Goal: Task Accomplishment & Management: Complete application form

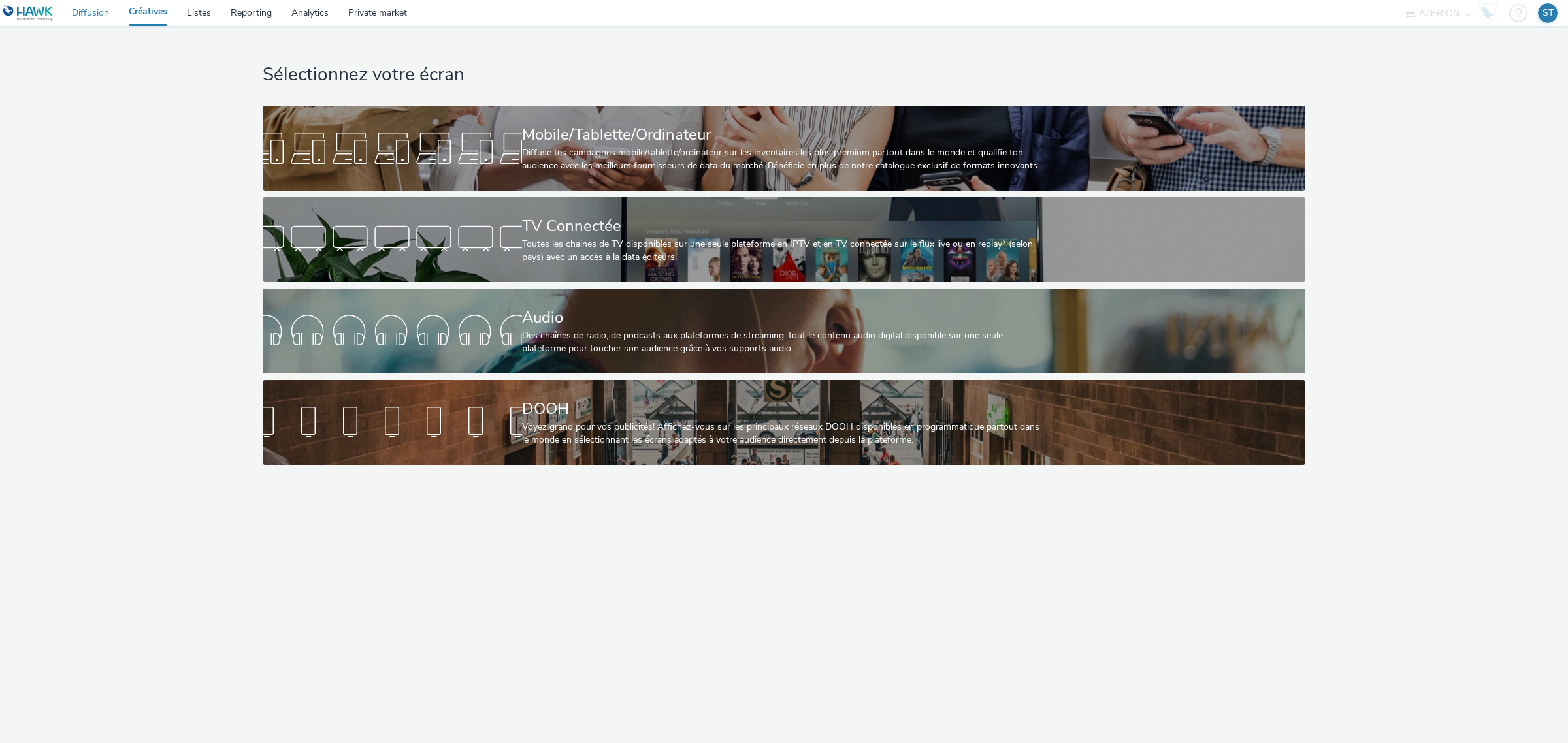
click at [88, 11] on link "Diffusion" at bounding box center [91, 13] width 57 height 26
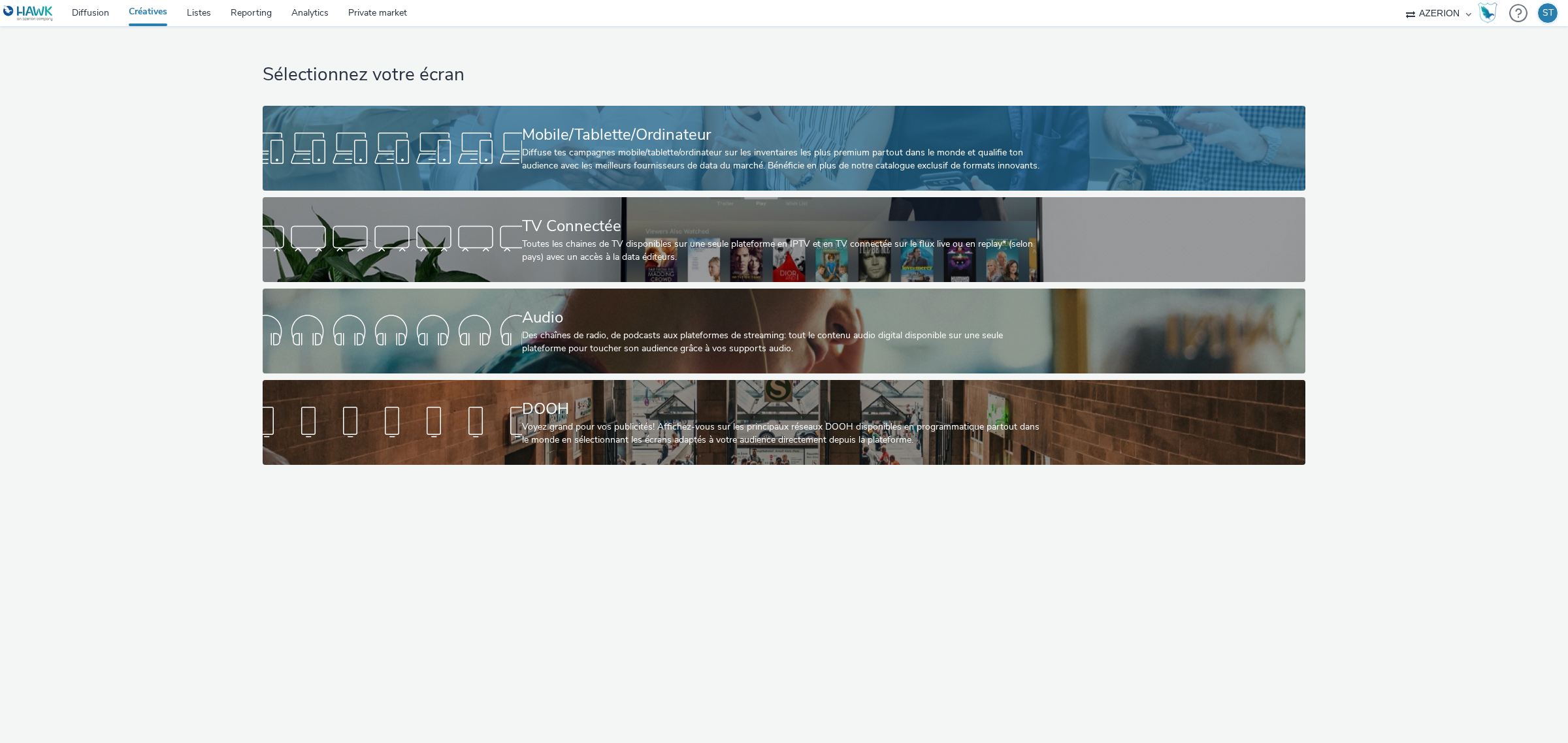
click at [586, 143] on div "Mobile/Tablette/Ordinateur" at bounding box center [781, 135] width 519 height 23
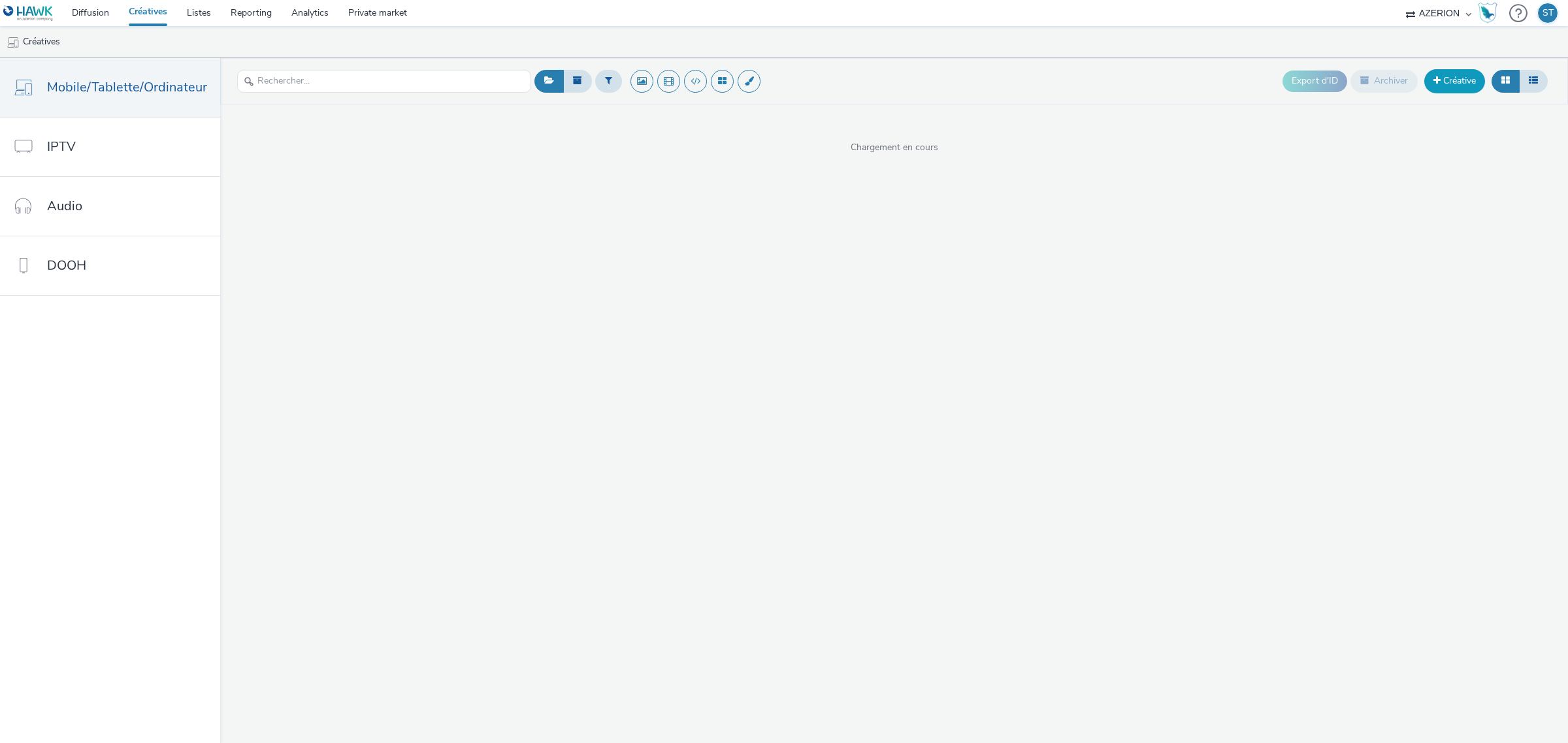
click at [1465, 85] on link "Créative" at bounding box center [1454, 80] width 61 height 24
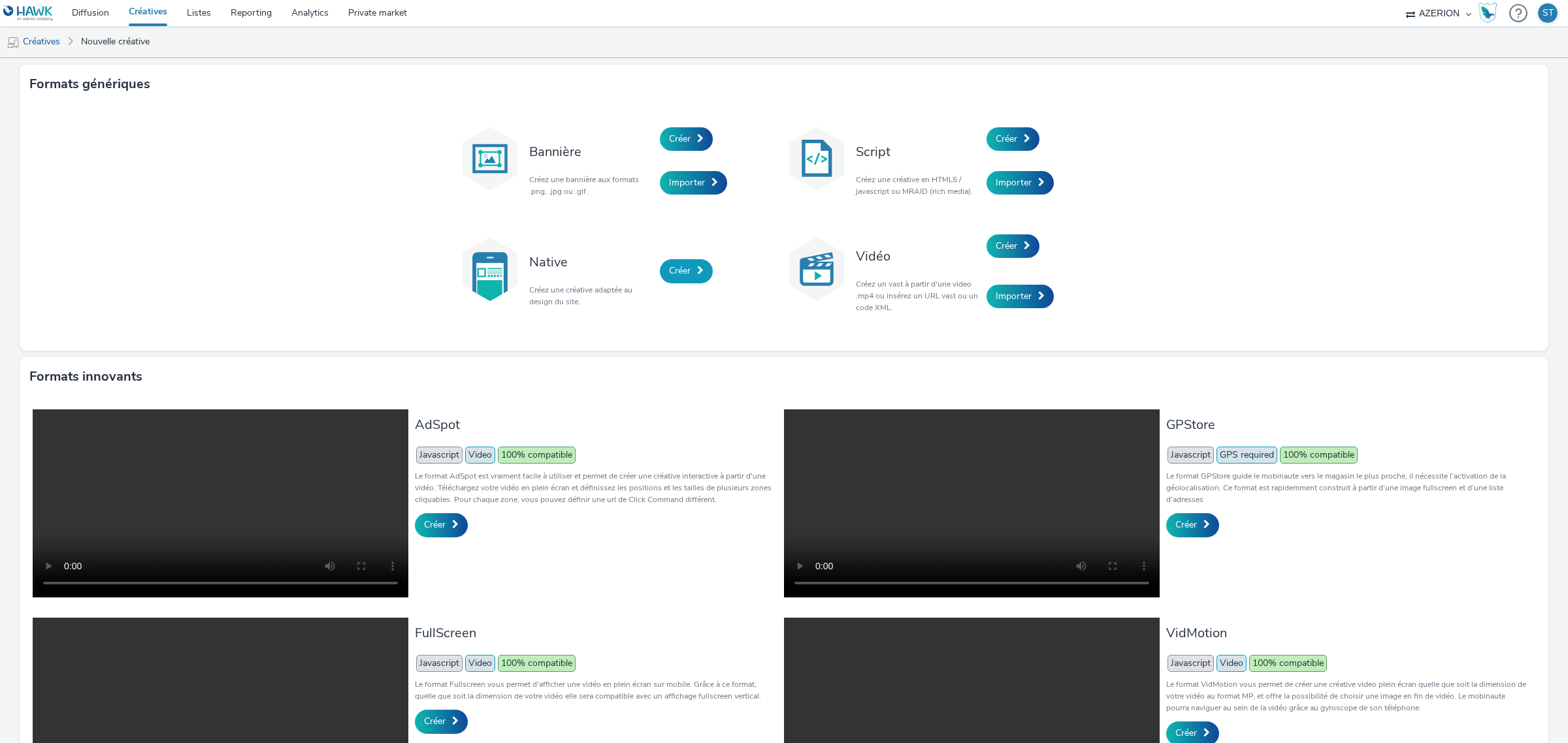
click at [691, 263] on link "Créer" at bounding box center [686, 270] width 53 height 24
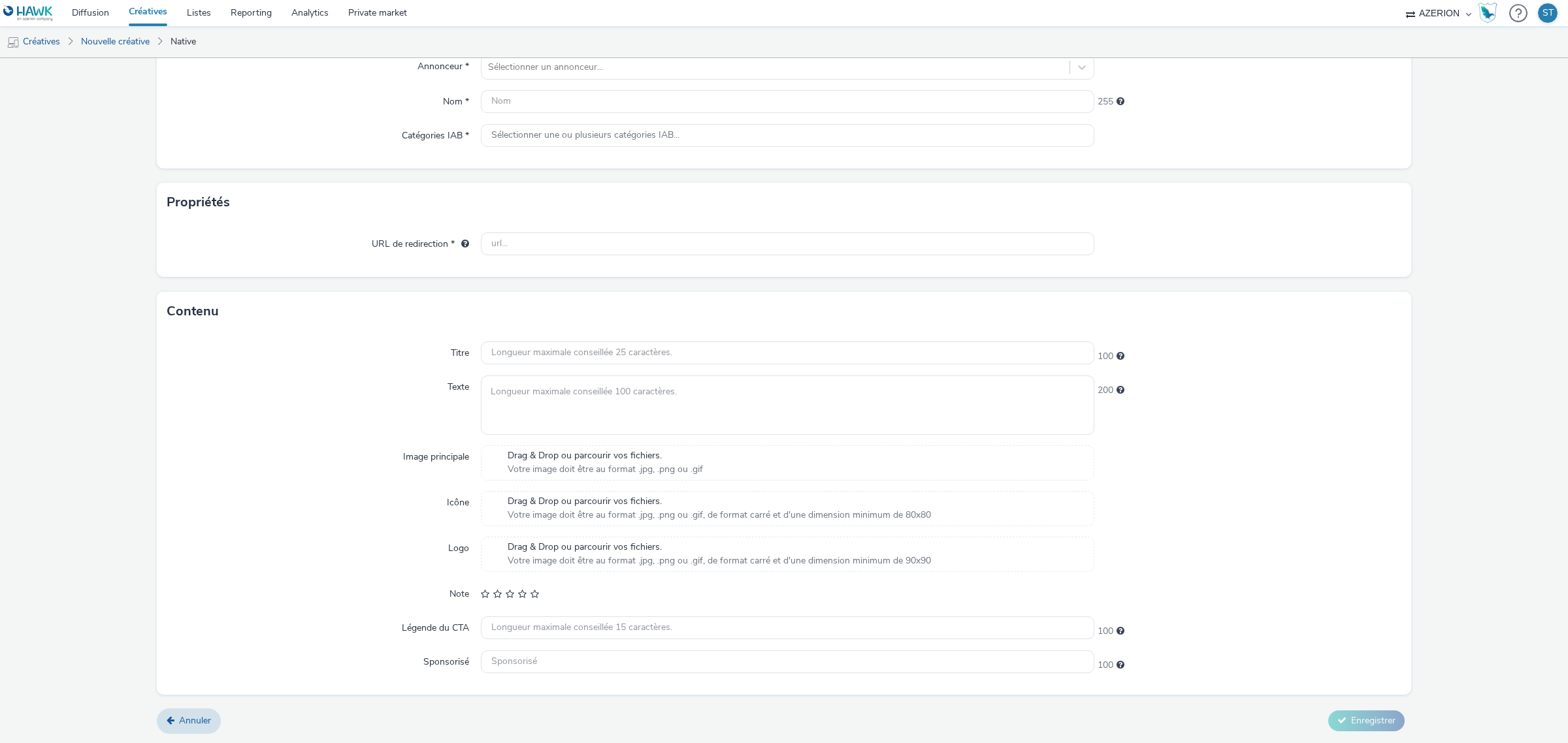
scroll to position [134, 0]
click at [46, 43] on link "Créatives" at bounding box center [33, 42] width 66 height 31
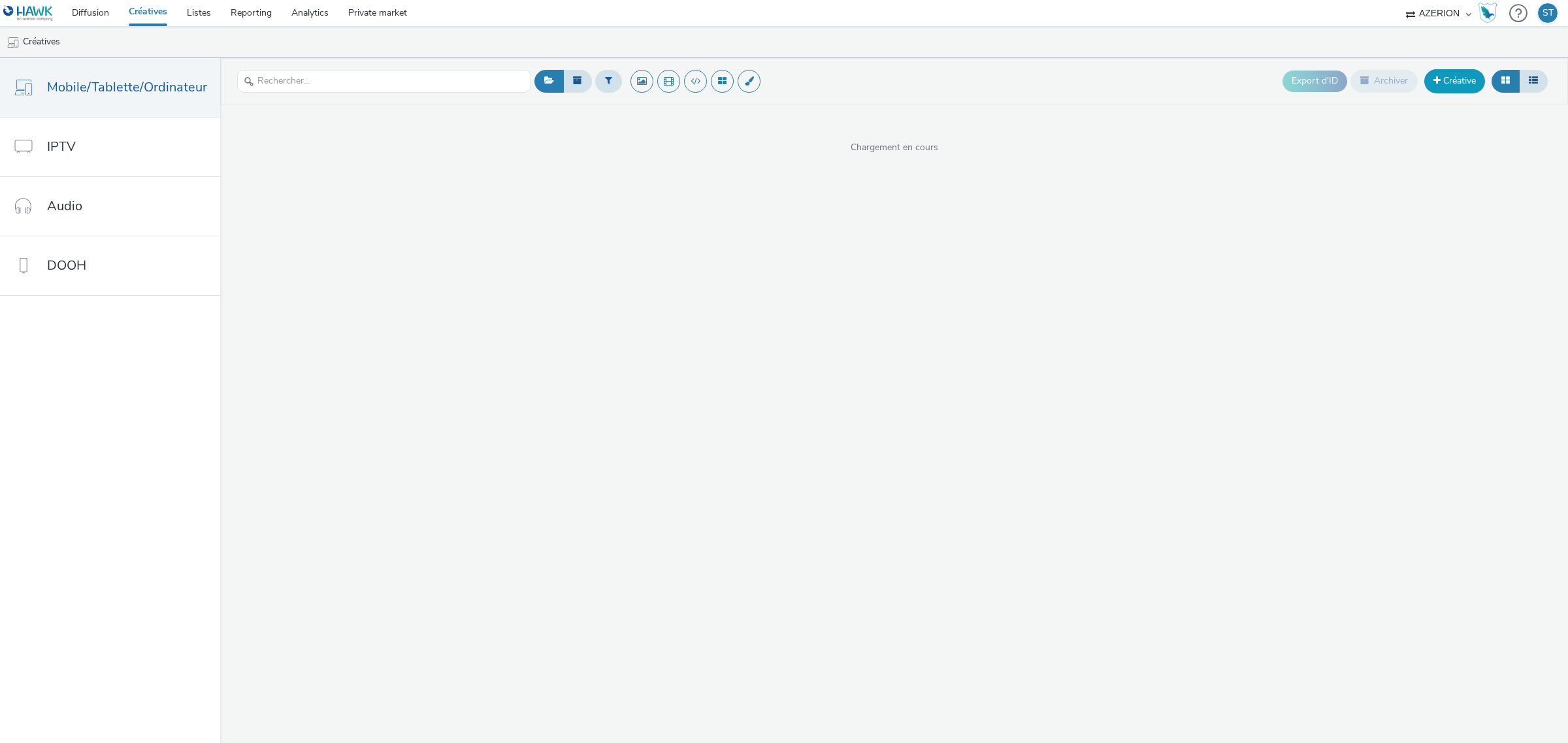
click at [1465, 89] on link "Créative" at bounding box center [1454, 80] width 61 height 24
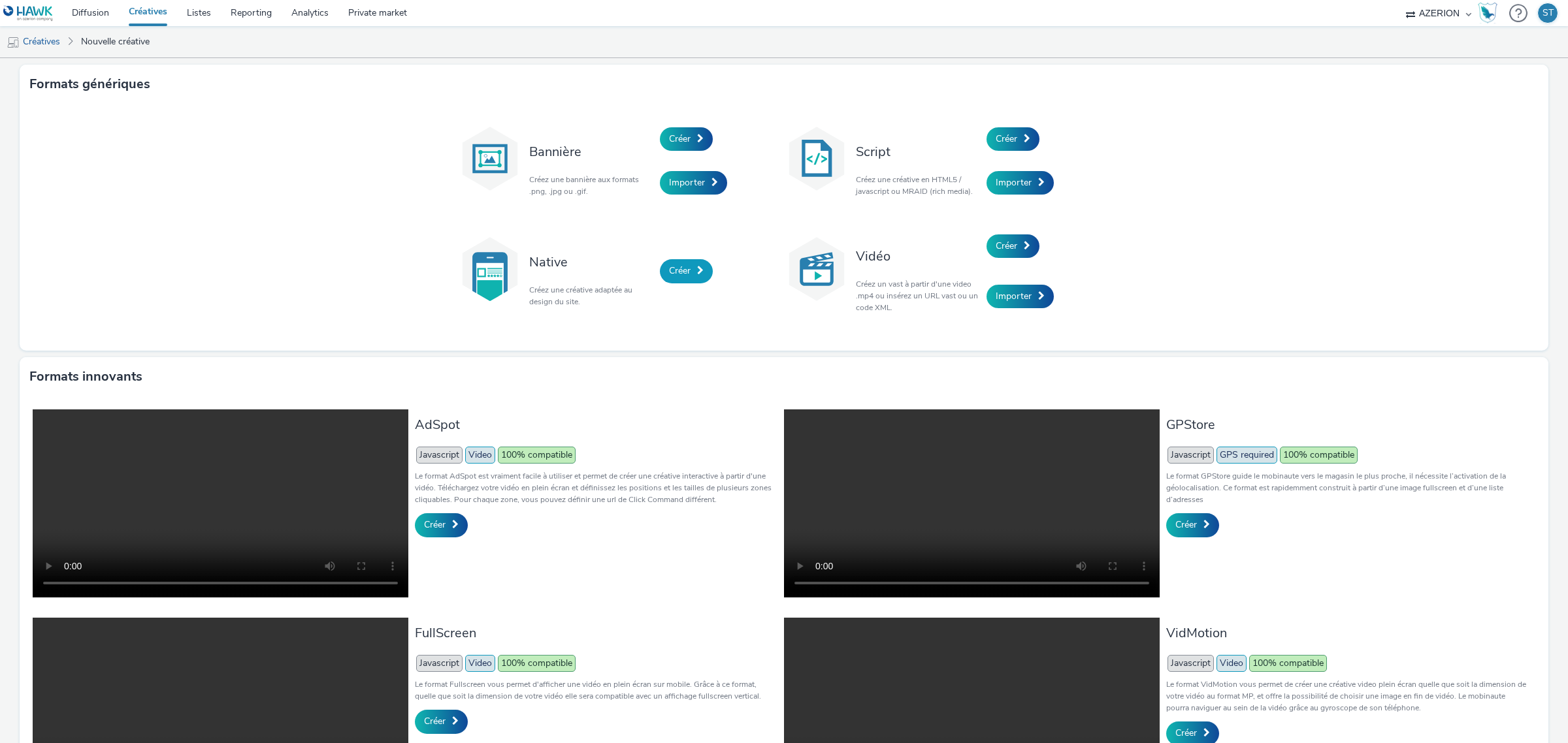
click at [693, 279] on link "Créer" at bounding box center [686, 270] width 53 height 24
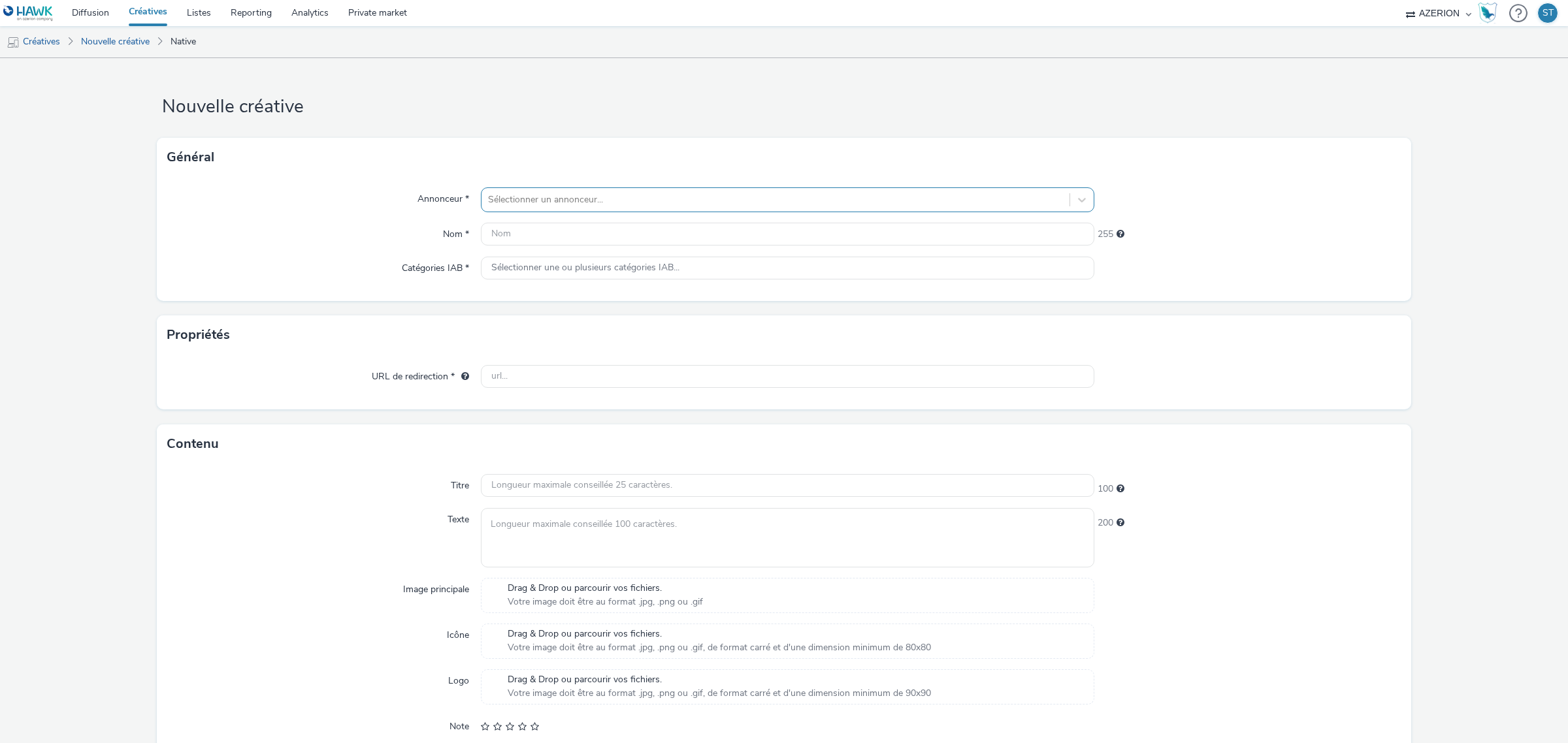
click at [612, 200] on div at bounding box center [775, 199] width 575 height 16
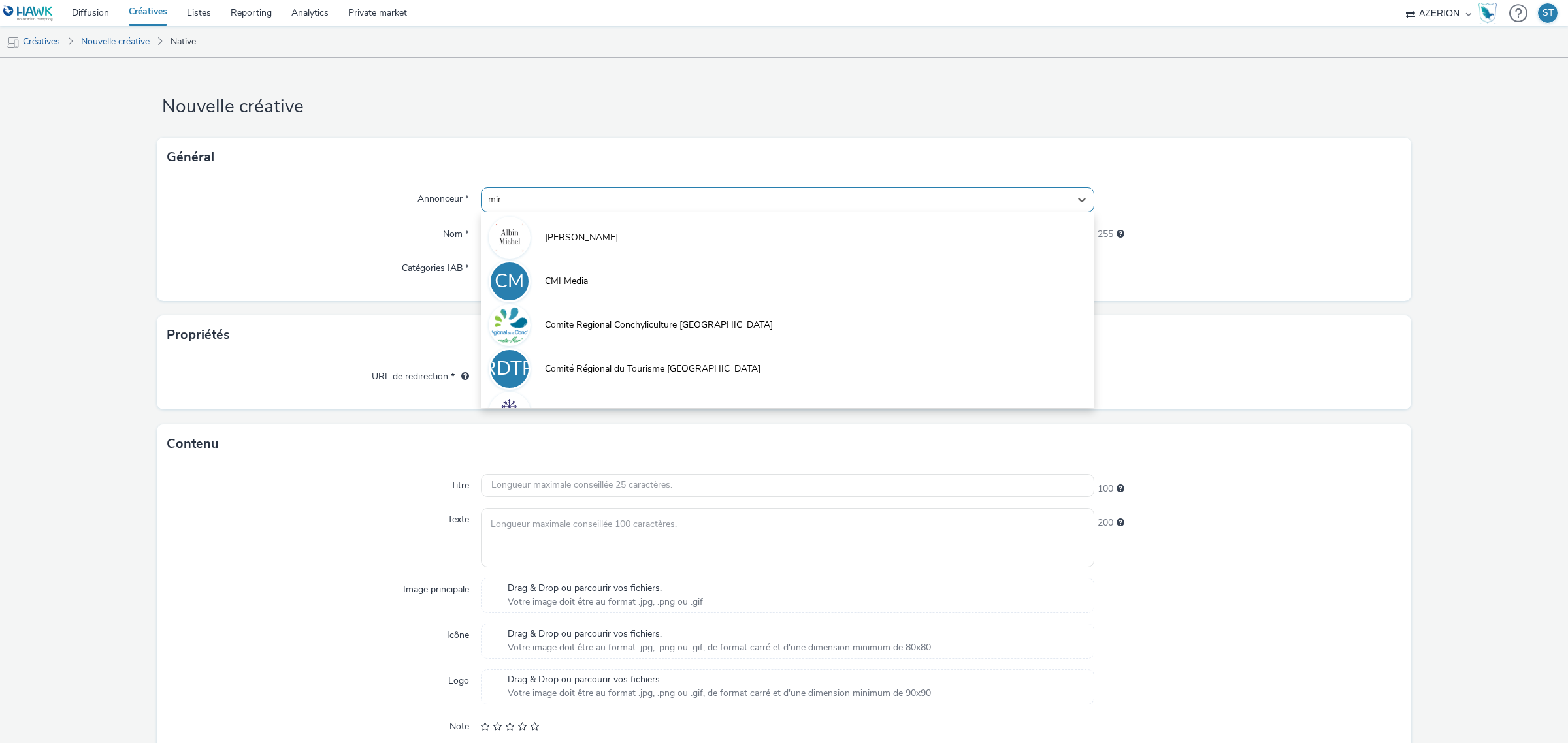
type input "mini"
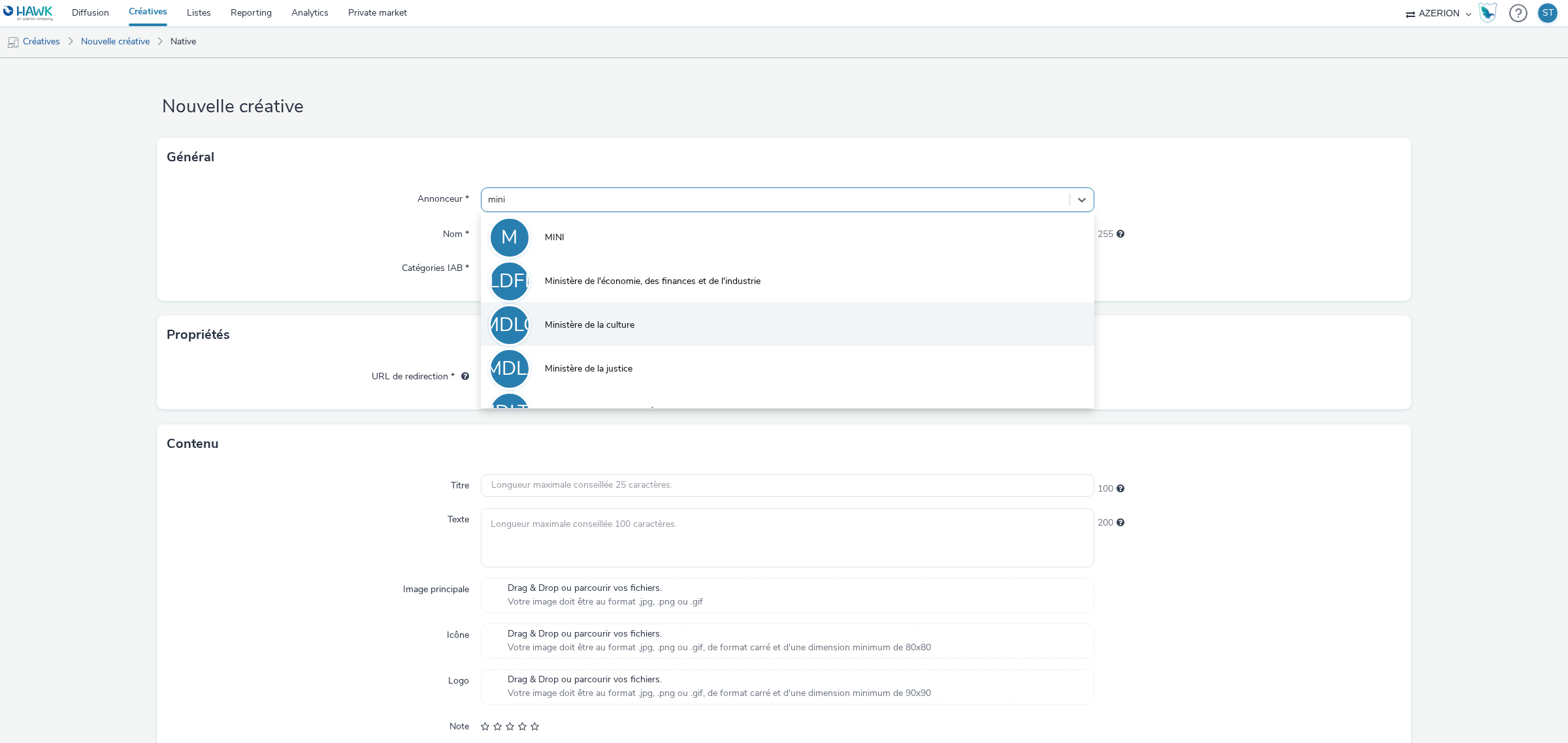
click at [671, 327] on li "MDLC Ministère de la culture" at bounding box center [787, 324] width 614 height 44
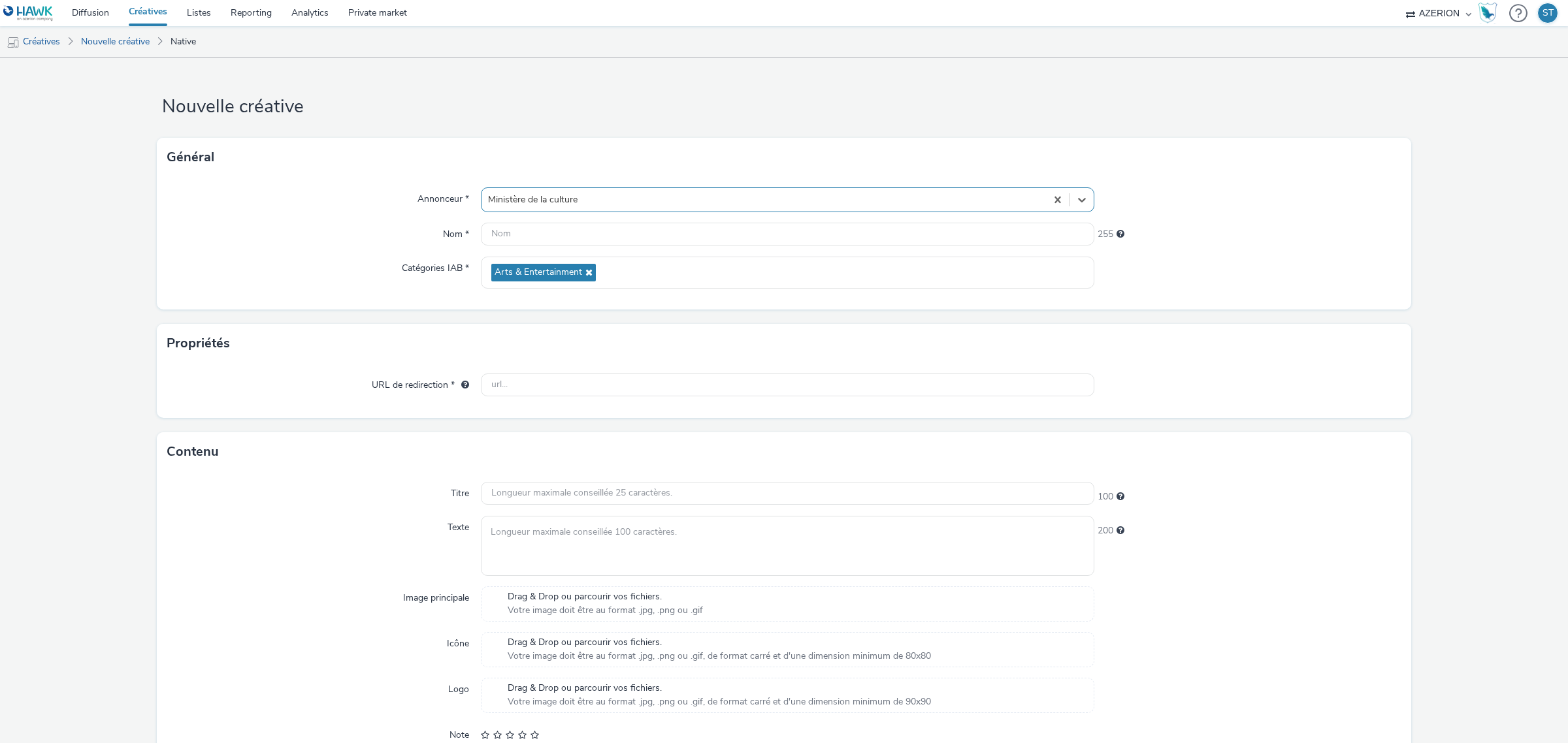
click at [586, 190] on div "Ministère de la culture" at bounding box center [764, 199] width 564 height 21
type input "institu"
click at [586, 190] on div at bounding box center [764, 199] width 564 height 21
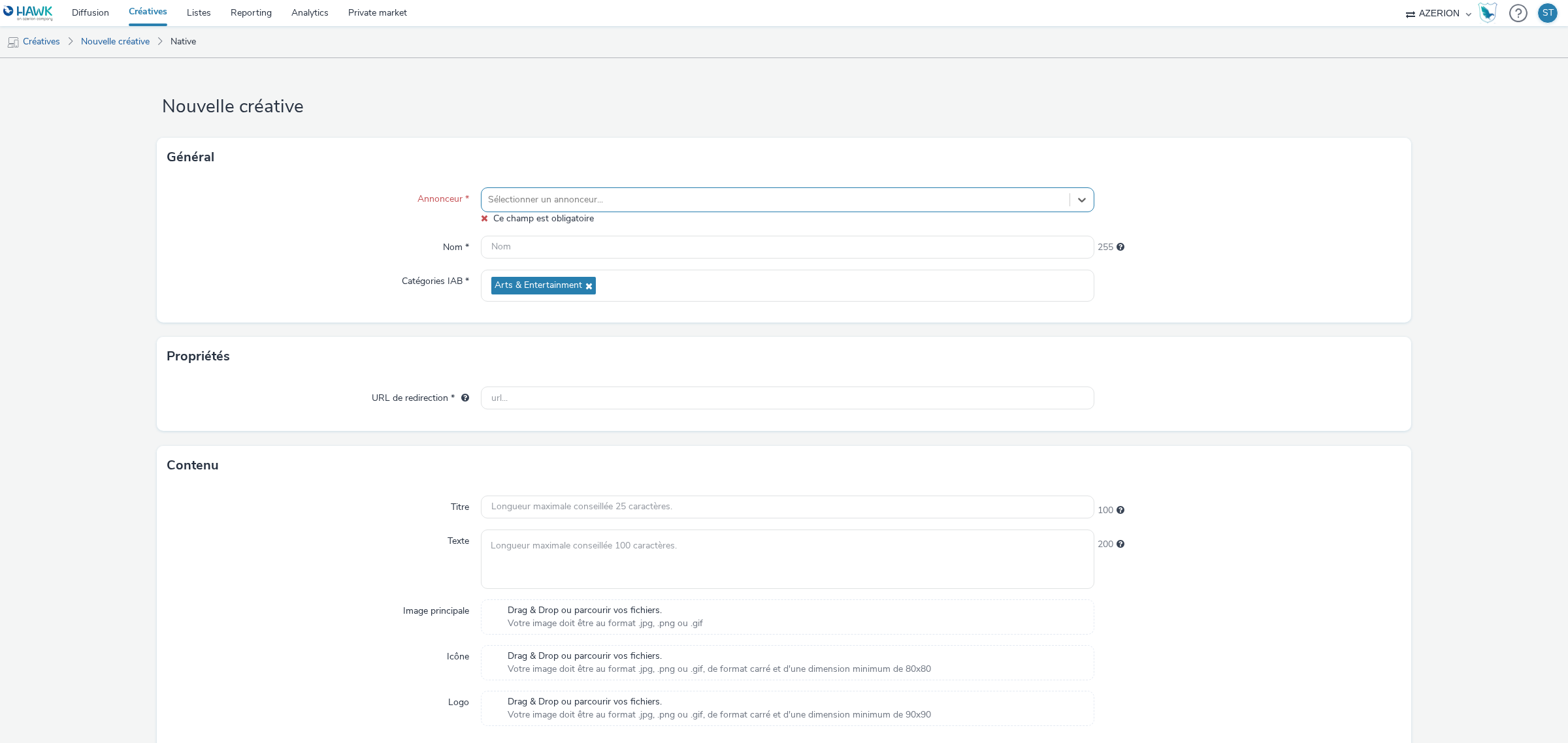
click at [1023, 198] on div at bounding box center [775, 199] width 575 height 16
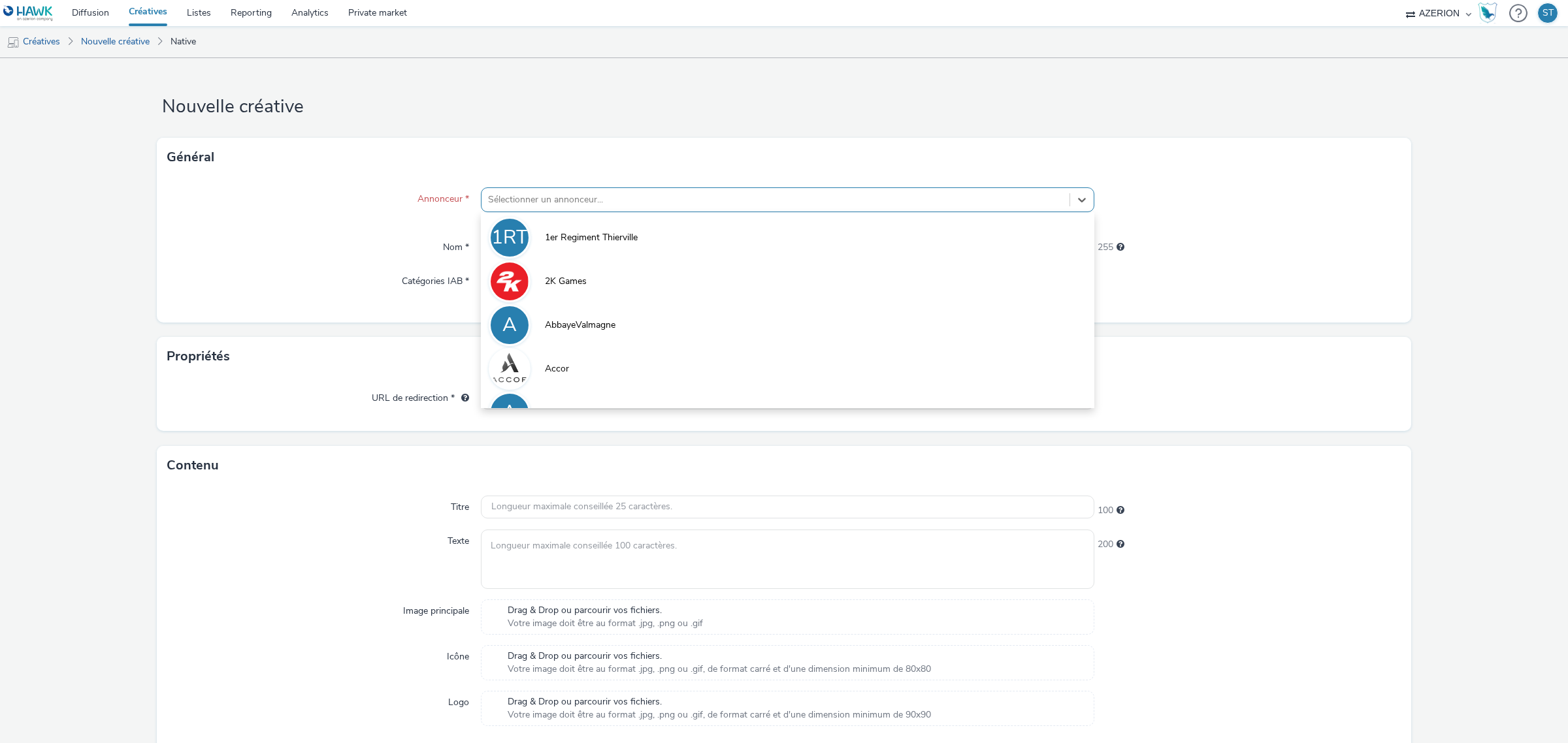
click at [805, 95] on h1 "Nouvelle créative" at bounding box center [784, 107] width 1254 height 25
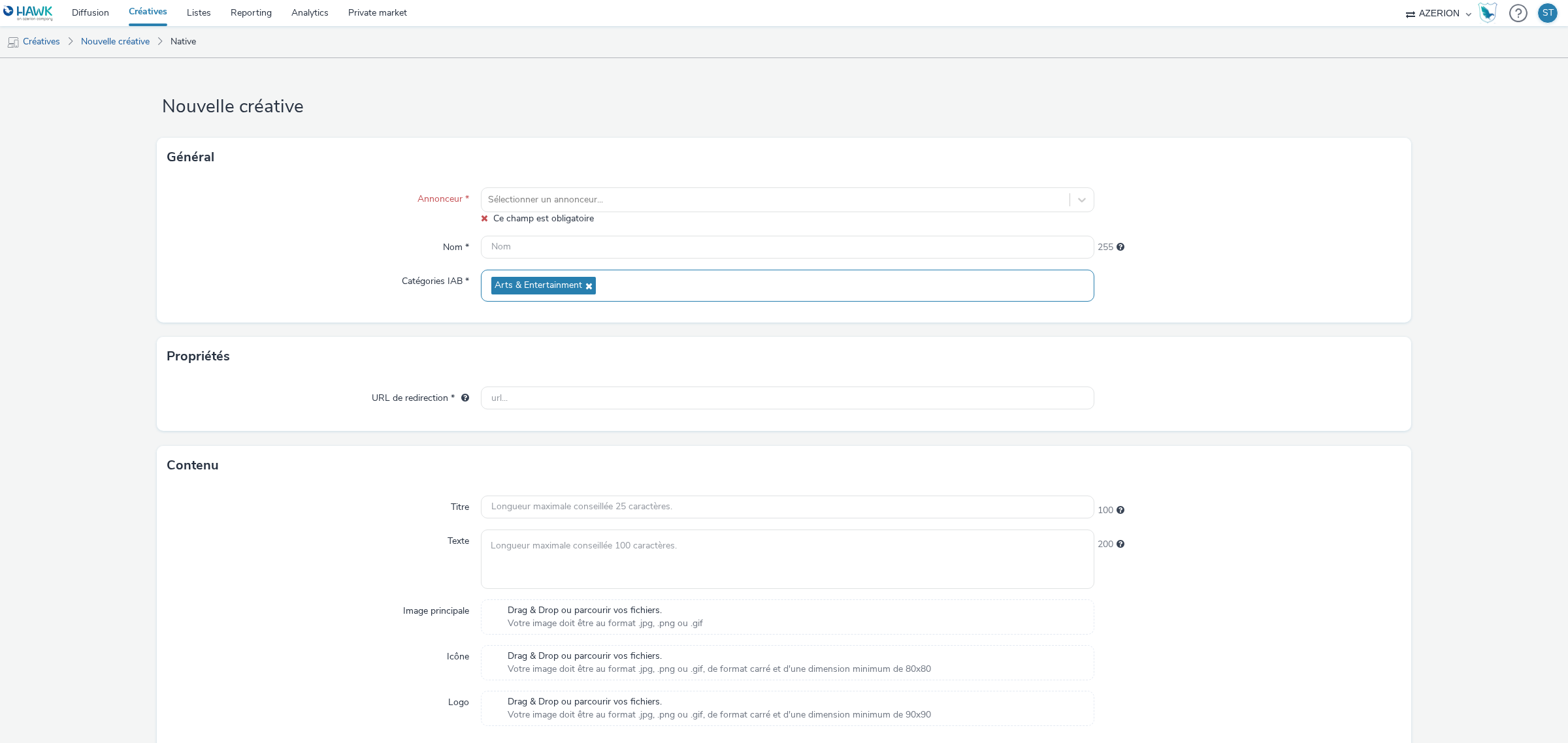
click at [586, 286] on icon at bounding box center [586, 286] width 10 height 9
click at [423, 152] on div "Général" at bounding box center [784, 158] width 1254 height 39
click at [550, 206] on div at bounding box center [775, 199] width 575 height 16
type input "dentsu"
click at [386, 50] on ul "Créatives Nouvelle créative Native" at bounding box center [784, 42] width 1568 height 31
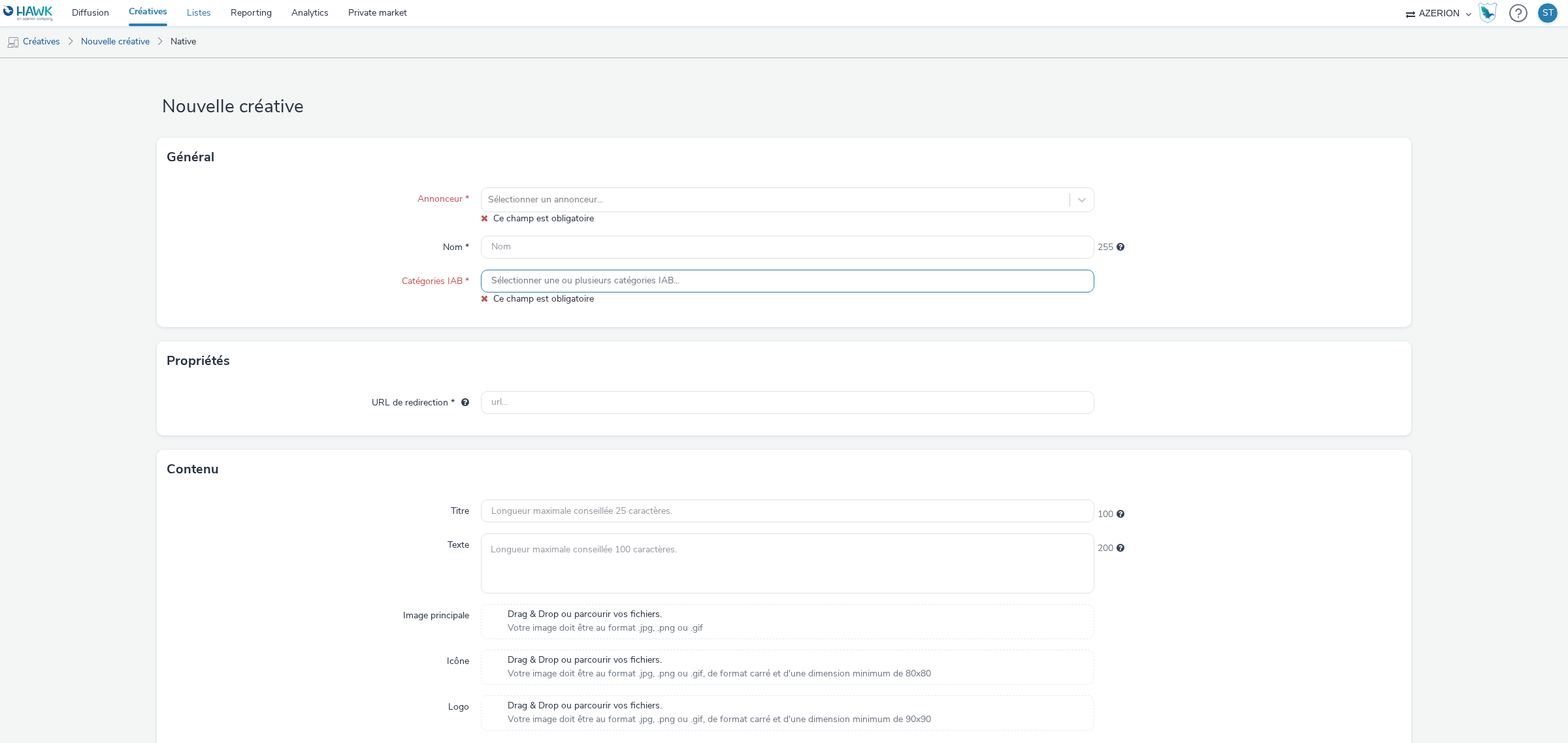
drag, startPoint x: 198, startPoint y: 10, endPoint x: 200, endPoint y: 17, distance: 7.3
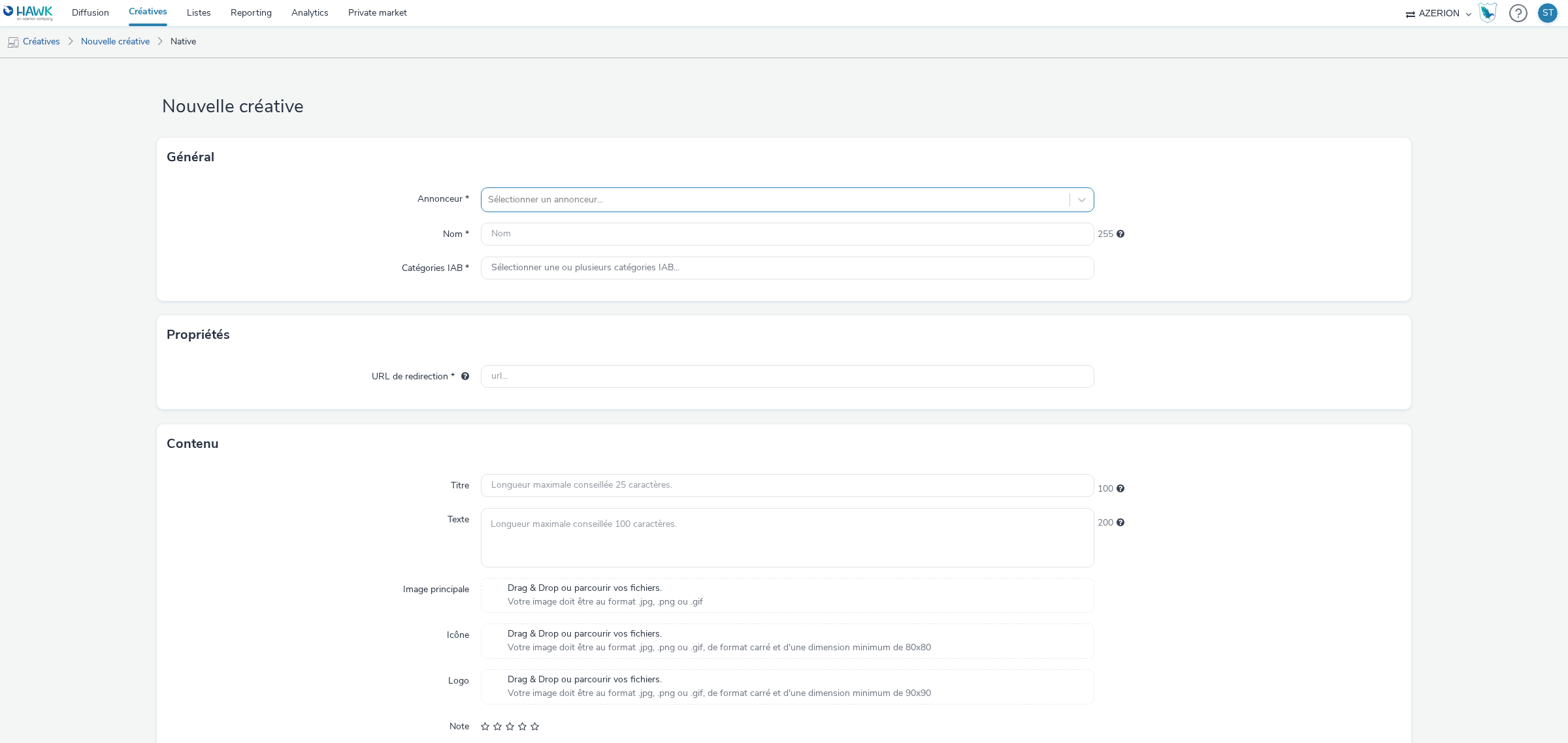
click at [621, 193] on div at bounding box center [775, 199] width 575 height 16
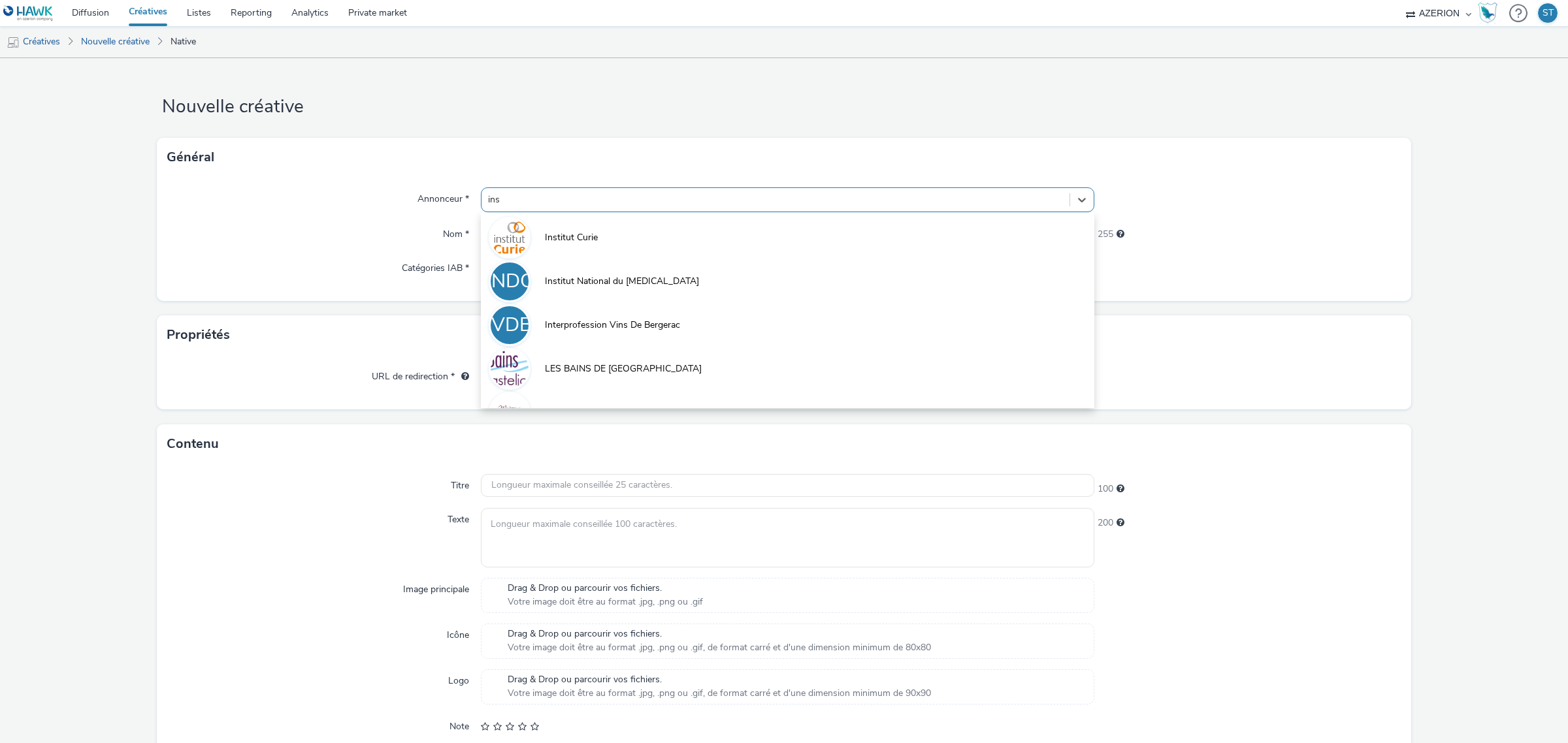
type input "inst"
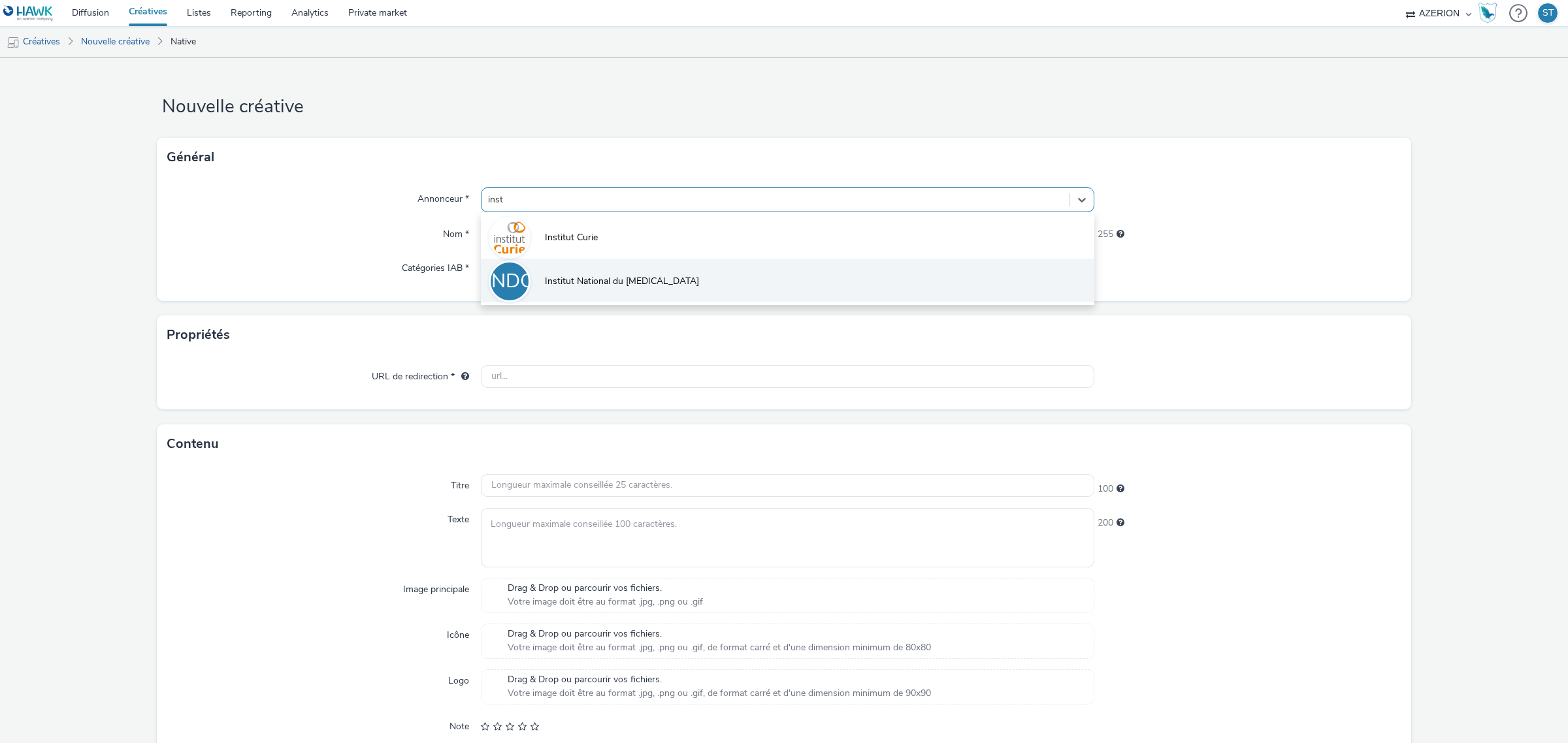
click at [634, 289] on li "INDC Institut National du [MEDICAL_DATA]" at bounding box center [787, 280] width 614 height 44
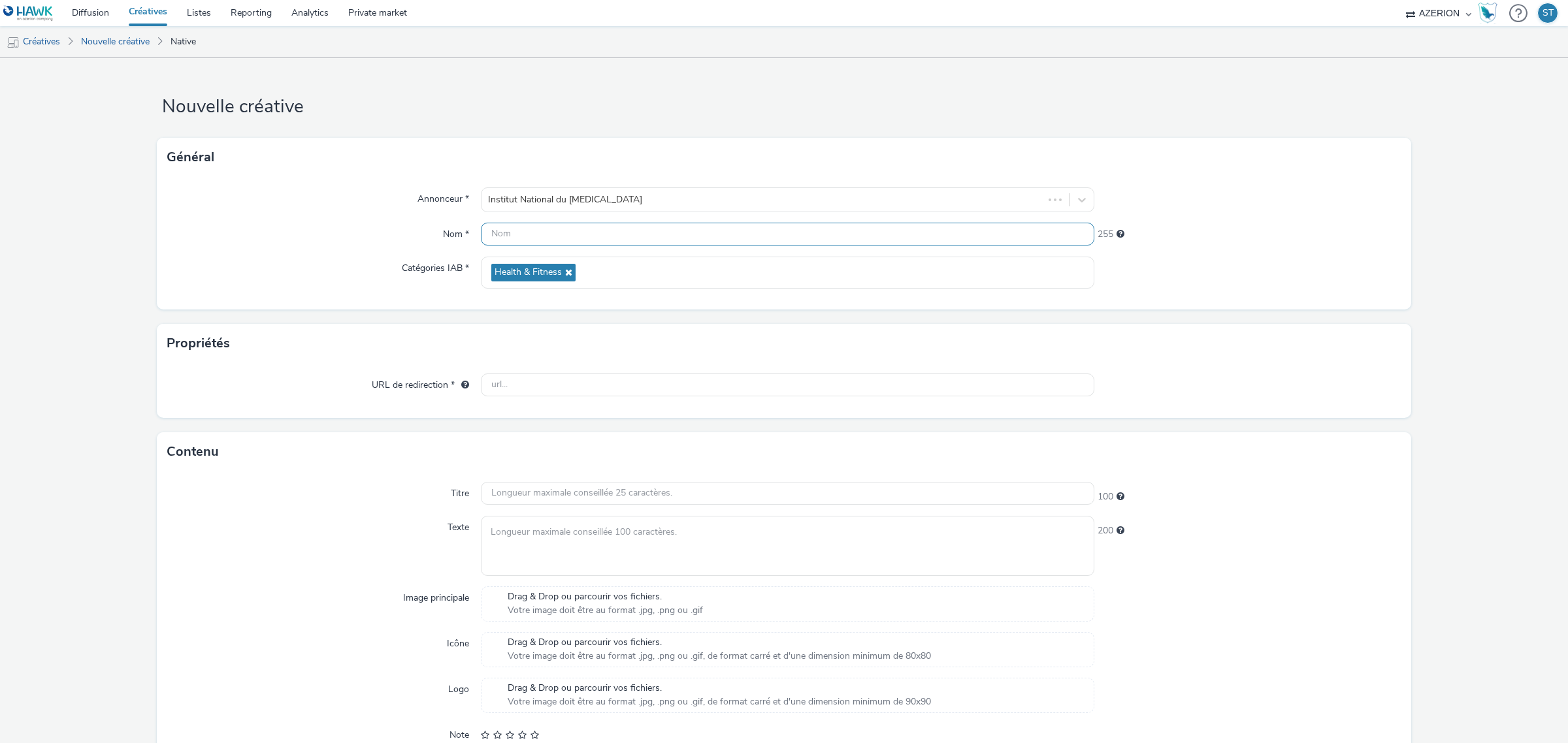
click at [611, 240] on input "text" at bounding box center [787, 234] width 614 height 23
click at [676, 142] on div "Général" at bounding box center [784, 158] width 1254 height 39
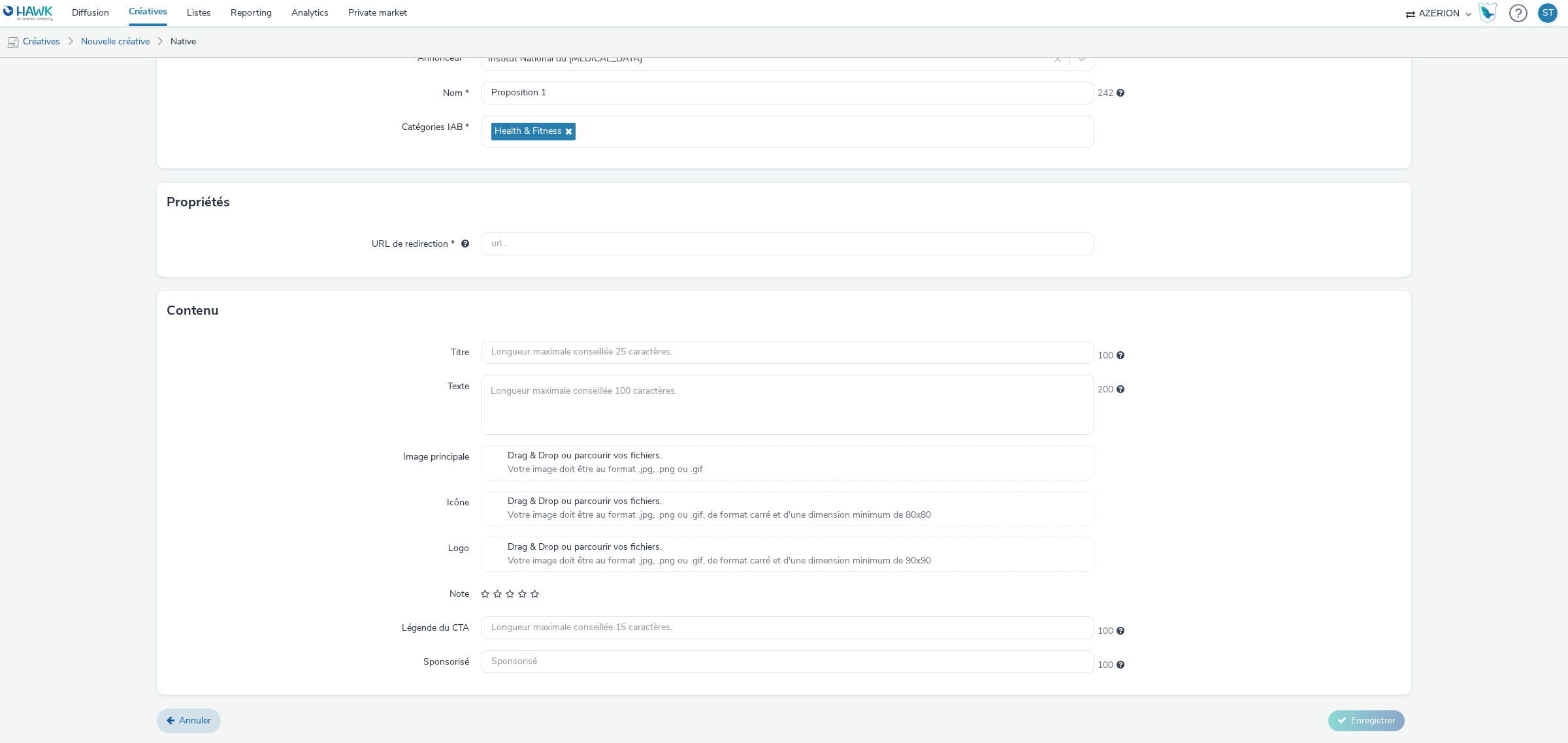
scroll to position [61, 0]
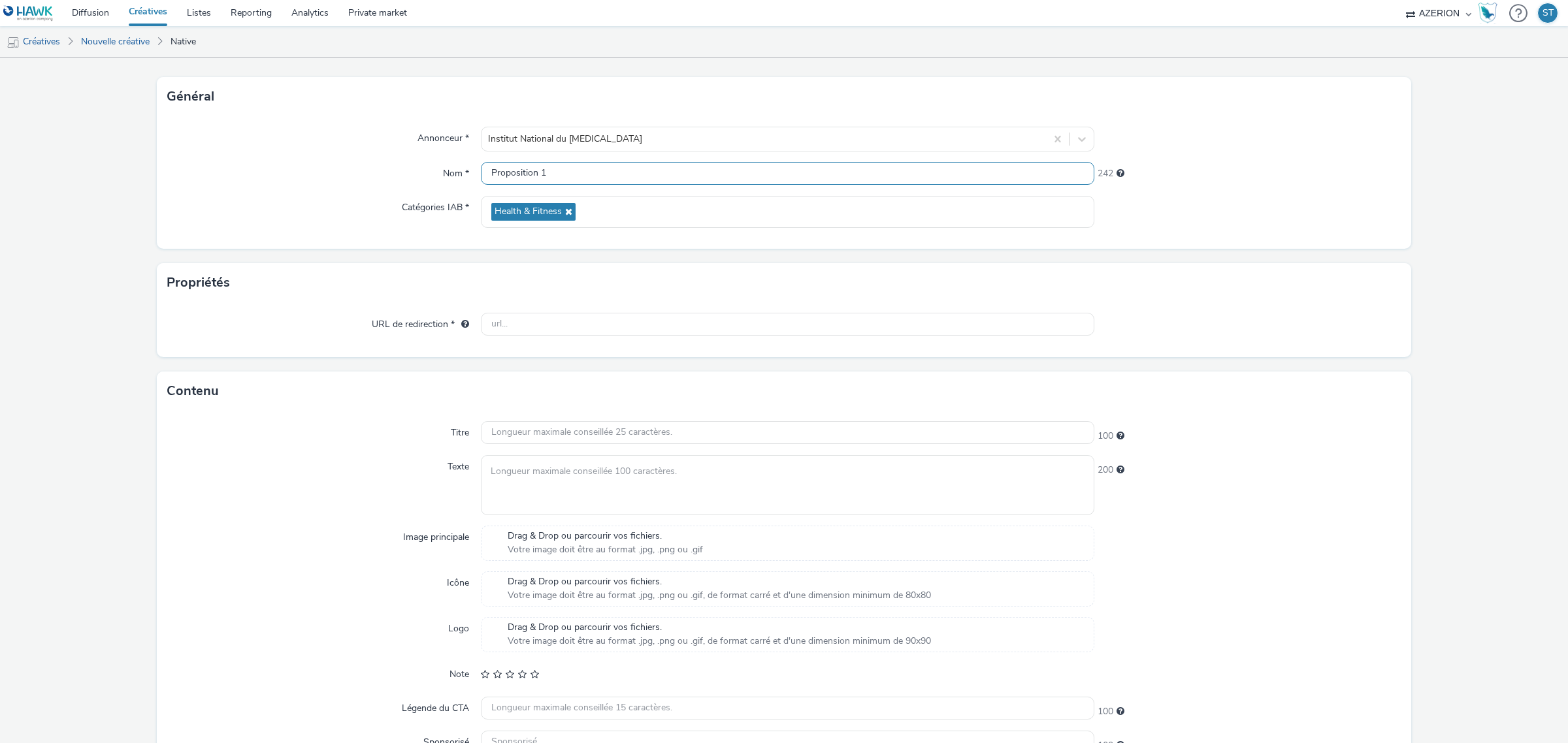
click at [609, 170] on input "Proposition 1" at bounding box center [787, 173] width 614 height 23
type input "Proposition 1 DROM"
click at [580, 321] on input "text" at bounding box center [787, 325] width 614 height 23
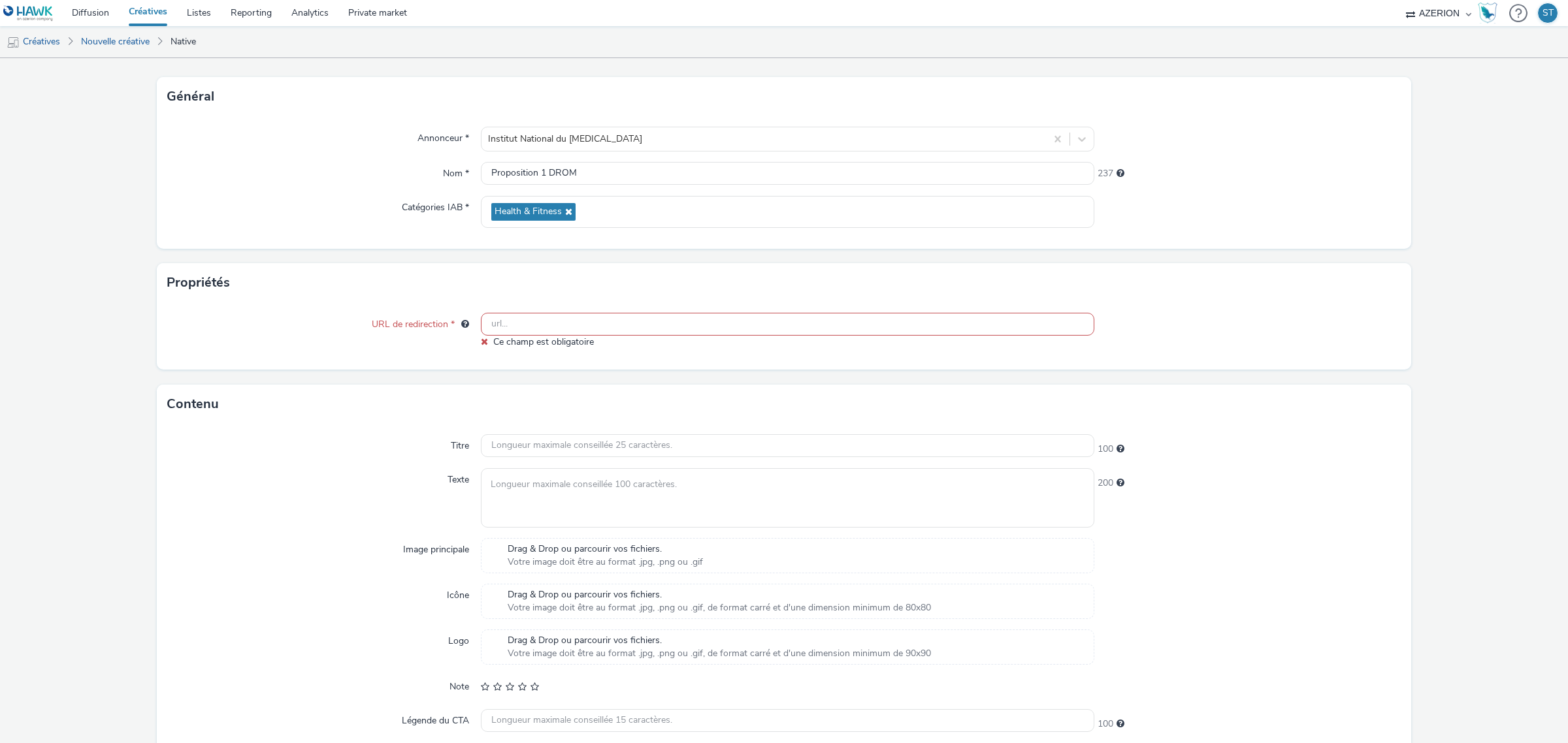
paste input "[URL][DOMAIN_NAME][MEDICAL_DATA]"
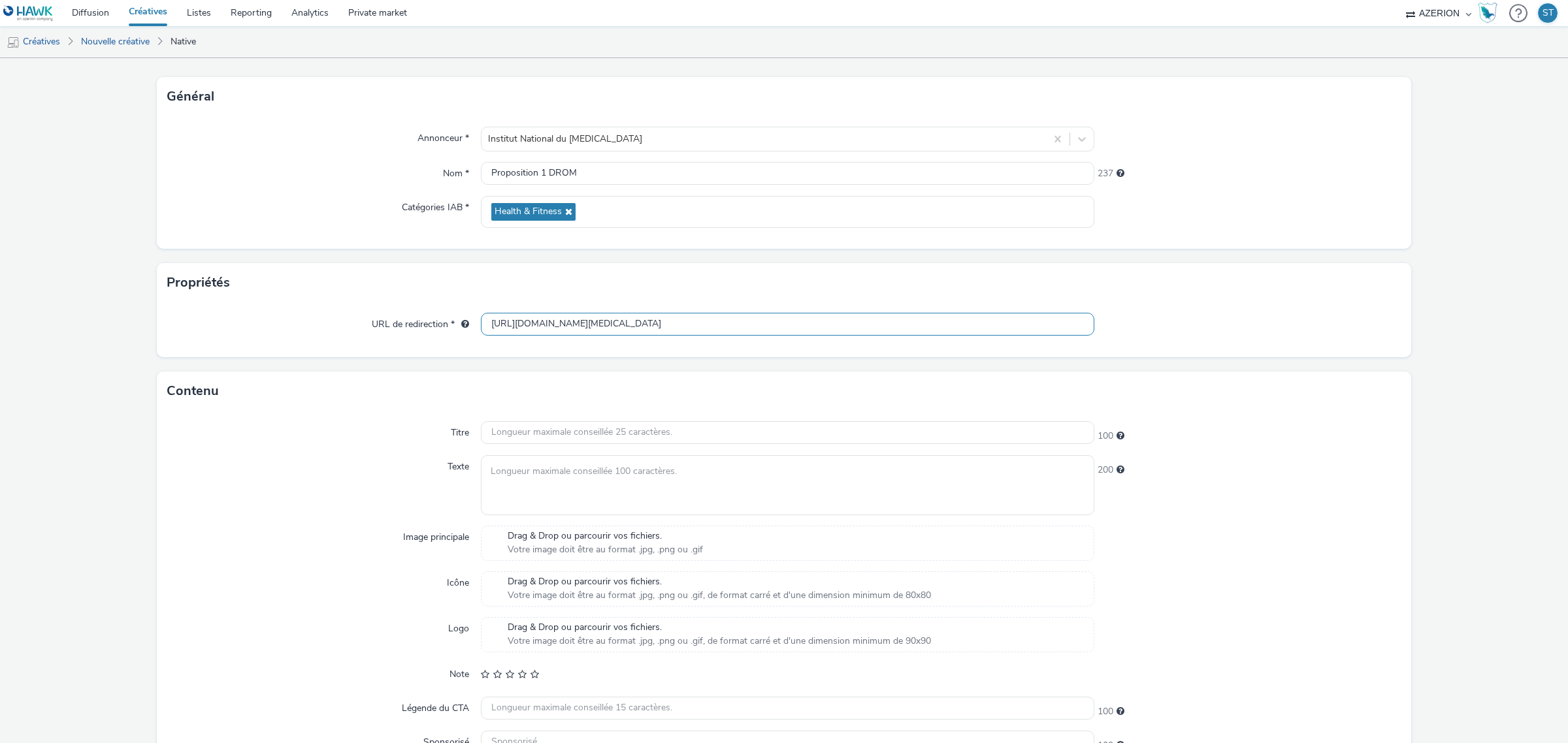
scroll to position [0, 420]
click at [1074, 320] on input "[URL][DOMAIN_NAME][MEDICAL_DATA]" at bounding box center [787, 325] width 614 height 23
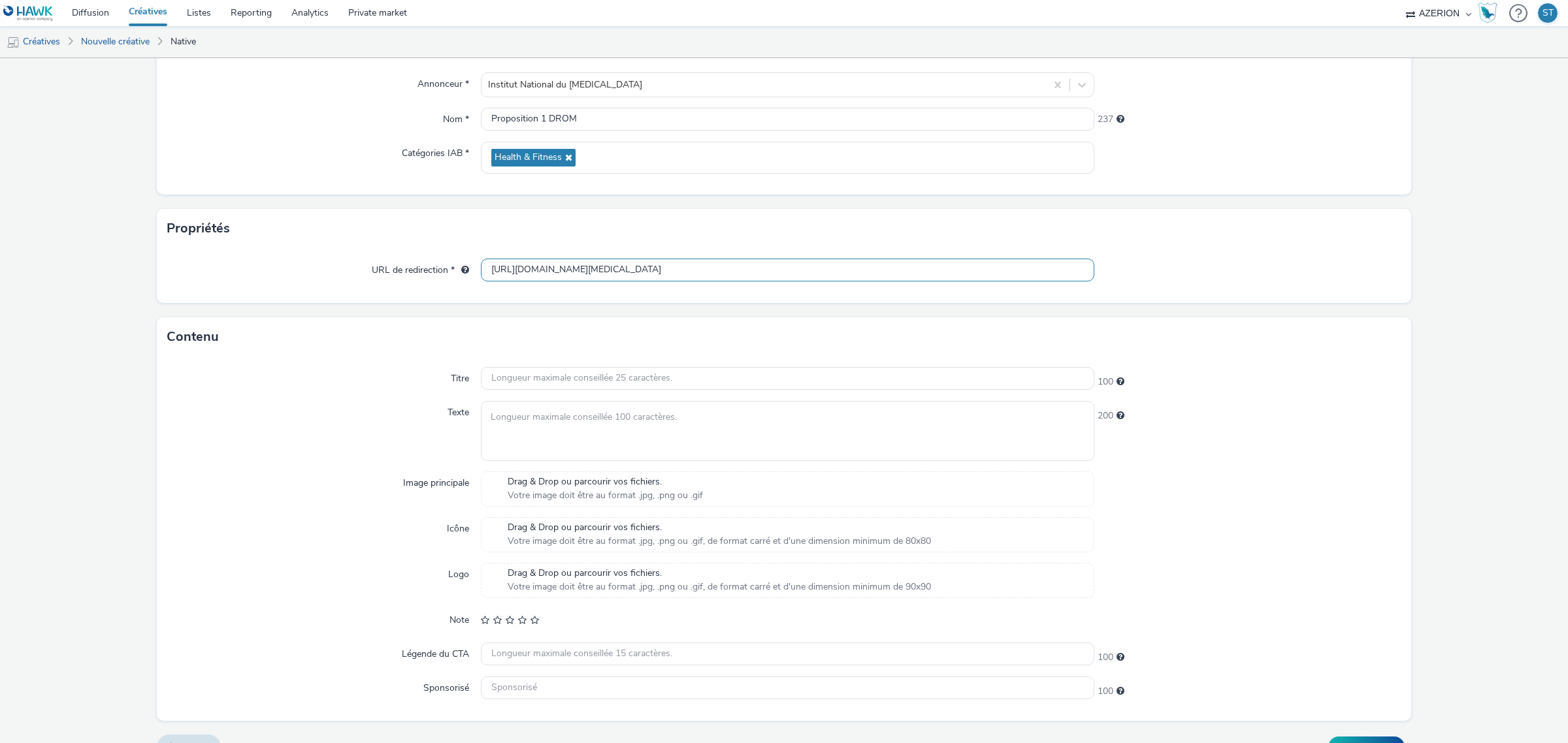
scroll to position [142, 0]
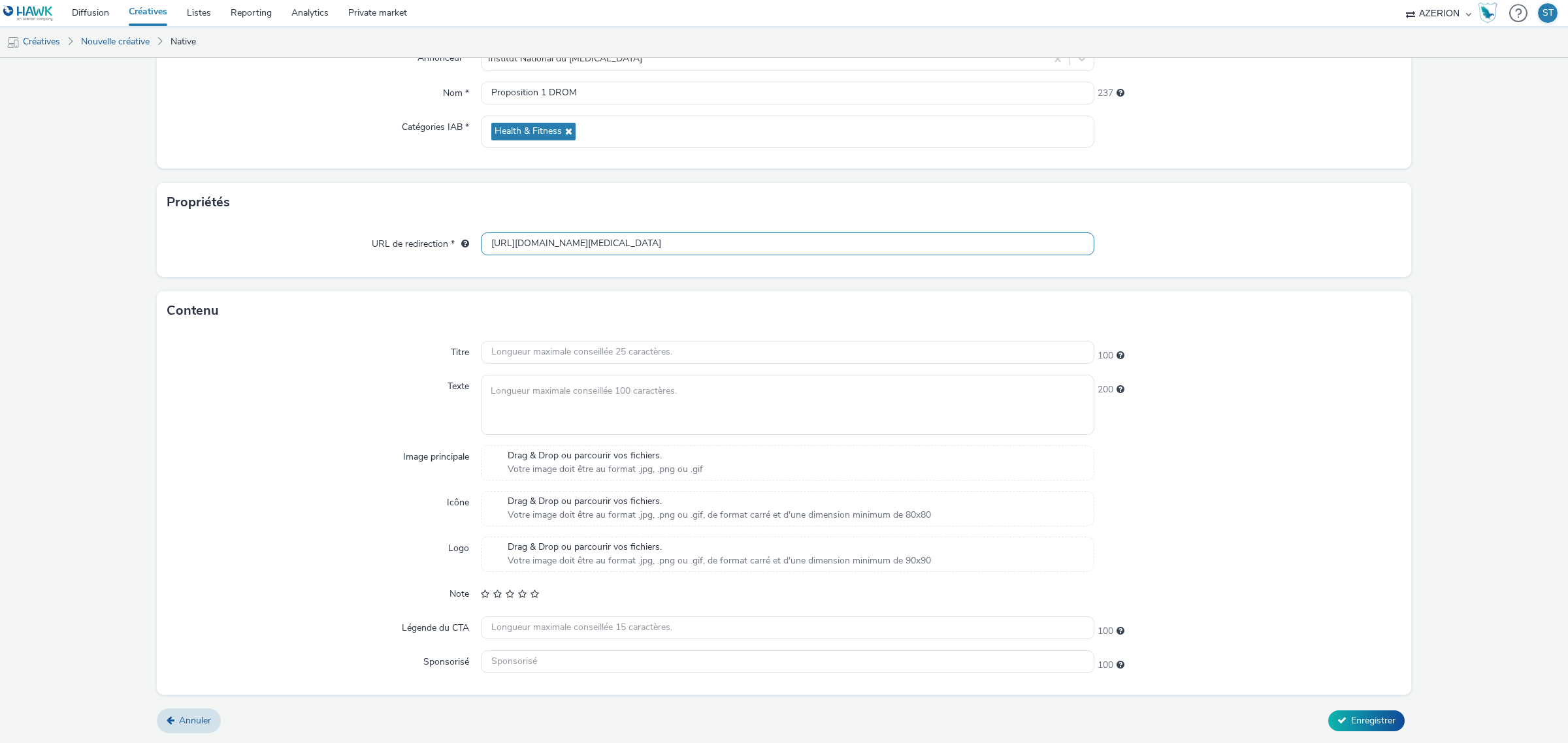
type input "[URL][DOMAIN_NAME][MEDICAL_DATA]"
click at [566, 346] on input "text" at bounding box center [787, 352] width 614 height 23
paste input "Institut [MEDICAL_DATA]"
type input "Institut [MEDICAL_DATA]"
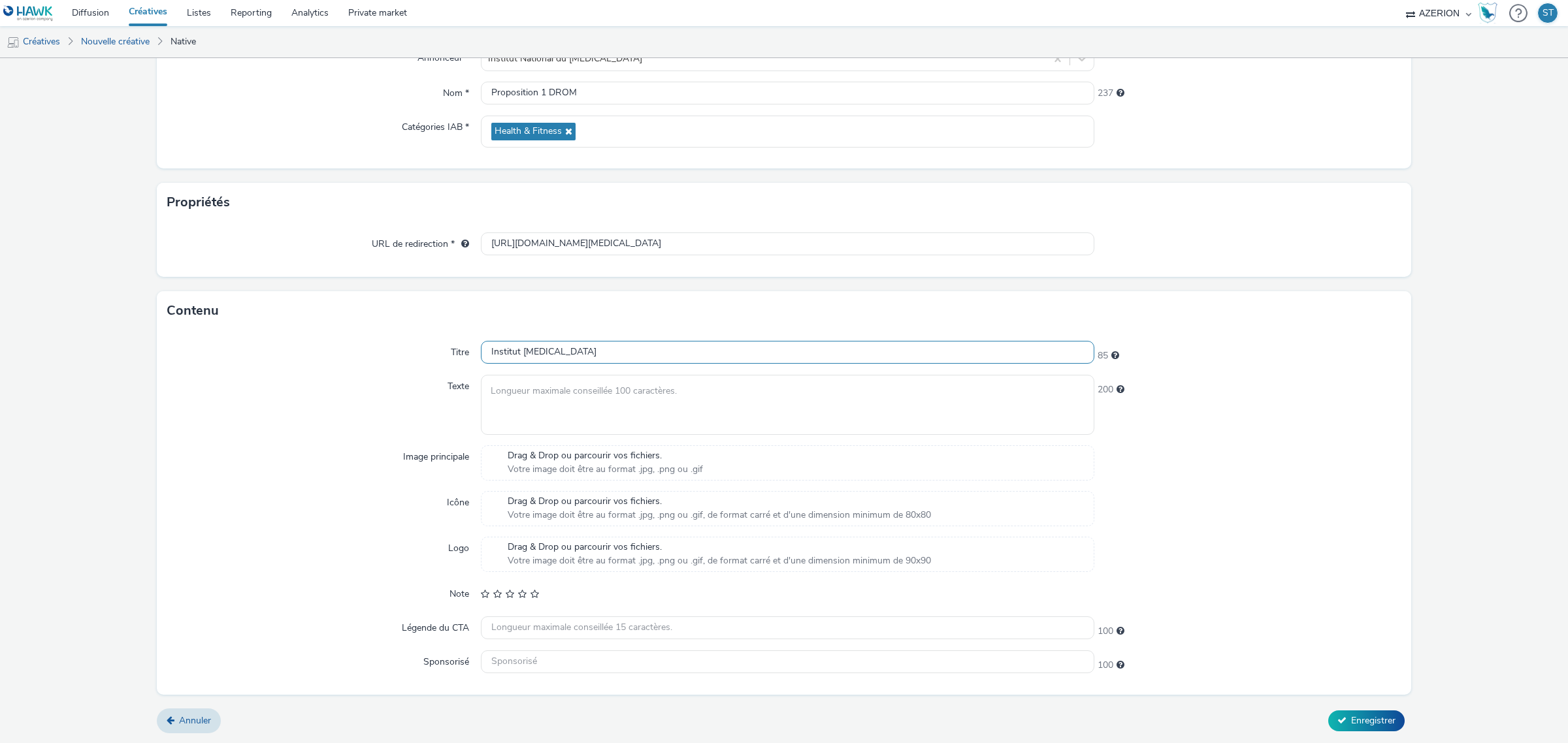
drag, startPoint x: 599, startPoint y: 352, endPoint x: 467, endPoint y: 350, distance: 132.0
click at [467, 350] on div "Titre Institut [MEDICAL_DATA] 85" at bounding box center [783, 352] width 1233 height 24
click at [543, 652] on input "text" at bounding box center [787, 662] width 614 height 23
paste input "Institut [MEDICAL_DATA]"
type input "Institut [MEDICAL_DATA]"
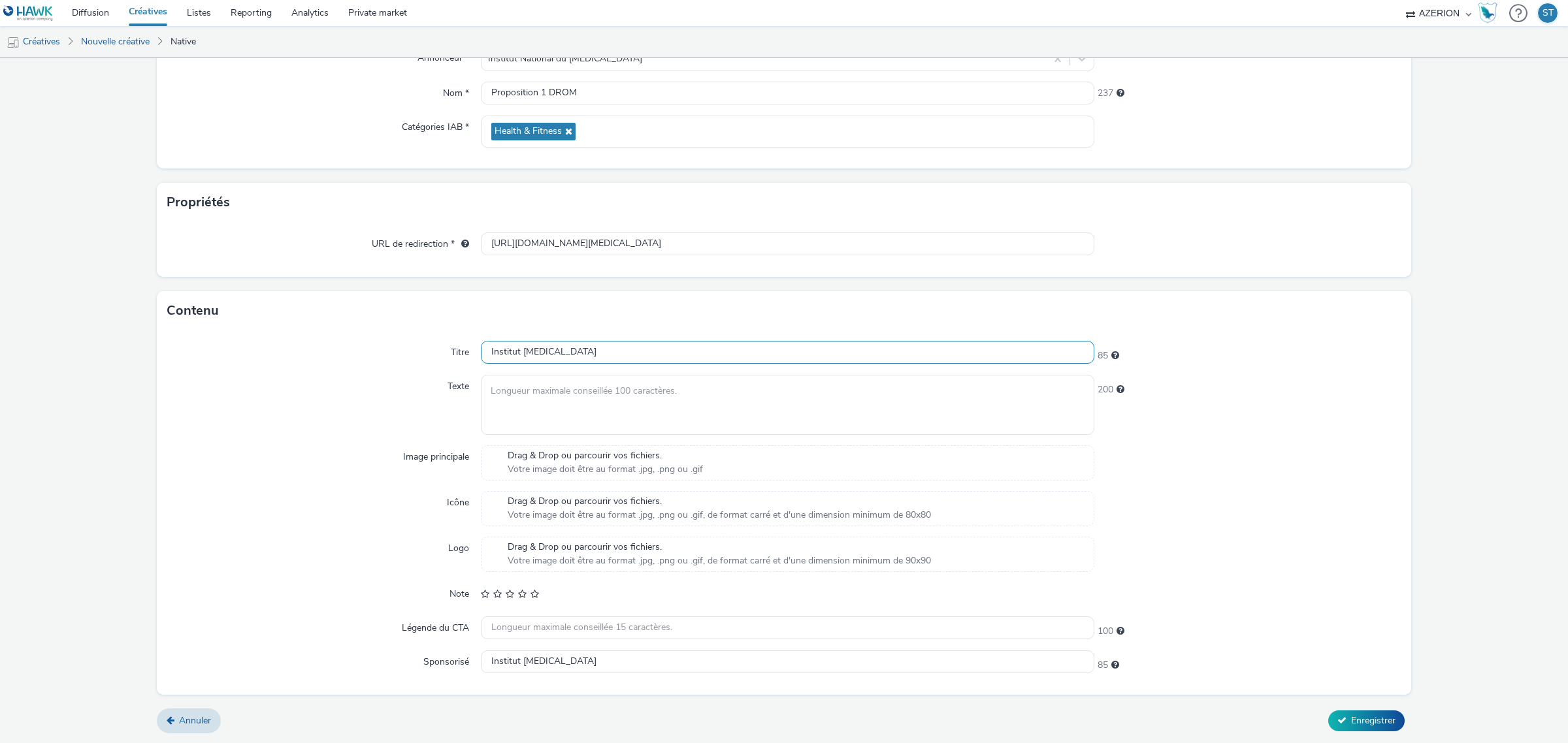
click at [601, 341] on input "Institut [MEDICAL_DATA]" at bounding box center [787, 352] width 614 height 23
paste input "Vaccination contre les cancers HPV"
type input "Vaccination contre les cancers HPV"
click at [340, 336] on div "Titre Vaccination contre les cancers HPV 66 Texte 200 Image principale Drag & D…" at bounding box center [784, 512] width 1254 height 364
click at [628, 385] on textarea at bounding box center [787, 404] width 614 height 59
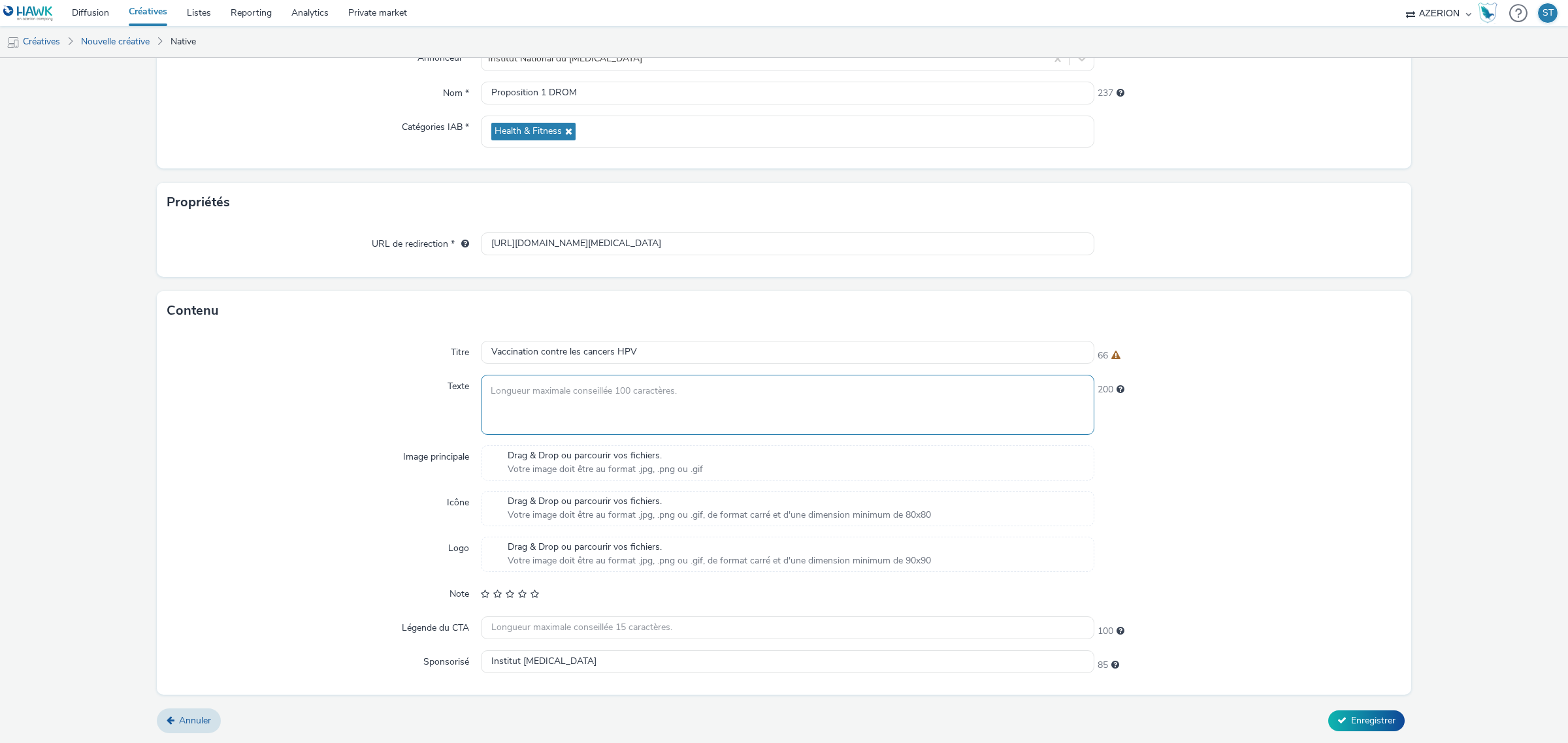
paste textarea "Découvrez les arguments clés pour répondre aux questions des parents."
click at [1331, 373] on div "Titre Vaccination contre les cancers HPV 66 Texte Découvrez les arguments clés …" at bounding box center [784, 512] width 1254 height 364
click at [737, 398] on textarea "Découvrez les arguments clés pour répondre aux questions des parents." at bounding box center [787, 404] width 614 height 59
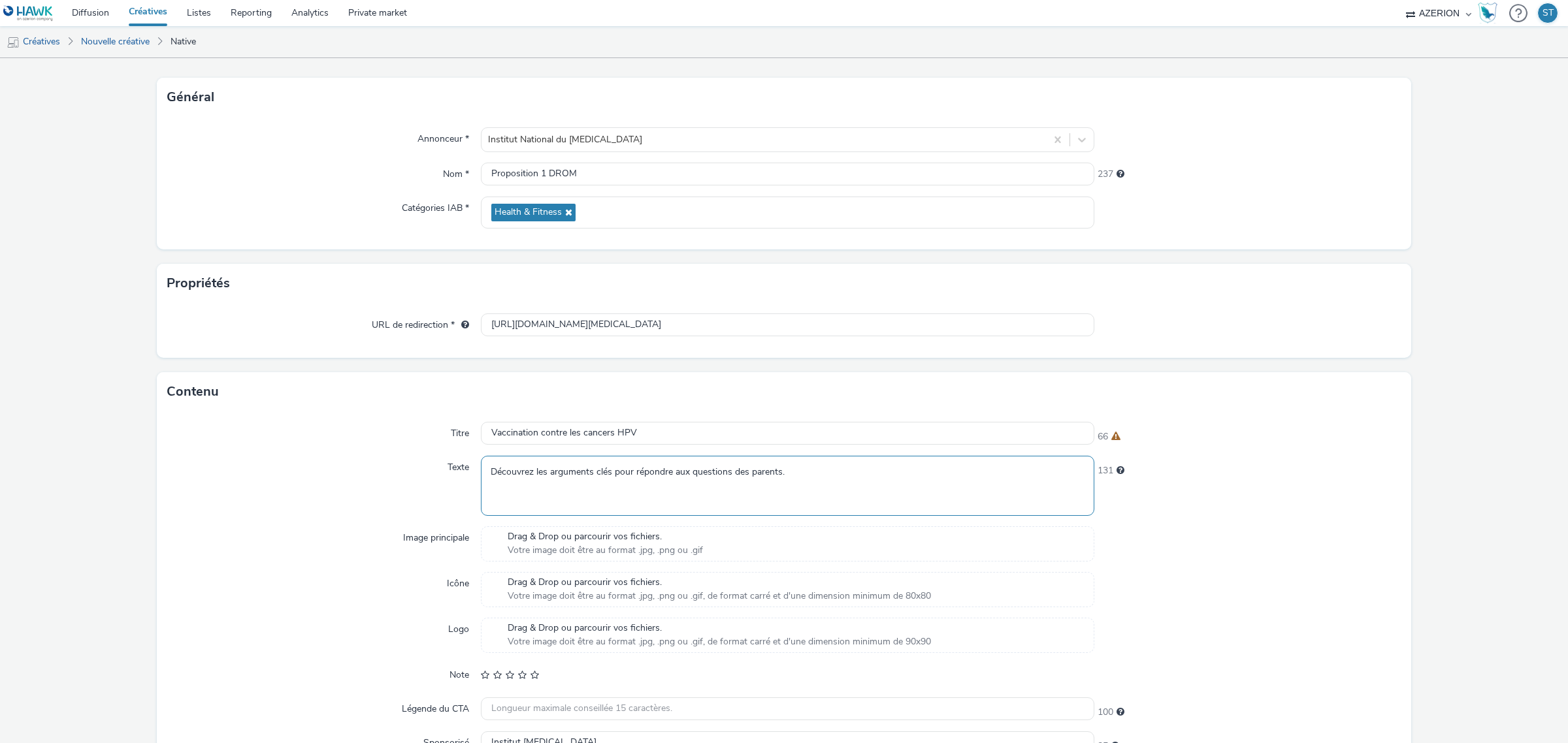
scroll to position [142, 0]
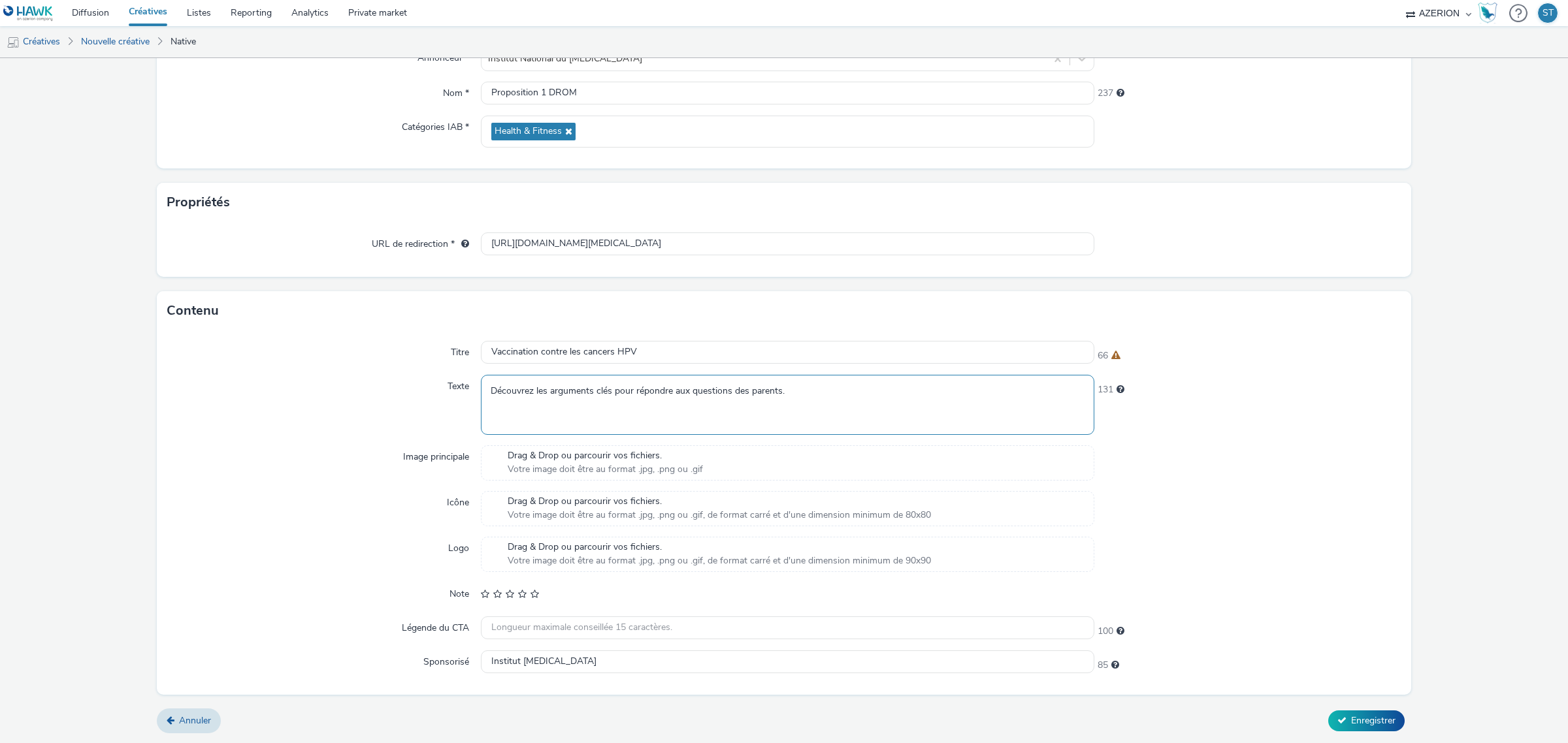
type textarea "Découvrez les arguments clés pour répondre aux questions des parents."
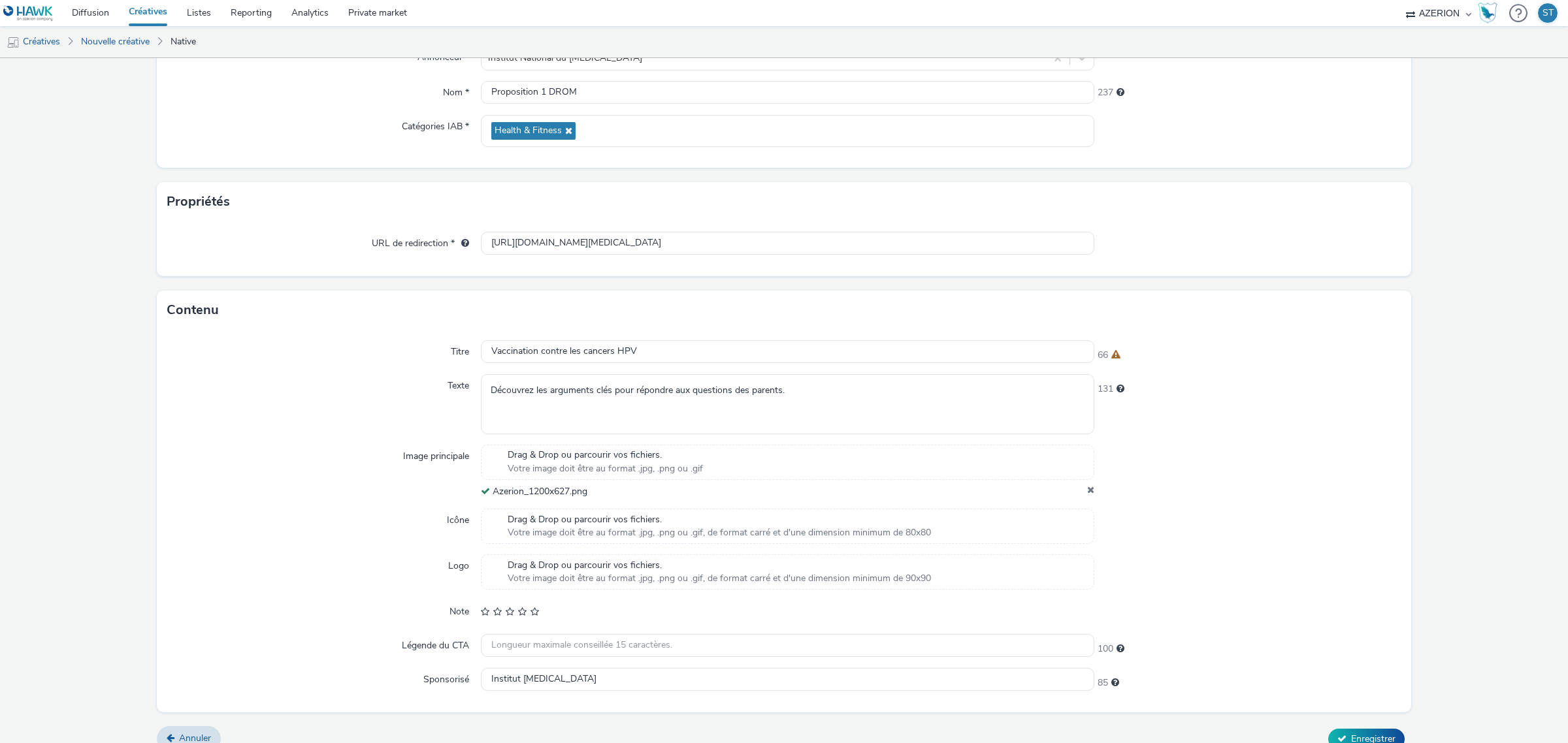
click at [356, 427] on div "Texte" at bounding box center [324, 404] width 314 height 59
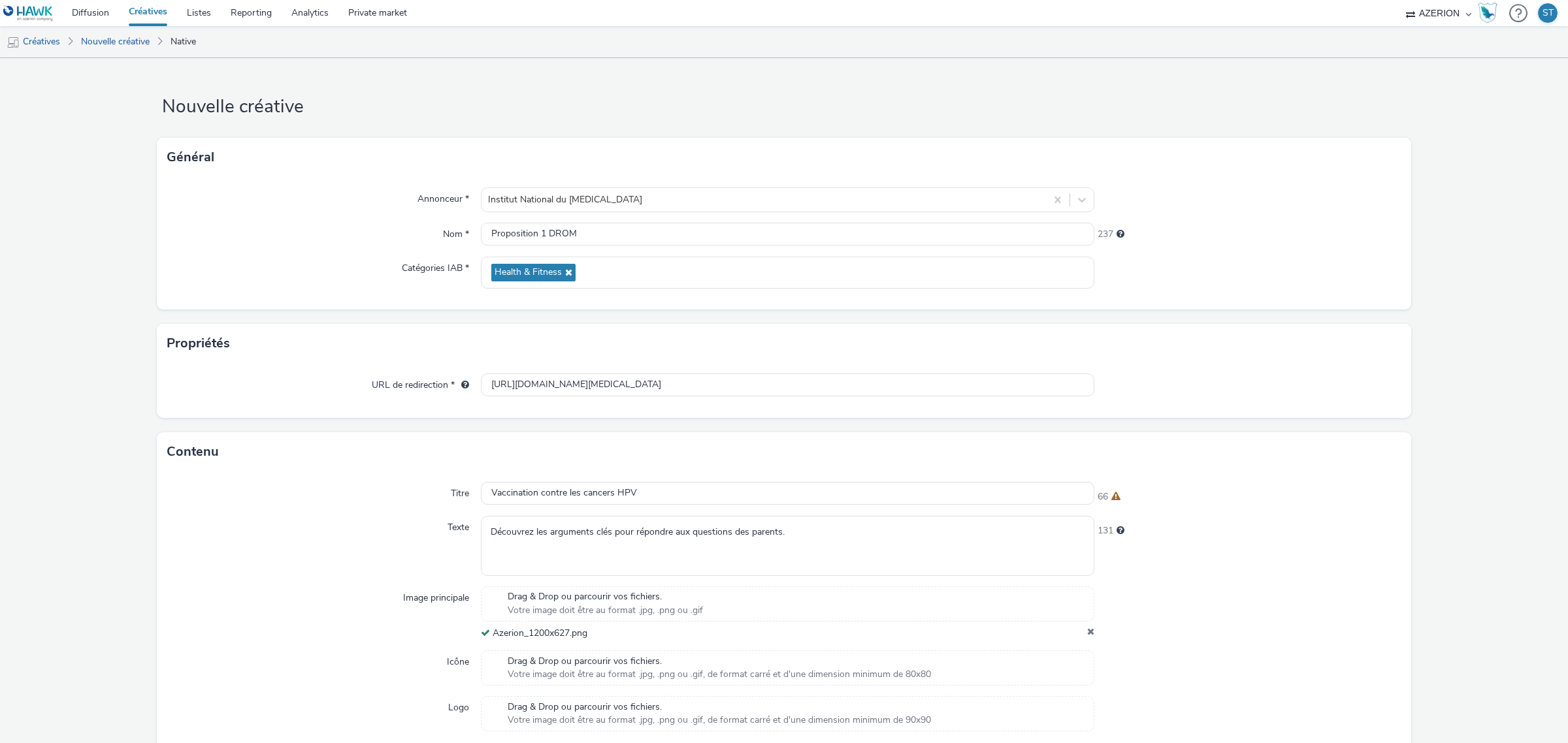
scroll to position [161, 0]
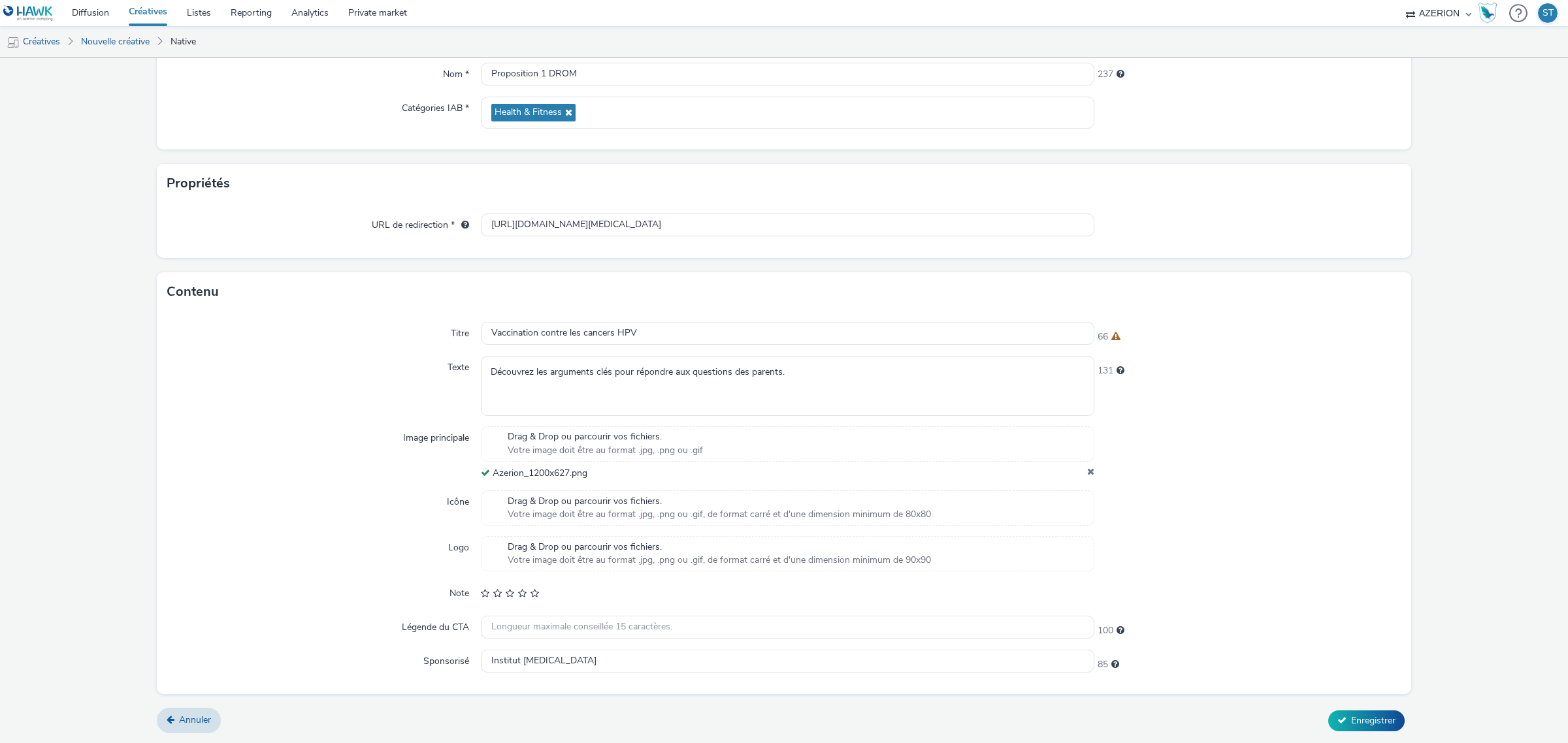
click at [1300, 402] on div "131" at bounding box center [1247, 385] width 307 height 59
drag, startPoint x: 1504, startPoint y: 512, endPoint x: 1444, endPoint y: 625, distance: 127.9
click at [1504, 512] on form "Nouvelle créative Général Annonceur * Institut National du [MEDICAL_DATA] Nom *…" at bounding box center [784, 320] width 1568 height 845
click at [1360, 720] on span "Enregistrer" at bounding box center [1373, 720] width 45 height 12
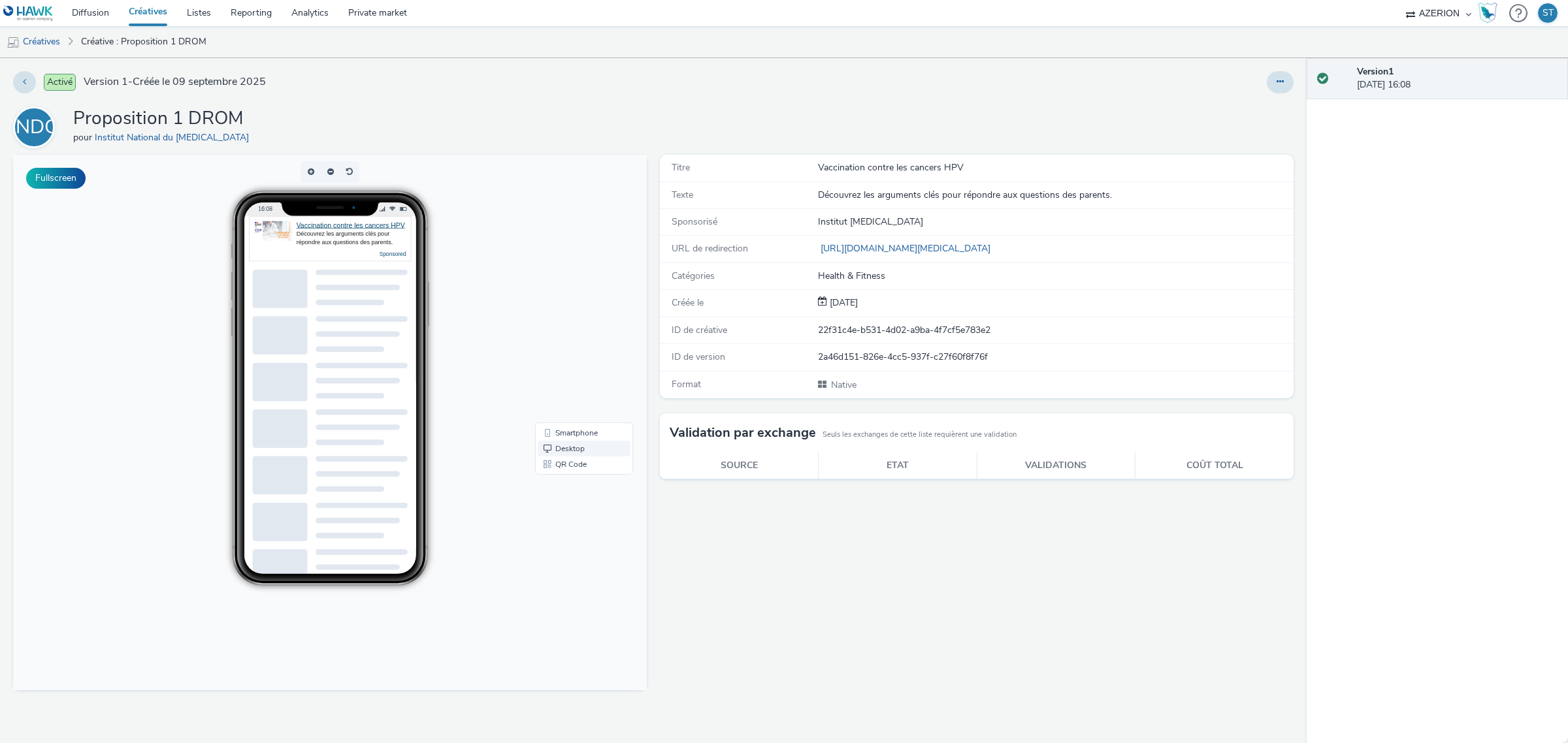
click at [565, 446] on link "Desktop" at bounding box center [584, 448] width 93 height 16
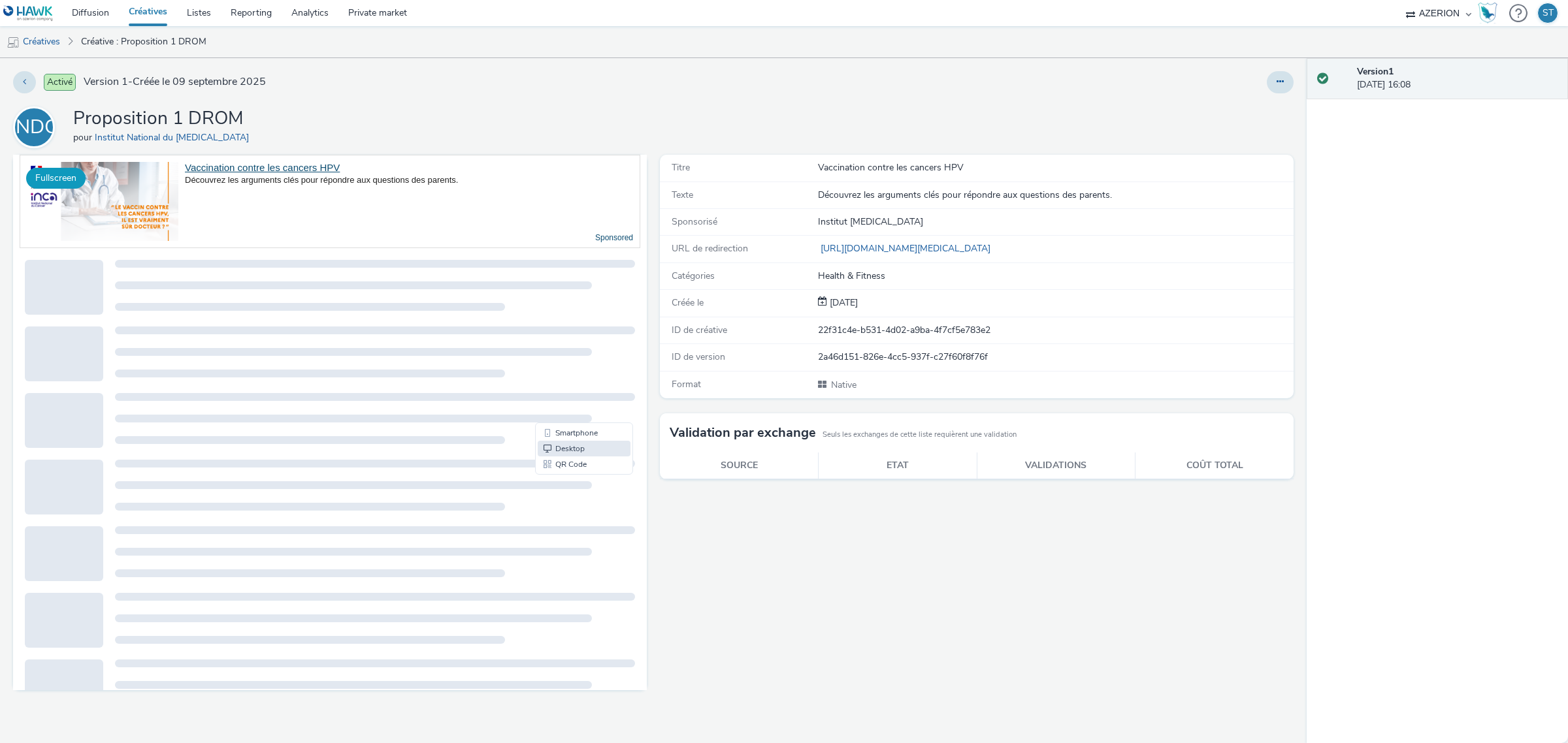
click at [66, 176] on button "Fullscreen" at bounding box center [56, 178] width 60 height 21
click at [1283, 85] on icon at bounding box center [1280, 82] width 7 height 9
click at [1256, 110] on link "Modifier" at bounding box center [1244, 108] width 98 height 26
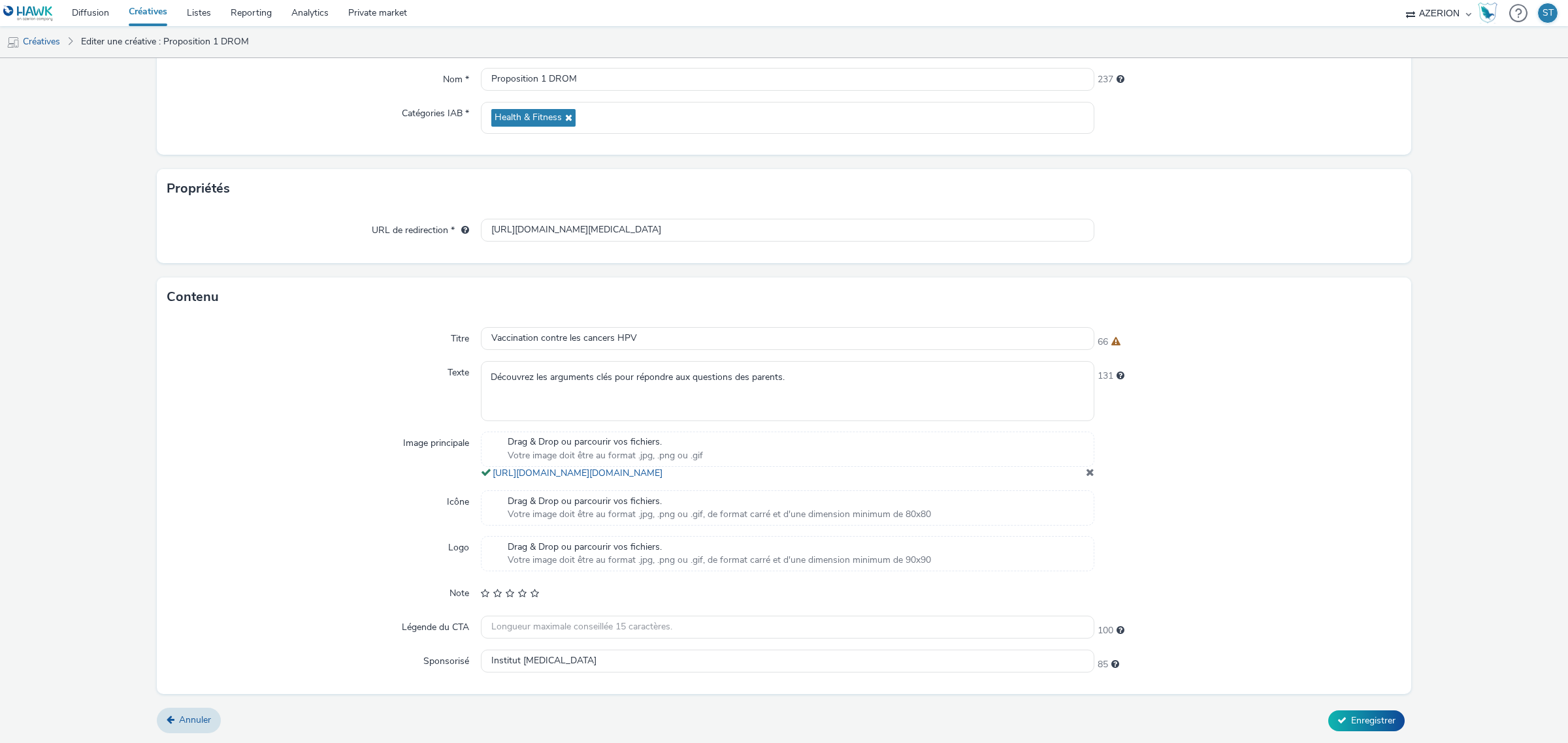
scroll to position [168, 0]
click at [599, 471] on link "[URL][DOMAIN_NAME][DOMAIN_NAME]" at bounding box center [580, 473] width 175 height 12
click at [1383, 446] on div at bounding box center [1247, 455] width 307 height 48
click at [1356, 729] on button "Enregistrer" at bounding box center [1366, 721] width 76 height 21
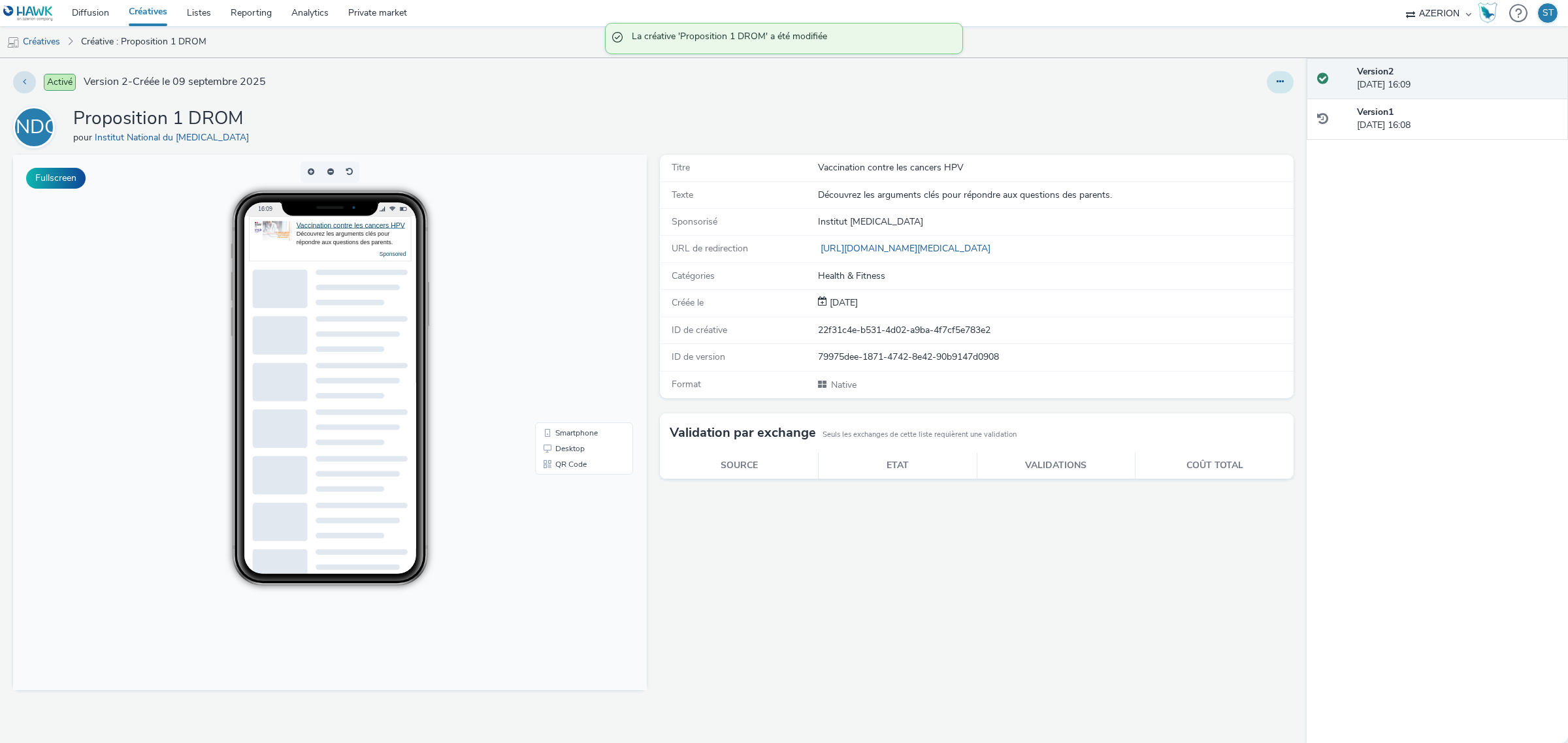
click at [1274, 77] on button at bounding box center [1280, 82] width 27 height 22
click at [1259, 137] on link "Dupliquer" at bounding box center [1244, 135] width 98 height 26
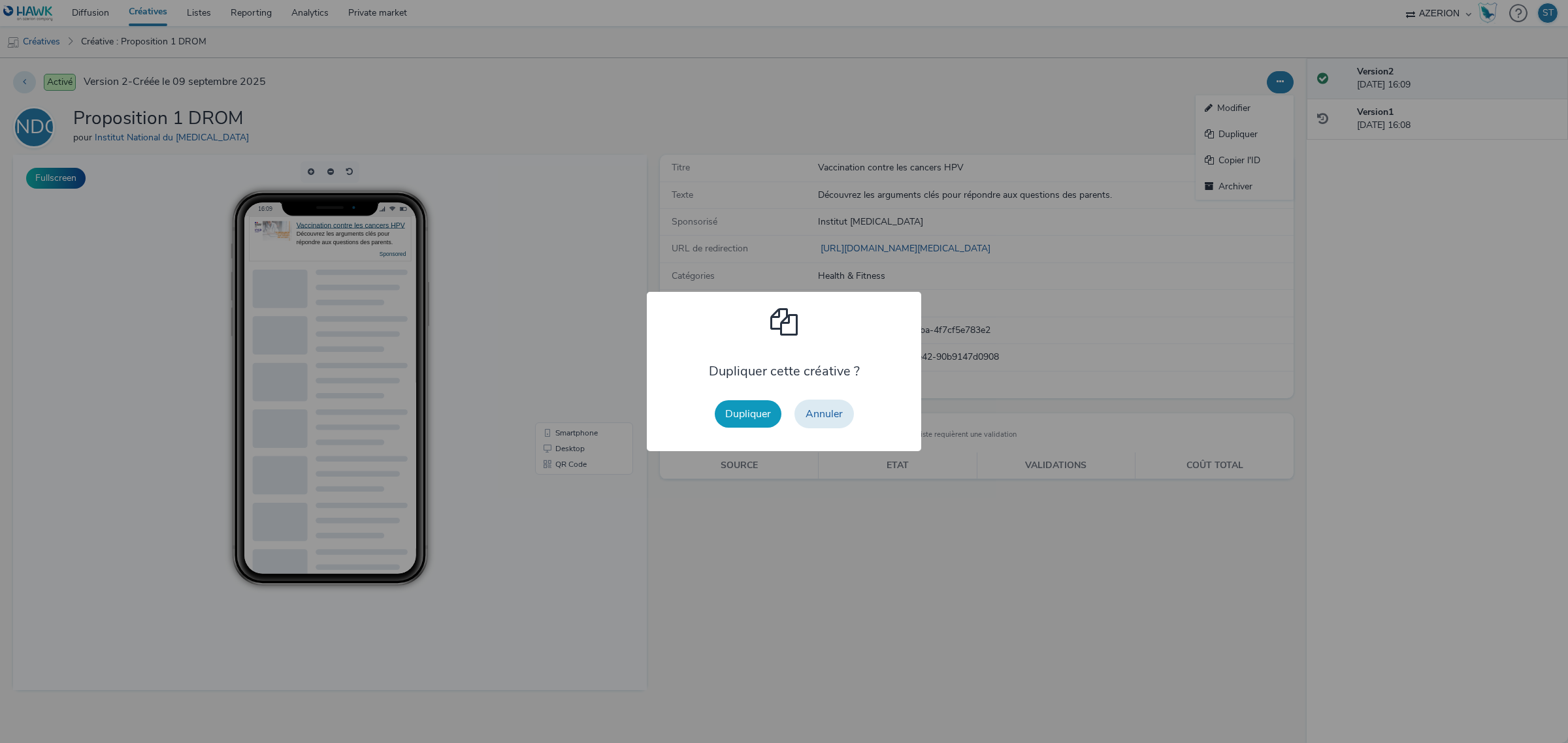
click at [750, 406] on button "Dupliquer" at bounding box center [747, 414] width 66 height 28
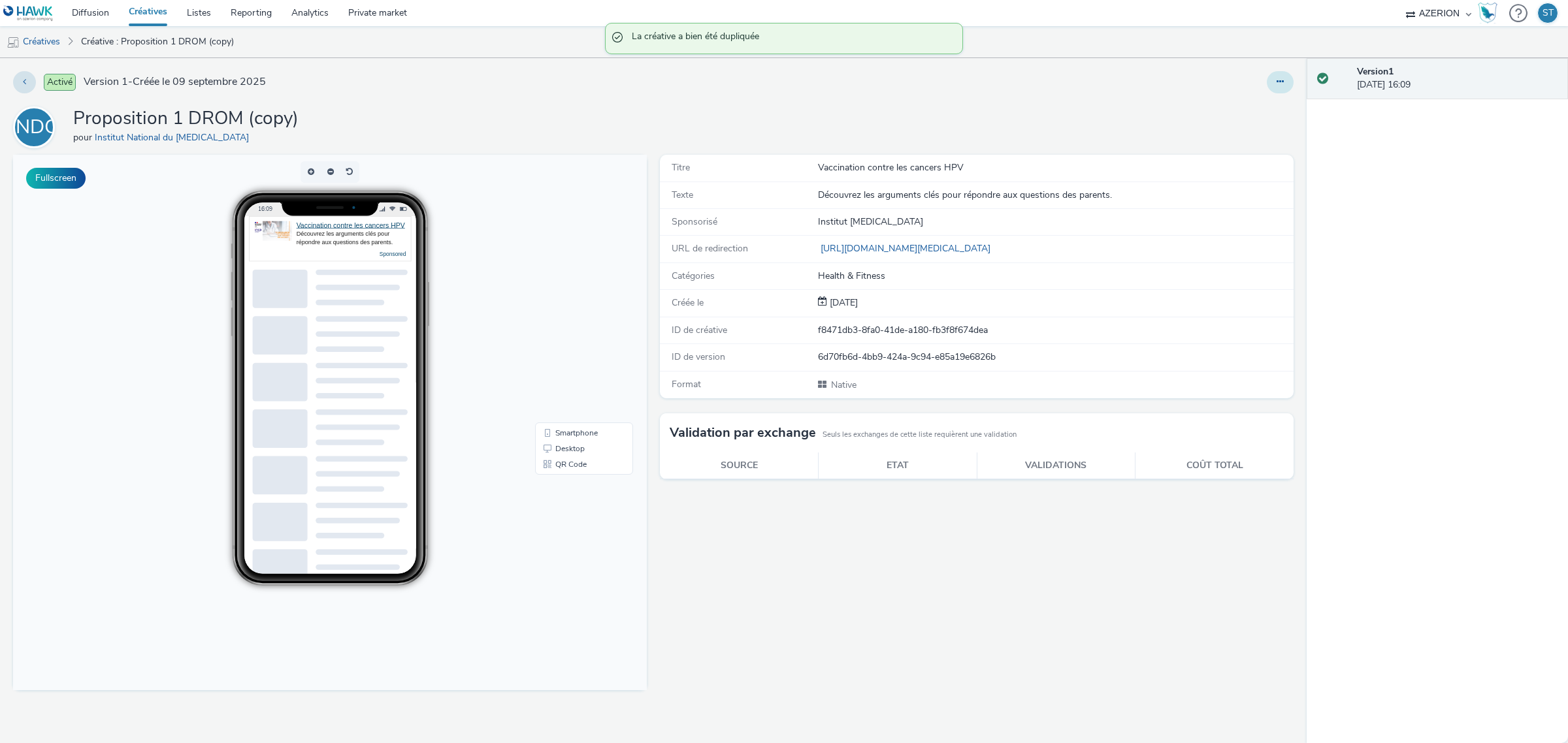
click at [1281, 80] on icon at bounding box center [1280, 82] width 7 height 9
click at [1258, 107] on link "Modifier" at bounding box center [1244, 108] width 98 height 26
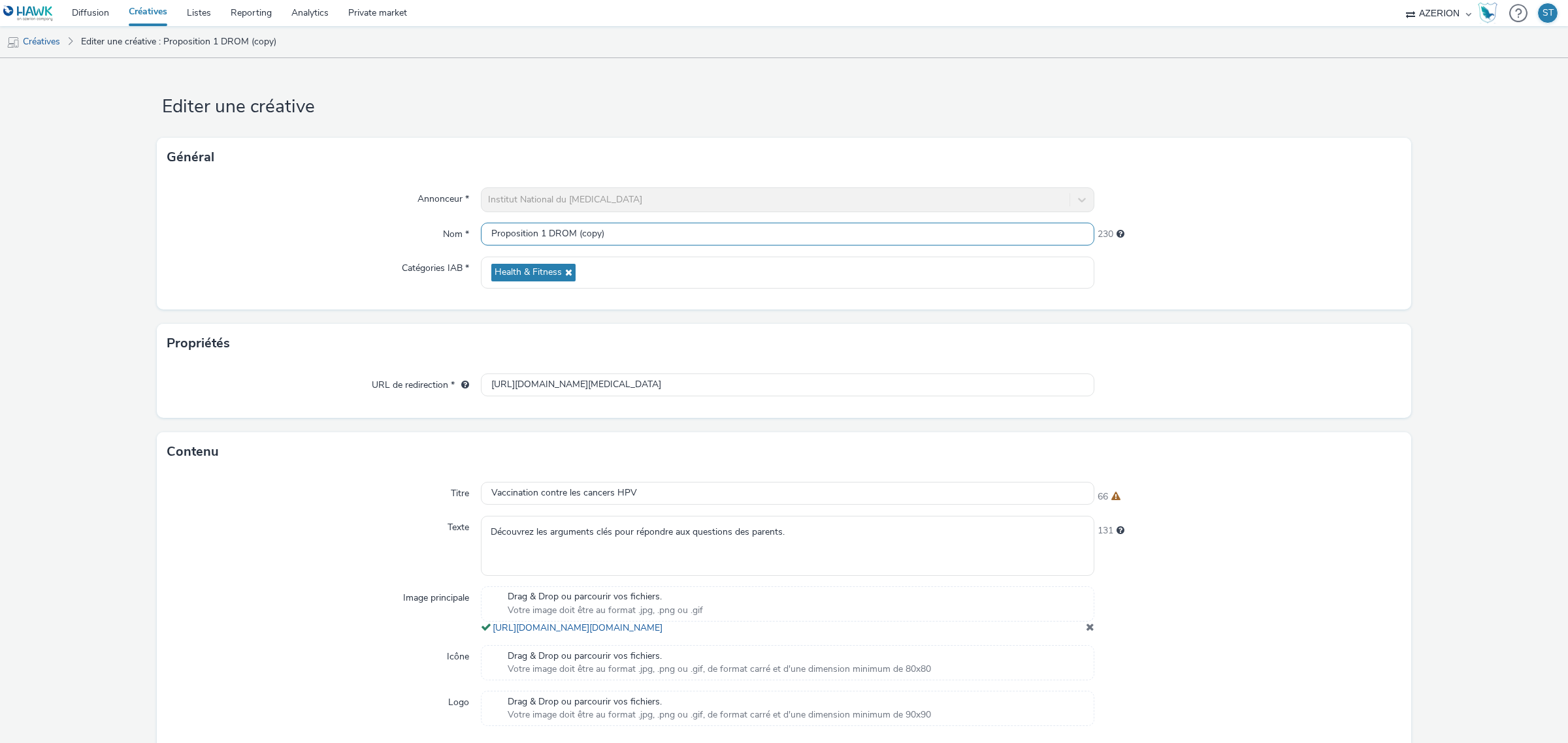
drag, startPoint x: 637, startPoint y: 237, endPoint x: 574, endPoint y: 237, distance: 63.0
click at [574, 237] on input "Proposition 1 DROM (copy)" at bounding box center [787, 234] width 614 height 23
click at [540, 234] on input "Proposition 1 DROM" at bounding box center [787, 234] width 614 height 23
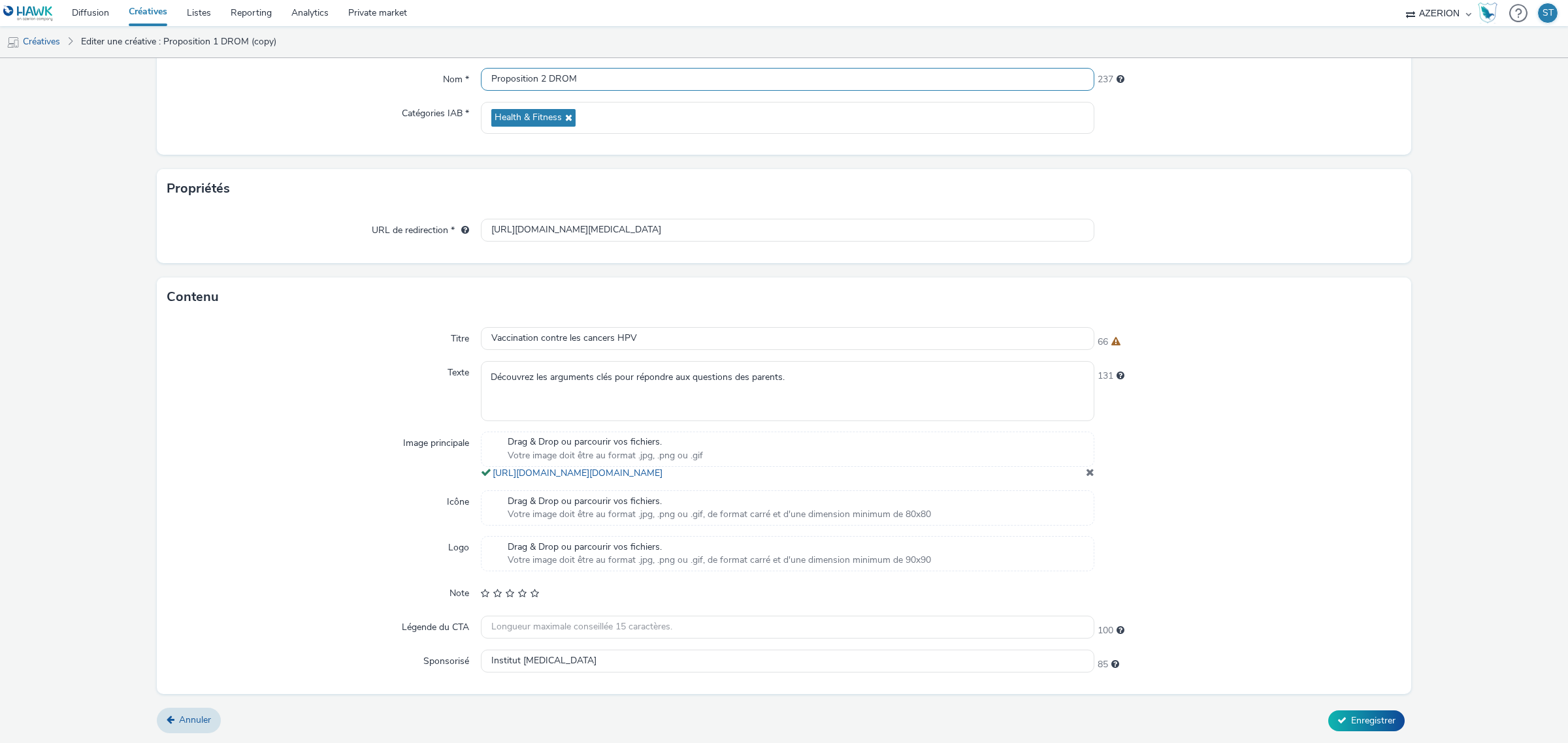
scroll to position [163, 0]
type input "Proposition 2 DROM"
click at [573, 377] on textarea "Découvrez les arguments clés pour répondre aux questions des parents." at bounding box center [787, 391] width 614 height 59
paste textarea "Les réponses aux questions que peuvent se poser les parents sur la vaccination …"
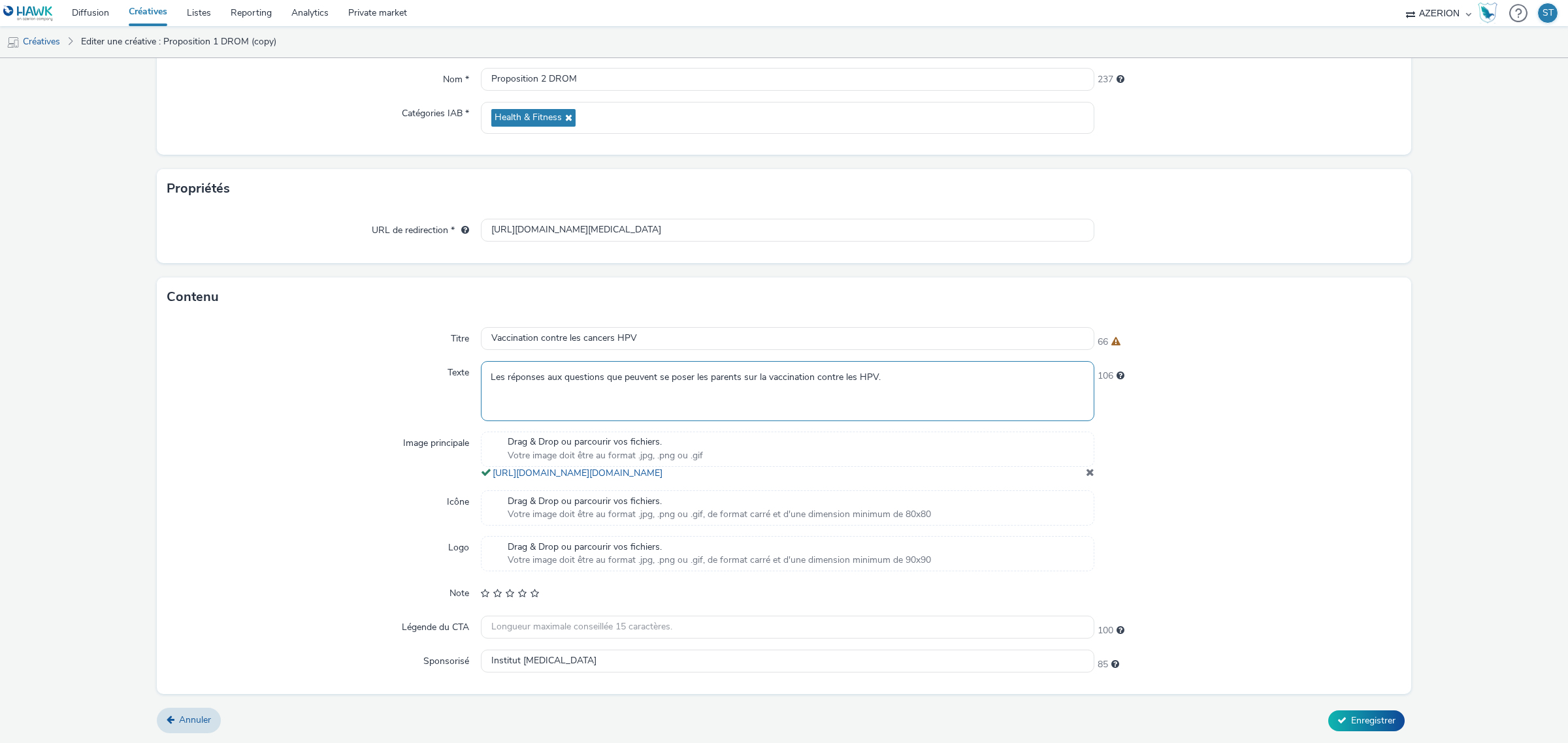
type textarea "Les réponses aux questions que peuvent se poser les parents sur la vaccination …"
click at [1338, 377] on div "106" at bounding box center [1247, 391] width 307 height 59
click at [566, 219] on input "[URL][DOMAIN_NAME][MEDICAL_DATA]" at bounding box center [787, 230] width 614 height 23
paste input "[DOMAIN_NAME][URL]"
click at [1223, 218] on div at bounding box center [1247, 230] width 307 height 24
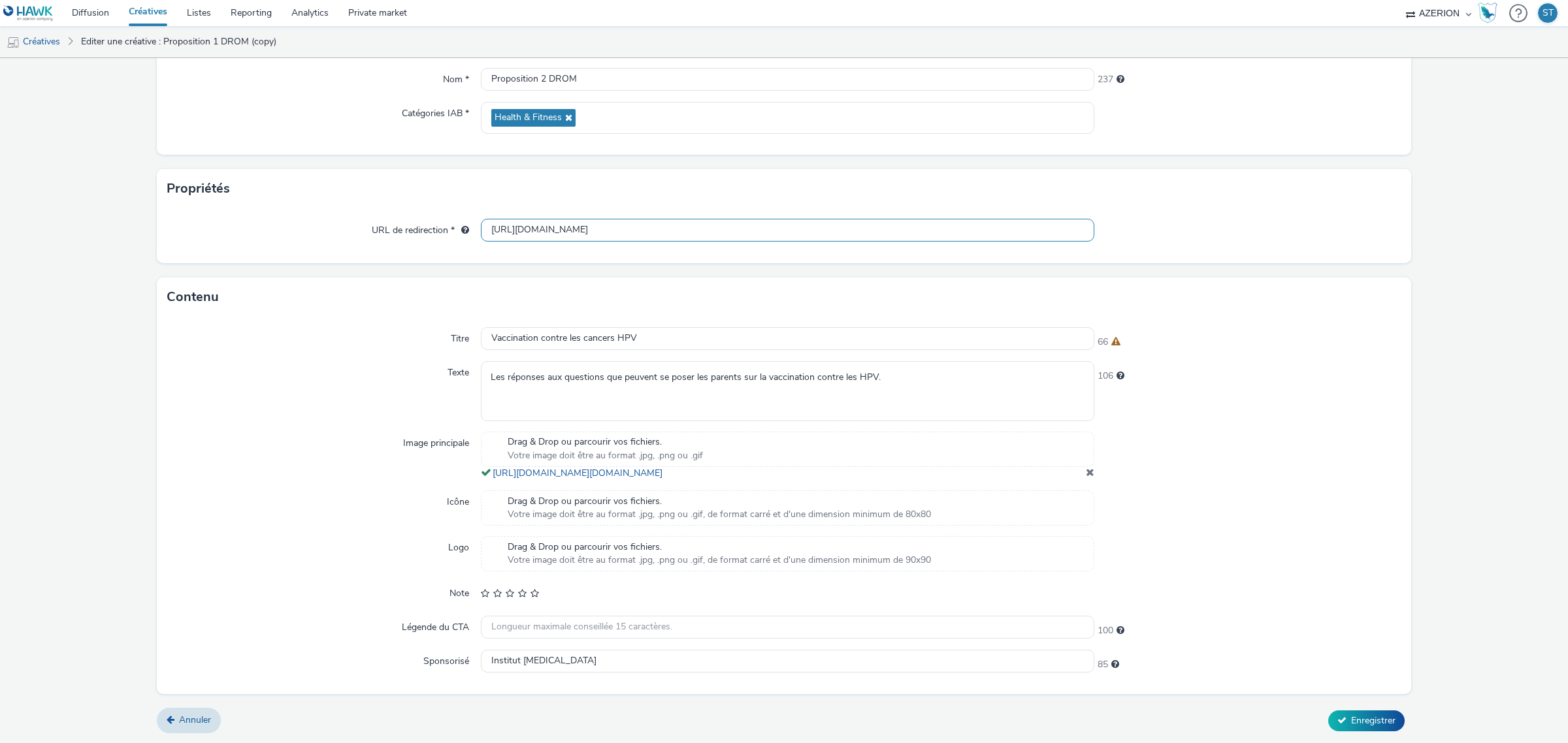
click at [593, 222] on input "[URL][DOMAIN_NAME]" at bounding box center [787, 230] width 614 height 23
paste input "5"
type input "[URL][DOMAIN_NAME]"
click at [1294, 208] on div "URL de redirection * [URL][DOMAIN_NAME]" at bounding box center [784, 235] width 1254 height 55
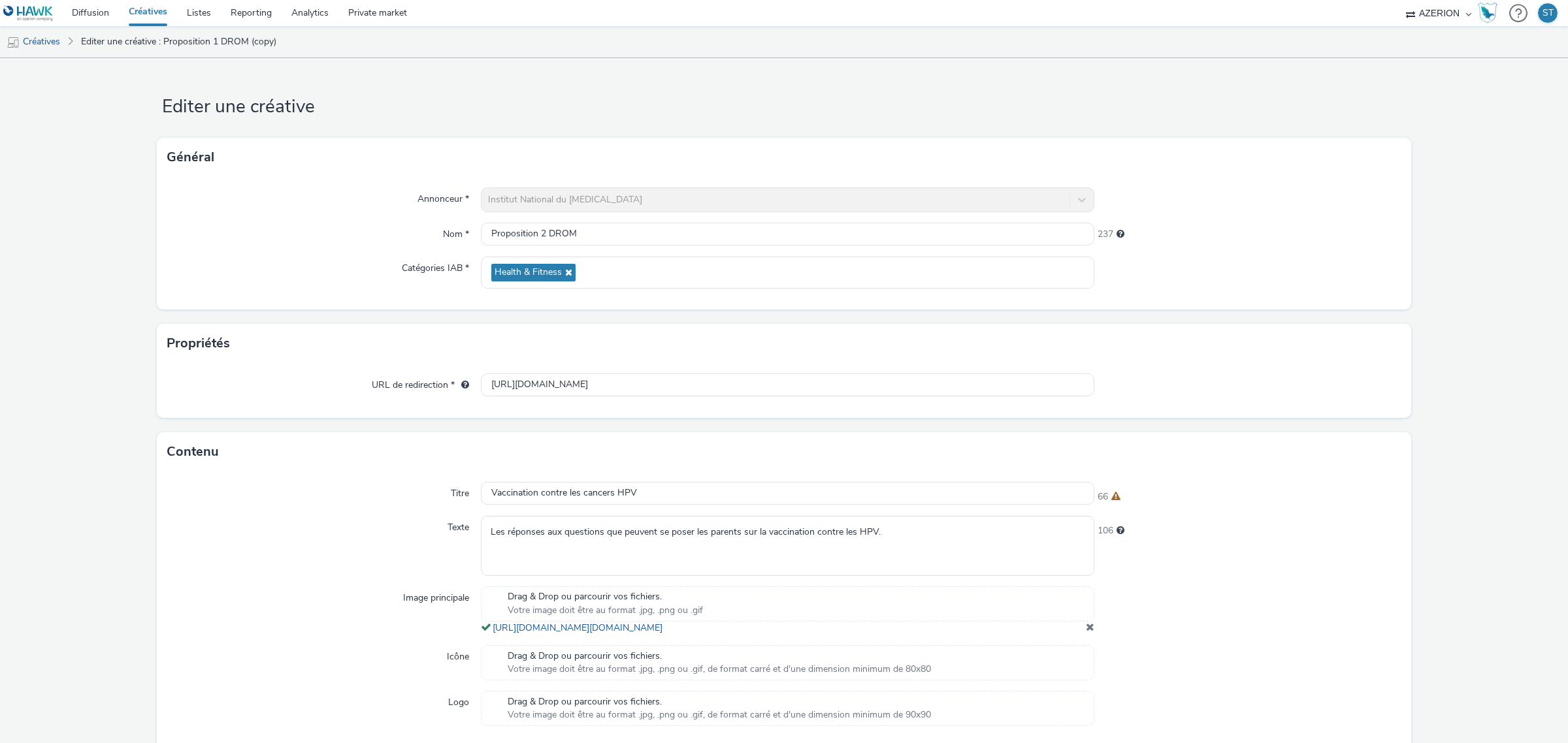
click at [1345, 598] on div at bounding box center [1247, 610] width 307 height 48
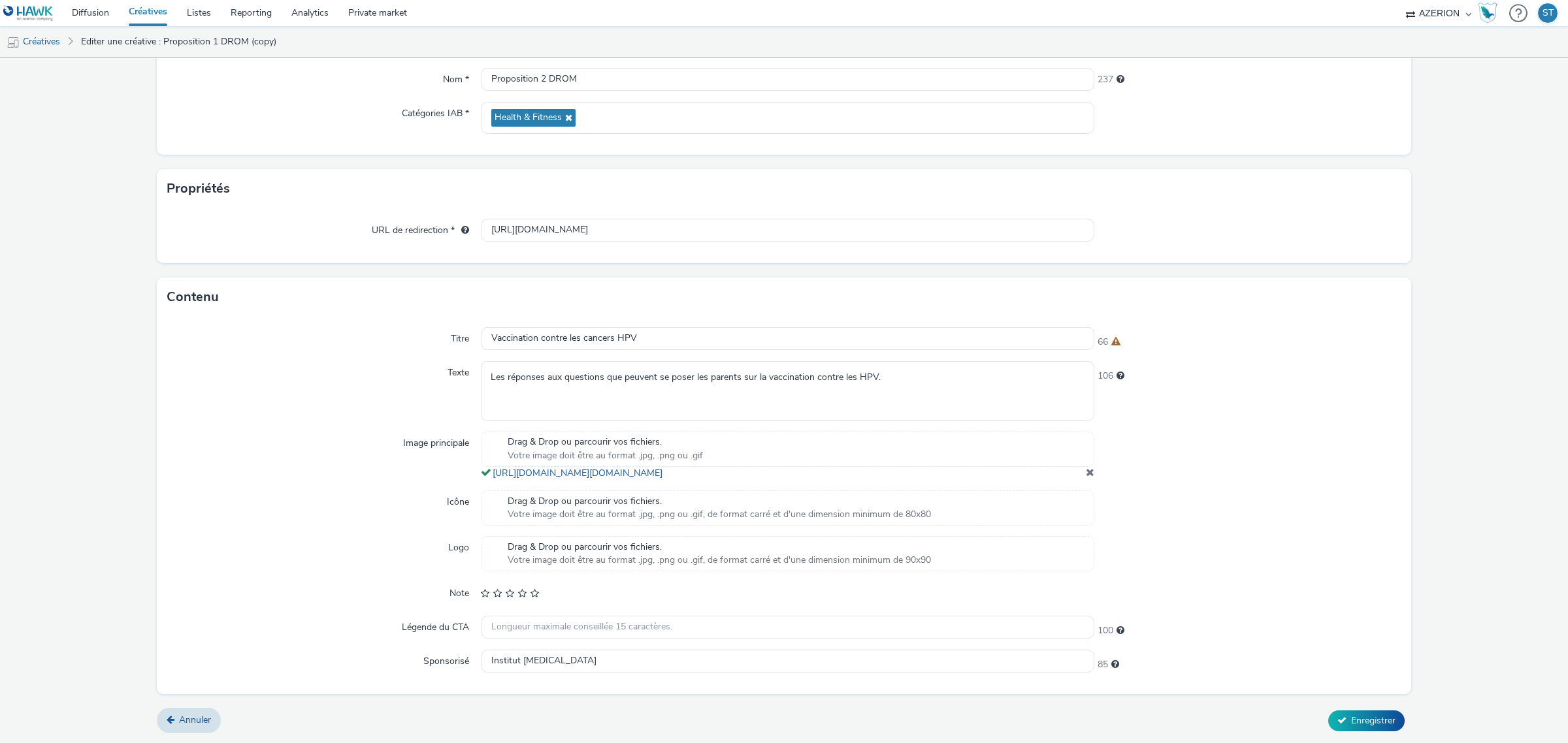
scroll to position [168, 0]
click at [1354, 717] on span "Enregistrer" at bounding box center [1373, 720] width 45 height 12
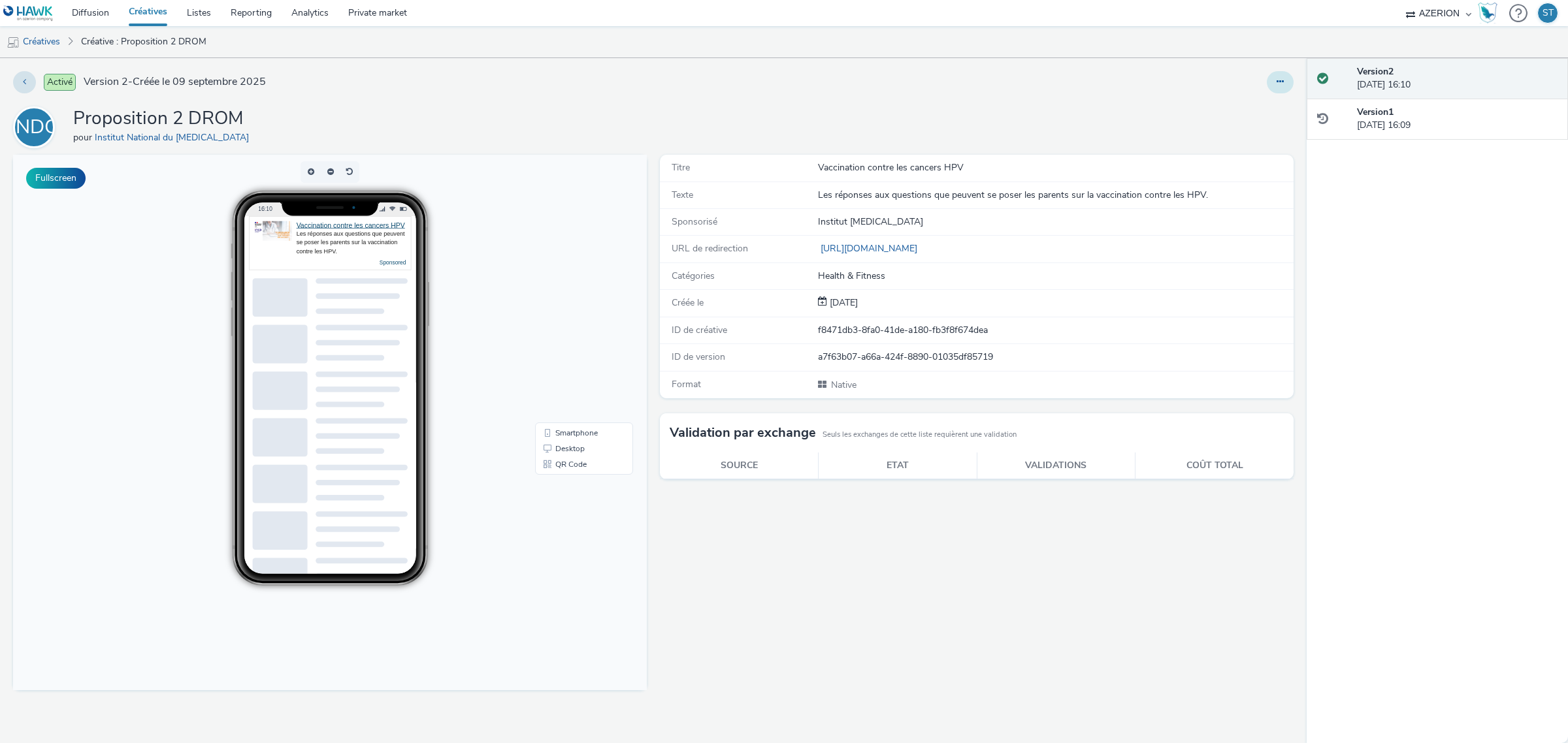
click at [1281, 76] on button at bounding box center [1280, 82] width 27 height 22
click at [1222, 139] on link "Dupliquer" at bounding box center [1244, 135] width 98 height 26
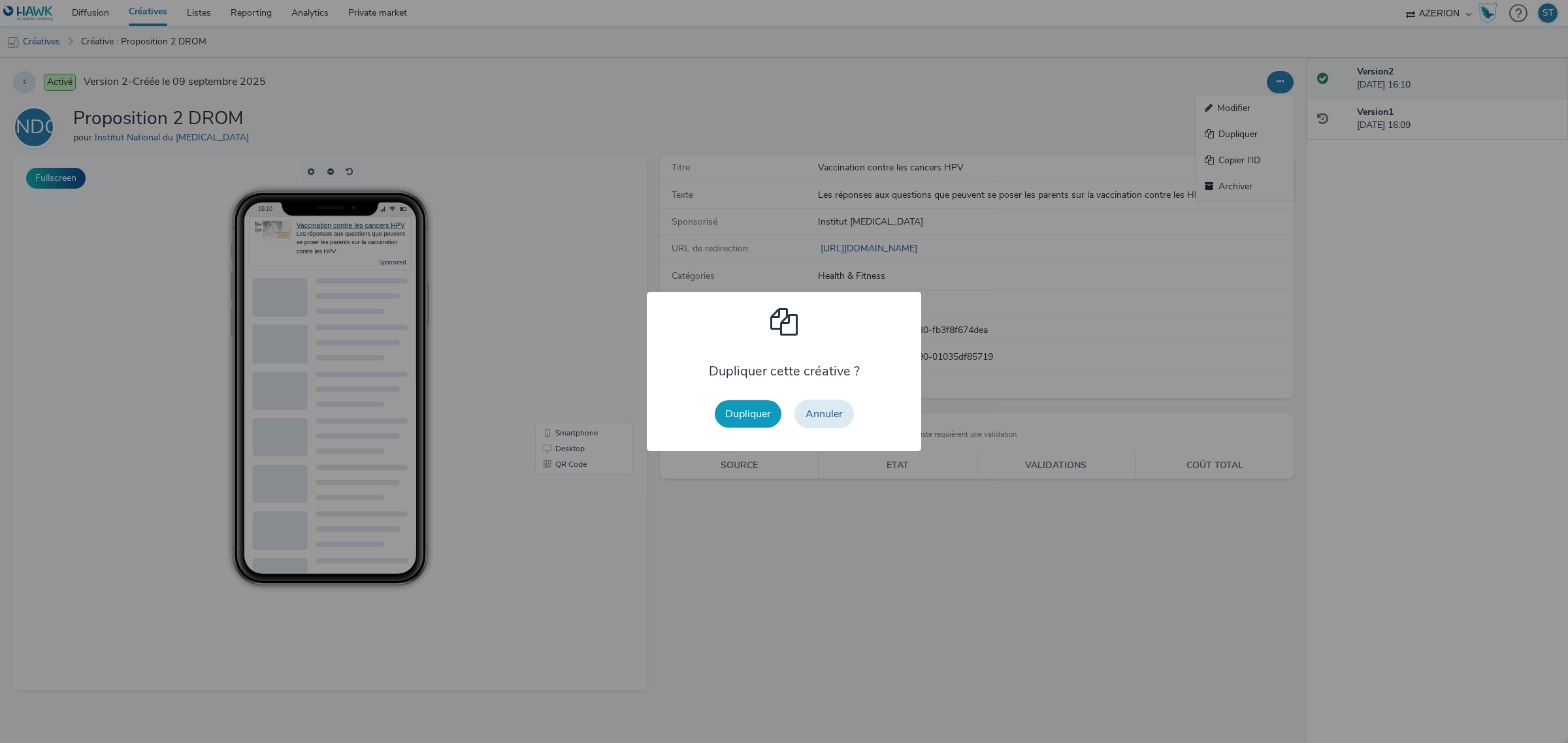
click at [771, 415] on button "Dupliquer" at bounding box center [747, 414] width 66 height 28
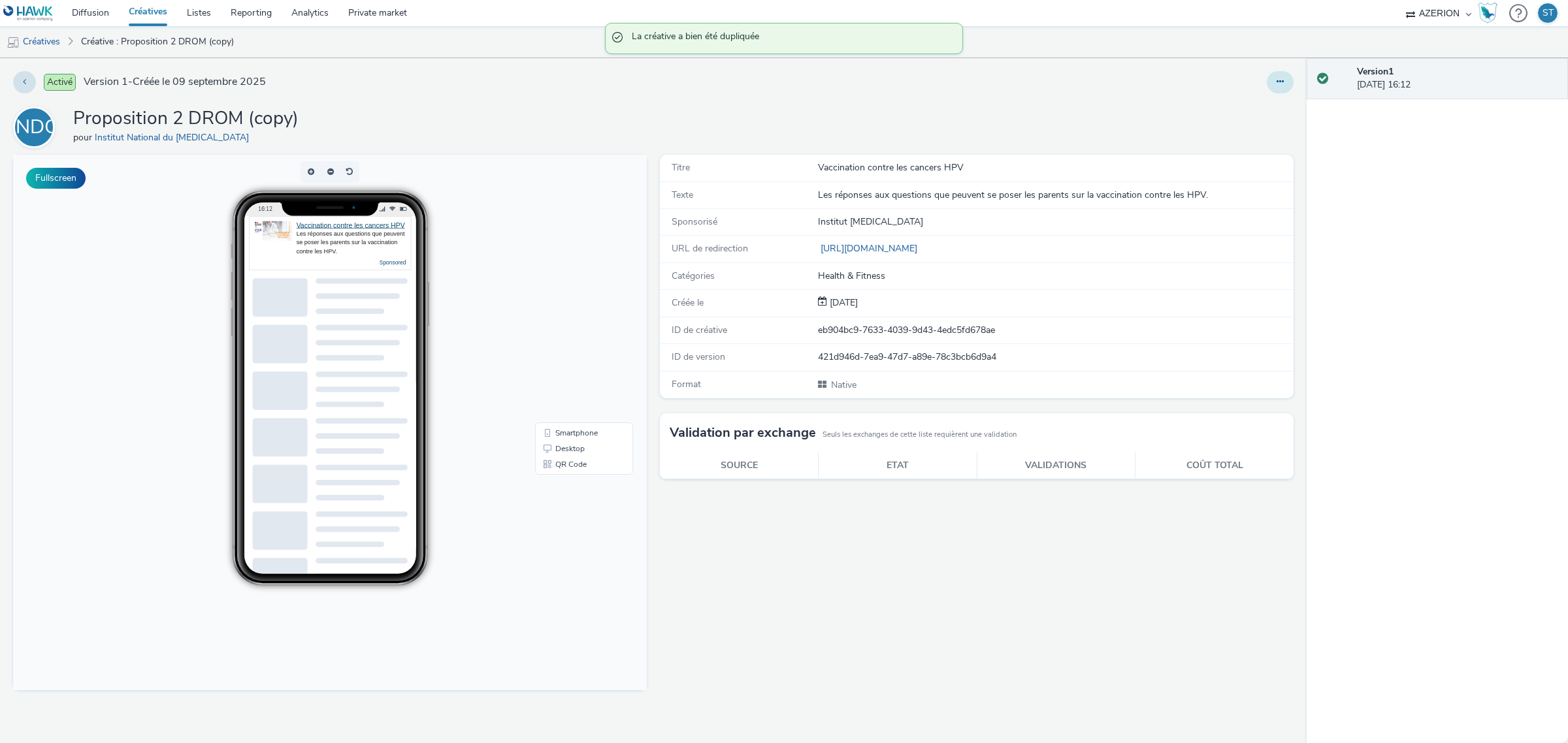
click at [1278, 77] on icon at bounding box center [1280, 82] width 7 height 9
click at [1258, 103] on link "Modifier" at bounding box center [1244, 108] width 98 height 26
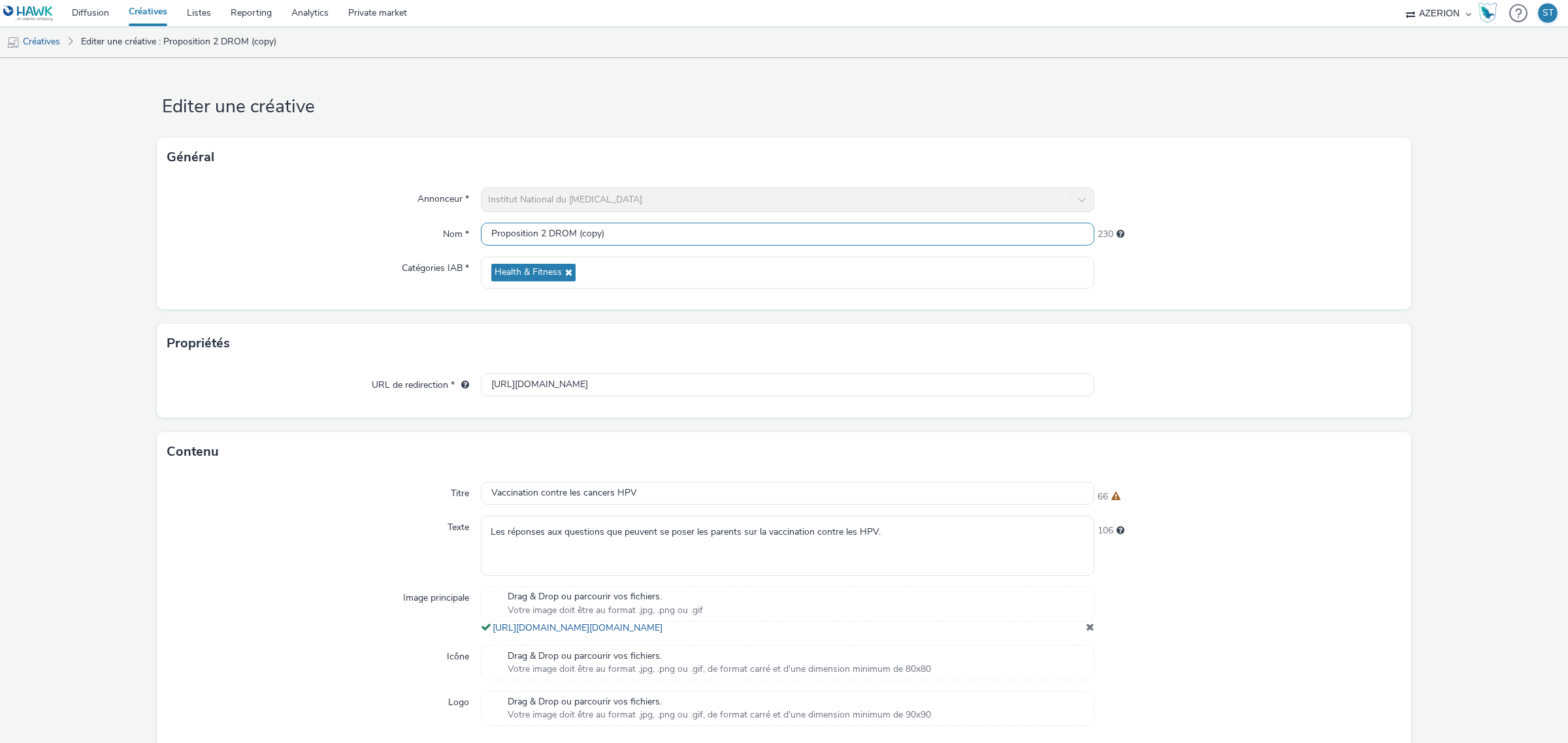
drag, startPoint x: 651, startPoint y: 222, endPoint x: 573, endPoint y: 239, distance: 79.8
click at [573, 239] on input "Proposition 2 DROM (copy)" at bounding box center [787, 234] width 614 height 23
click at [543, 233] on input "Proposition 2 DROM" at bounding box center [787, 234] width 614 height 23
type input "Proposition 3 DROM"
click at [1190, 263] on div at bounding box center [1247, 272] width 307 height 32
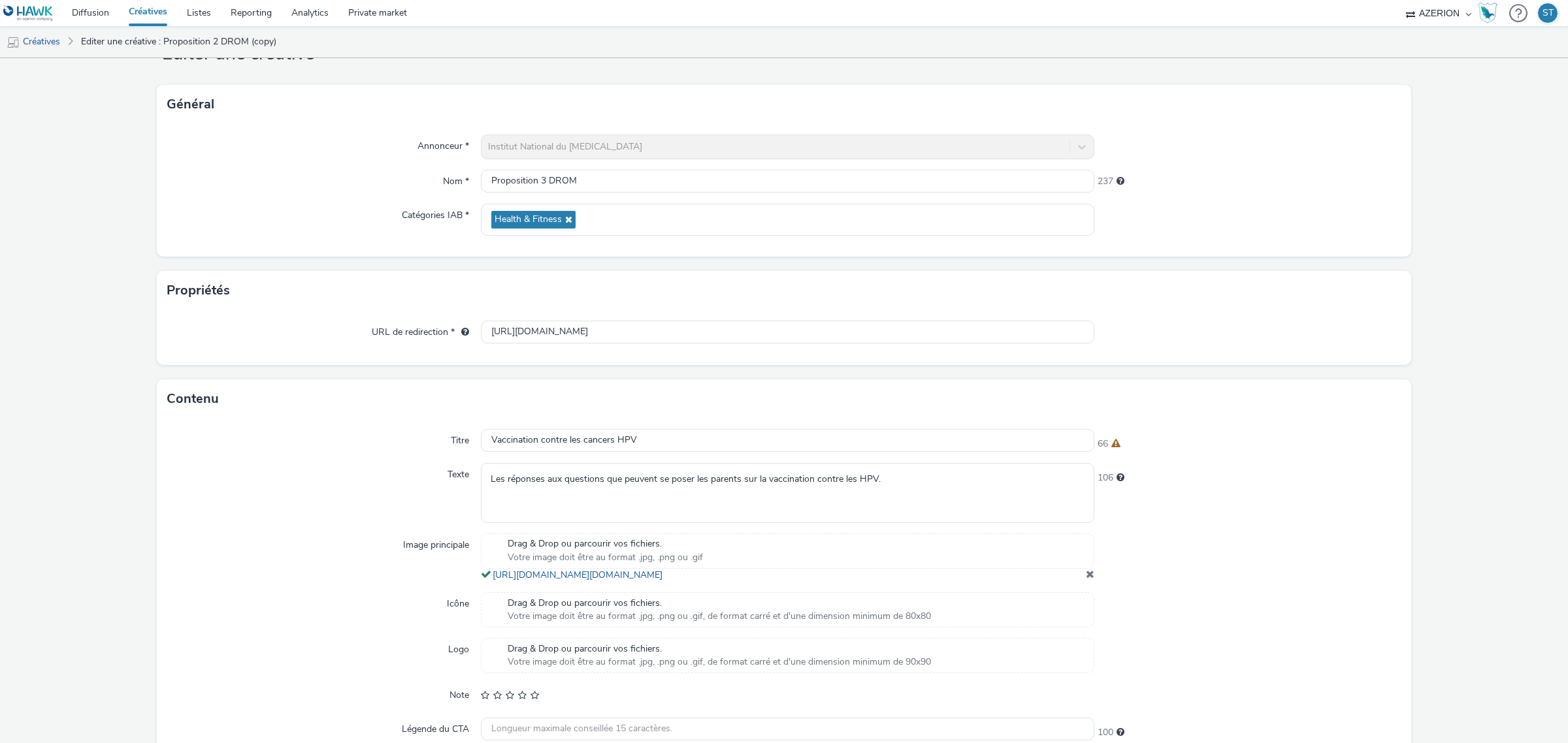
scroll to position [82, 0]
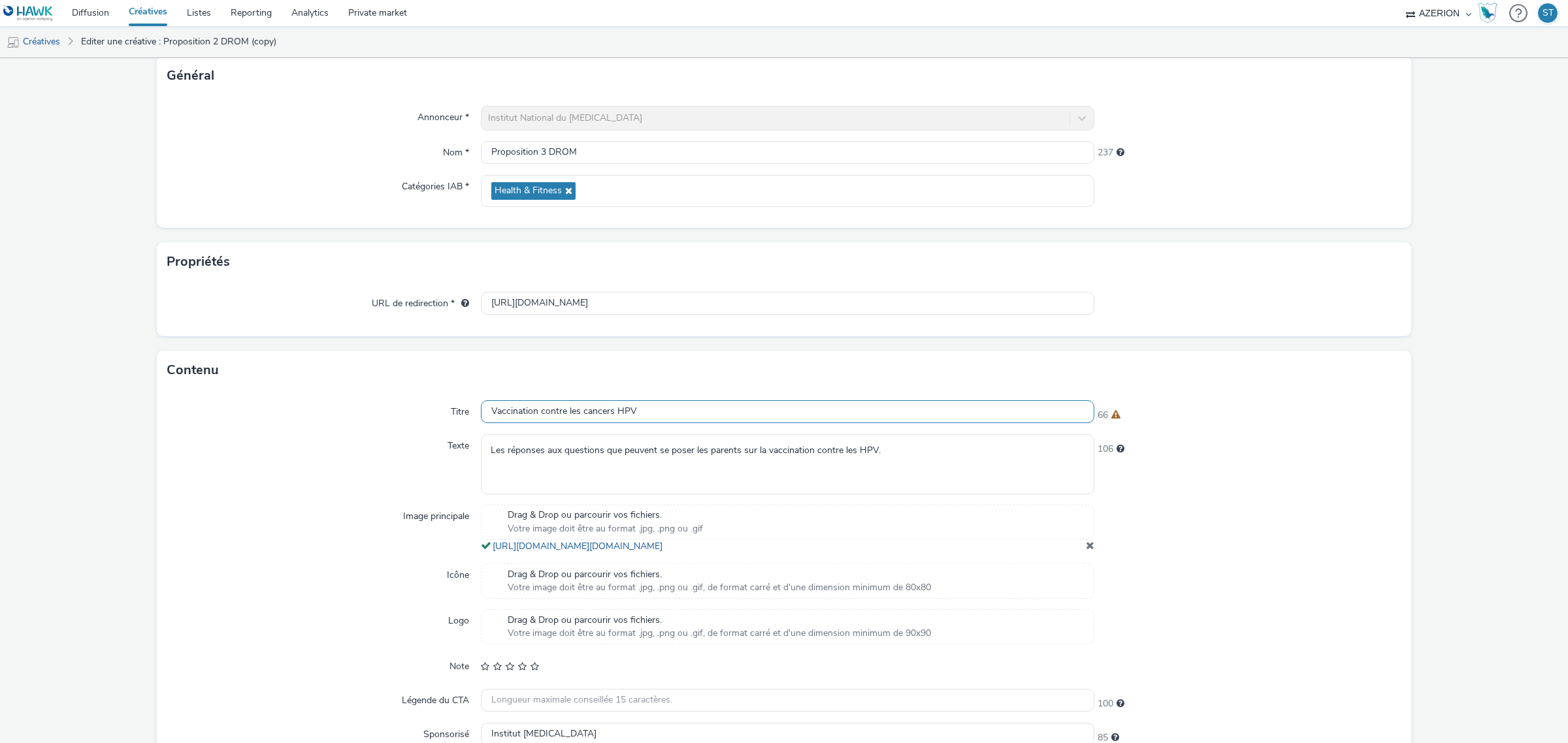
click at [567, 412] on input "Vaccination contre les cancers HPV" at bounding box center [787, 412] width 614 height 23
paste input "HPV : informations pour les professionnels"
type input "Vaccination contre les HPV : informations pour les professionnels"
click at [1243, 400] on div "35" at bounding box center [1247, 412] width 307 height 24
click at [690, 454] on textarea "Les réponses aux questions que peuvent se poser les parents sur la vaccination …" at bounding box center [787, 464] width 614 height 59
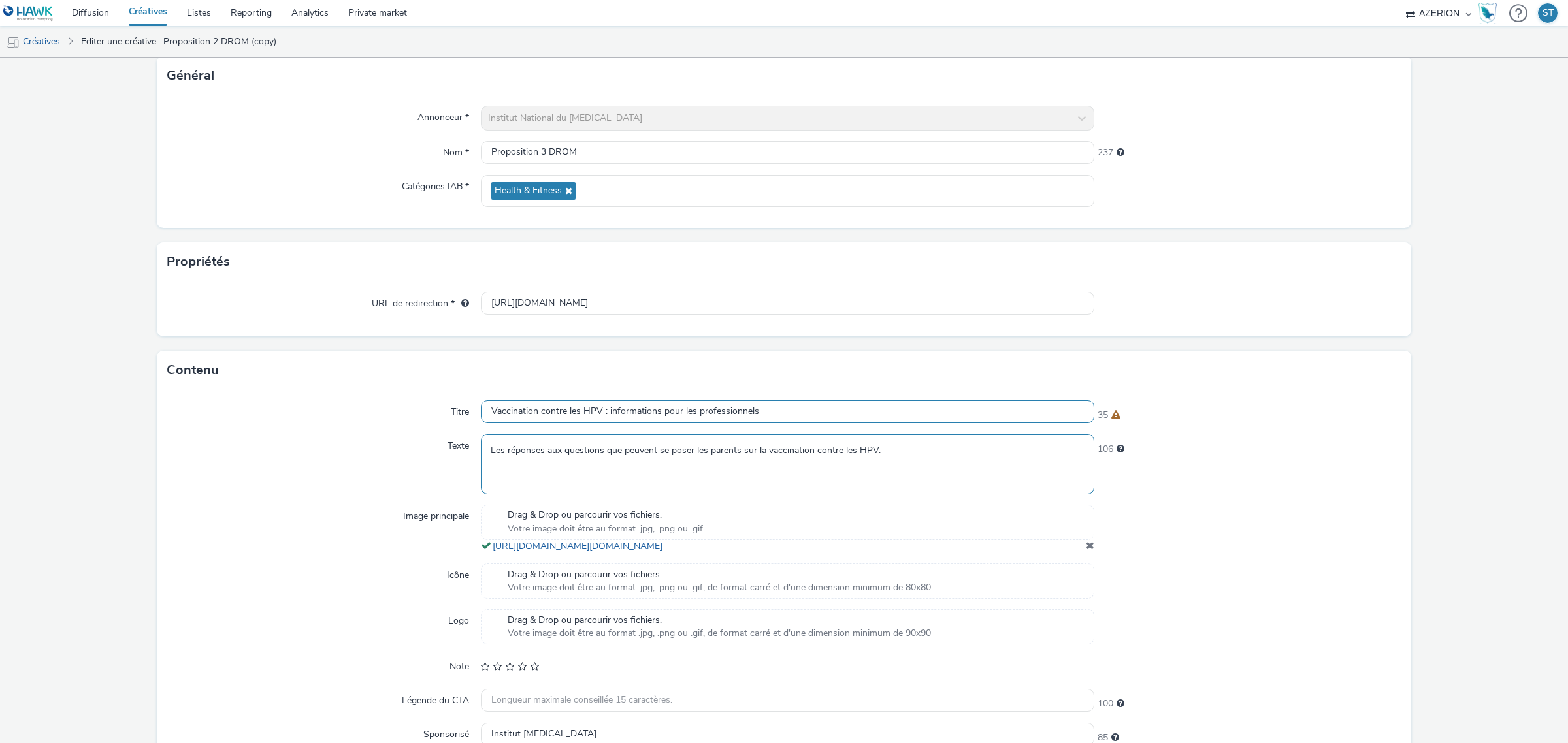
paste textarea "arguments clés pour vous aider à répondre à cette question et à toutes les autr…"
type textarea "Les arguments clés pour vous aider à répondre à cette question et à toutes les …"
drag, startPoint x: 624, startPoint y: 315, endPoint x: 624, endPoint y: 309, distance: 6.0
click at [624, 312] on div "[URL][DOMAIN_NAME]" at bounding box center [787, 304] width 614 height 24
click at [624, 309] on input "[URL][DOMAIN_NAME]" at bounding box center [787, 304] width 614 height 23
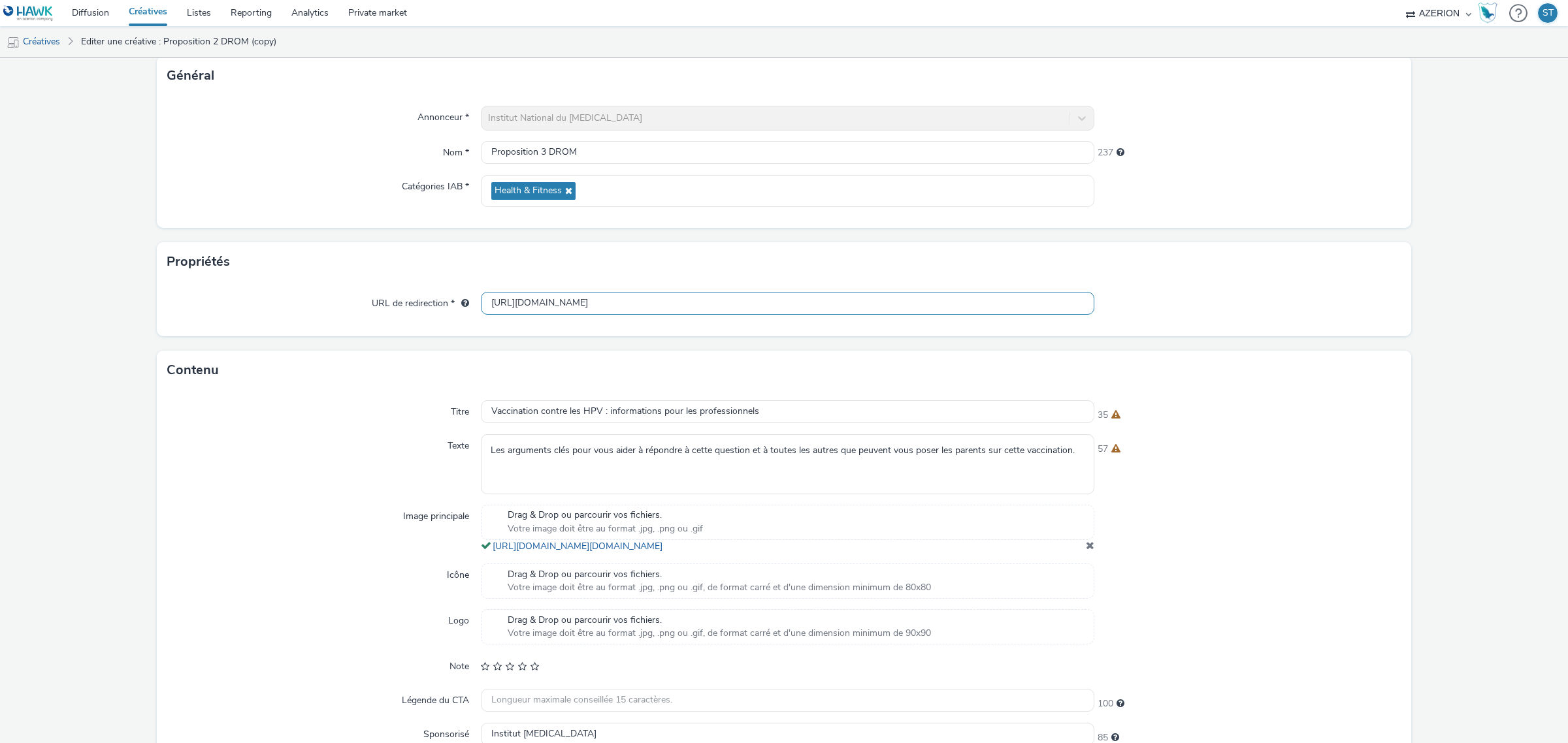
paste input "4"
type input "[URL][DOMAIN_NAME]"
click at [1180, 297] on div at bounding box center [1247, 304] width 307 height 24
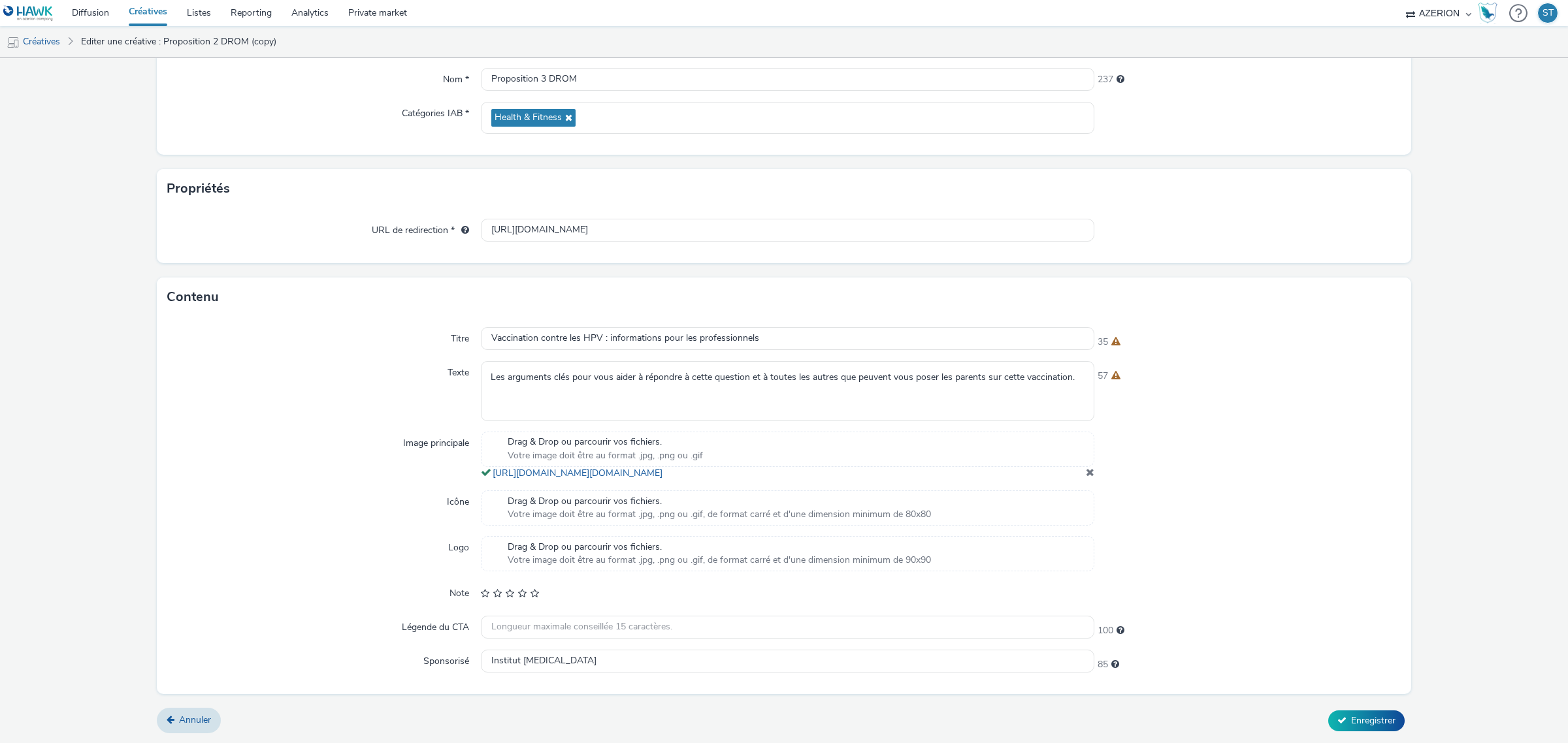
scroll to position [168, 0]
click at [1377, 720] on span "Enregistrer" at bounding box center [1373, 720] width 45 height 12
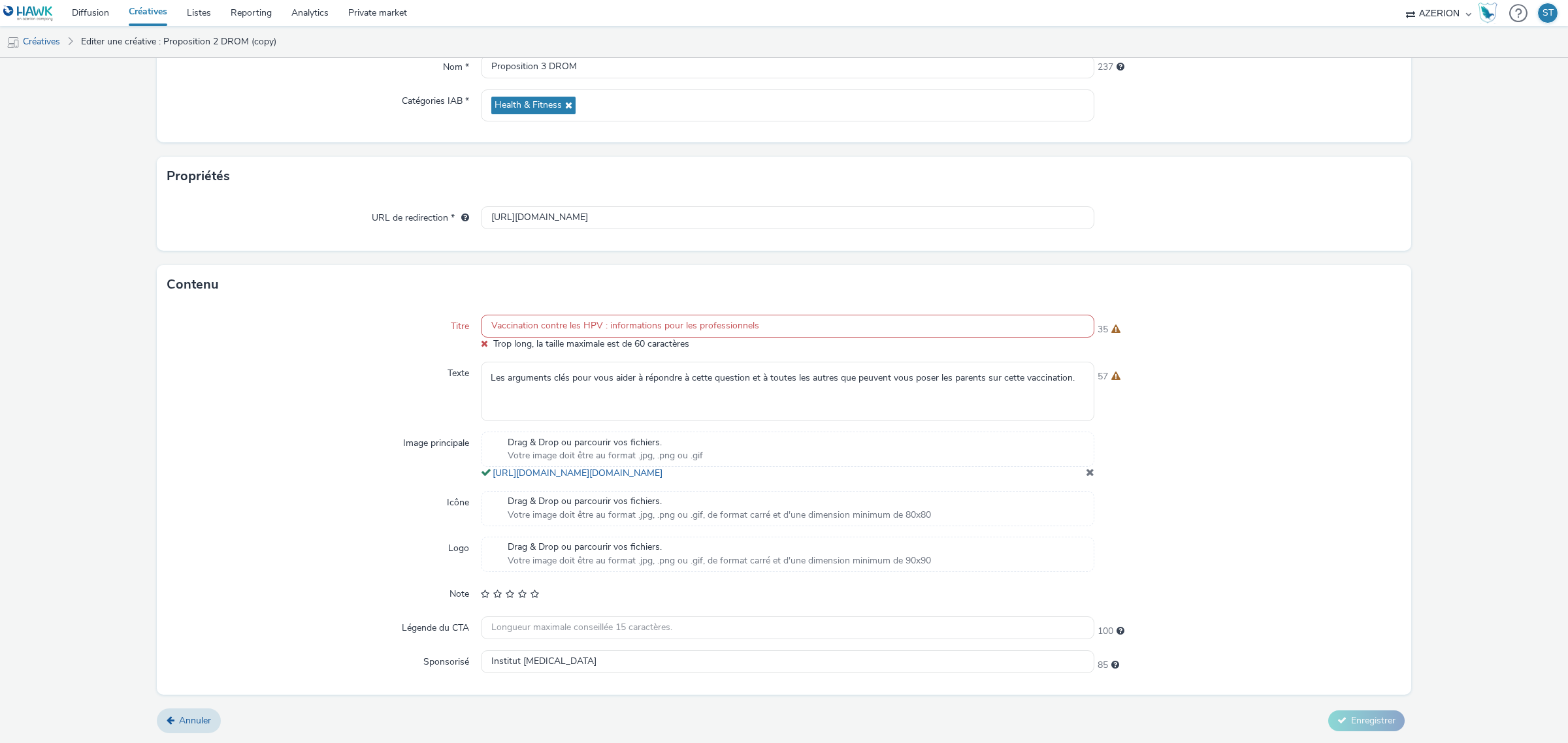
click at [781, 325] on input "Vaccination contre les HPV : informations pour les professionnels" at bounding box center [787, 326] width 614 height 23
click at [485, 320] on input "Vaccination contre les HPV : informations pour les professionnels" at bounding box center [787, 326] width 614 height 23
click at [599, 320] on input "Vaccination contre les HPV : informations pour les professionnels" at bounding box center [787, 326] width 614 height 23
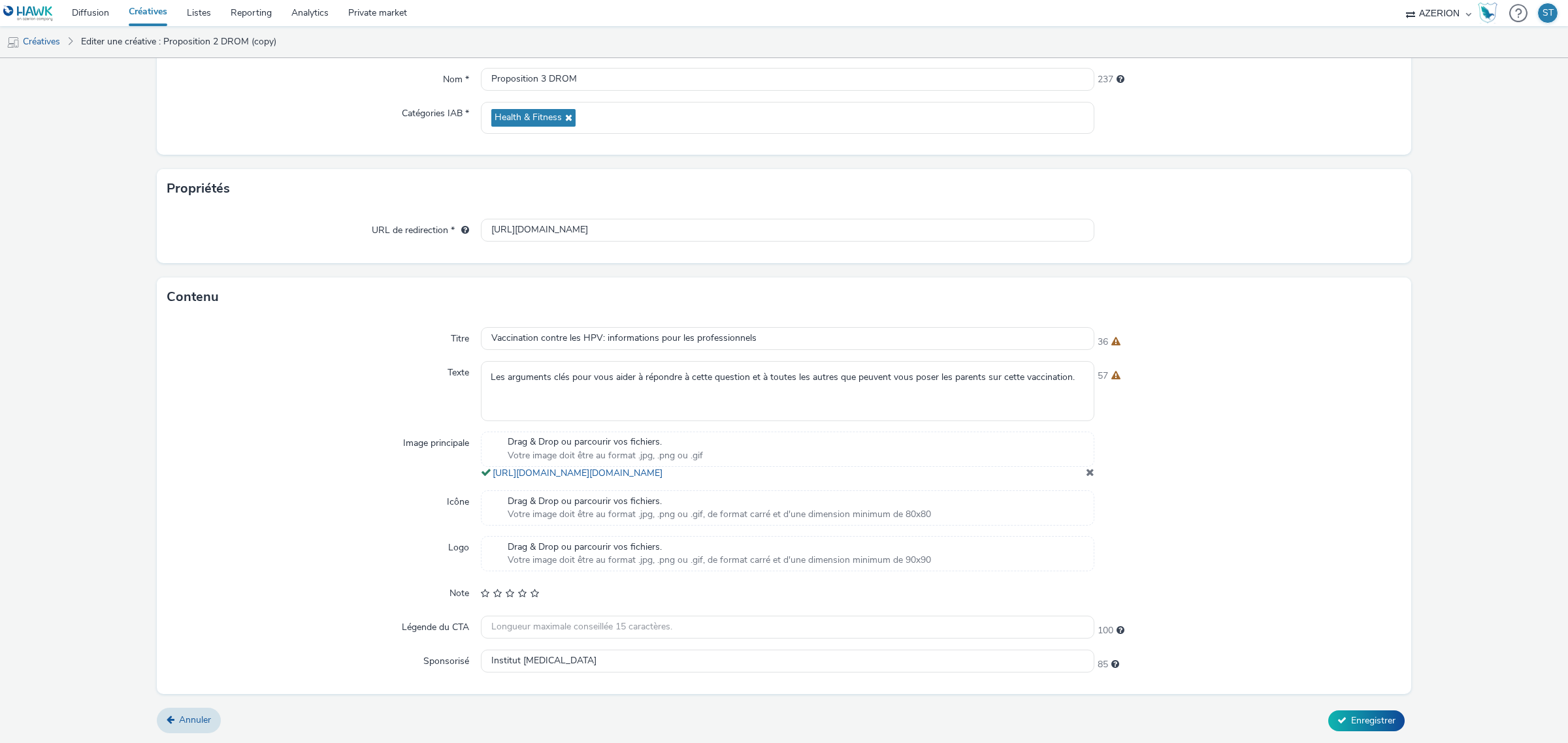
click at [1452, 561] on form "Editer une créative Général Annonceur * Institut National du [MEDICAL_DATA] Nom…" at bounding box center [784, 323] width 1568 height 840
click at [1362, 714] on span "Enregistrer" at bounding box center [1373, 720] width 45 height 12
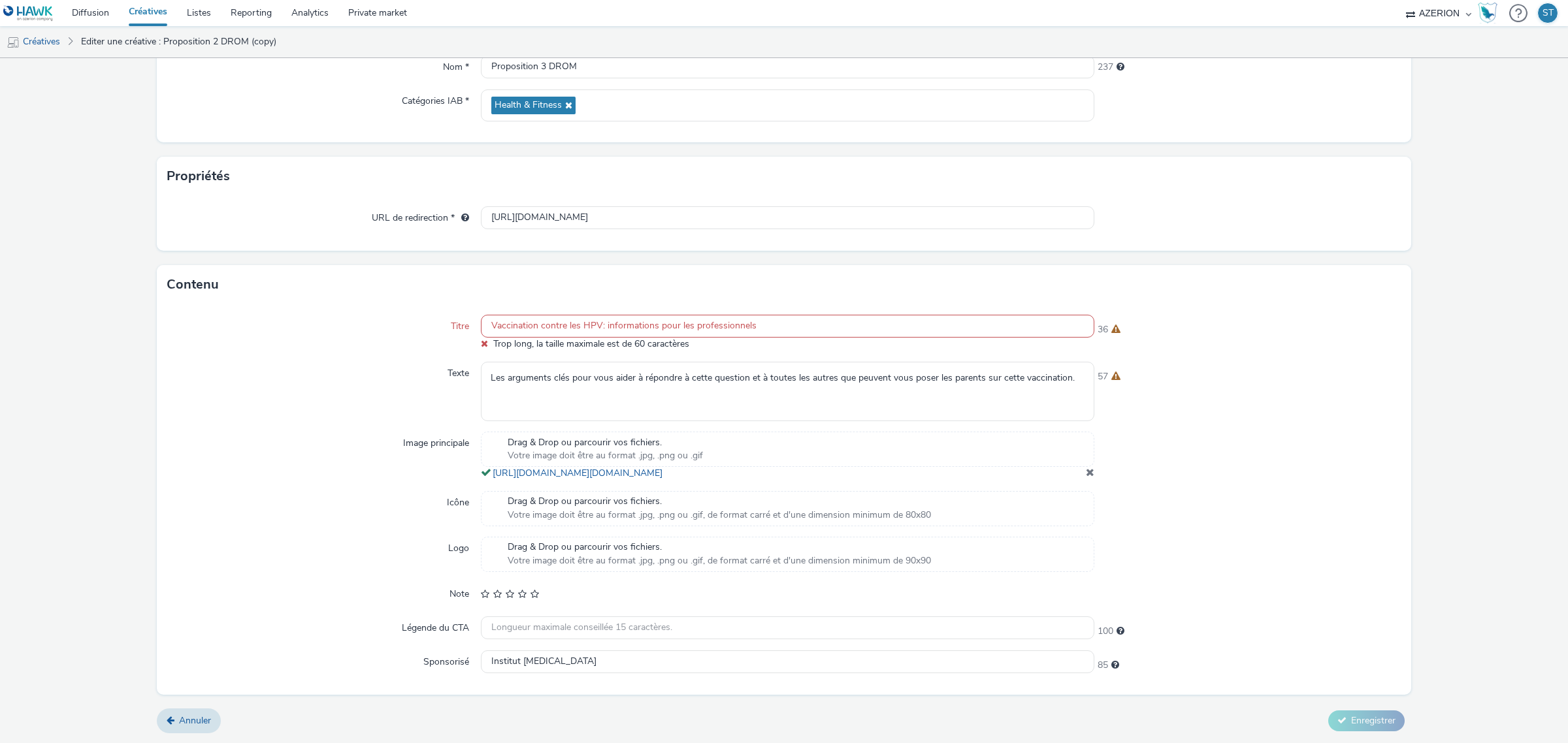
click at [1158, 368] on div "57" at bounding box center [1247, 374] width 307 height 18
click at [810, 321] on input "Vaccination contre les HPV: informations pour les professionnels" at bounding box center [787, 326] width 614 height 23
click at [808, 286] on div "Contenu" at bounding box center [784, 285] width 1254 height 39
click at [493, 325] on input "Vaccination contre les HPV: informations pour les professionnels" at bounding box center [787, 326] width 614 height 23
click at [1180, 318] on div "36" at bounding box center [1247, 327] width 307 height 18
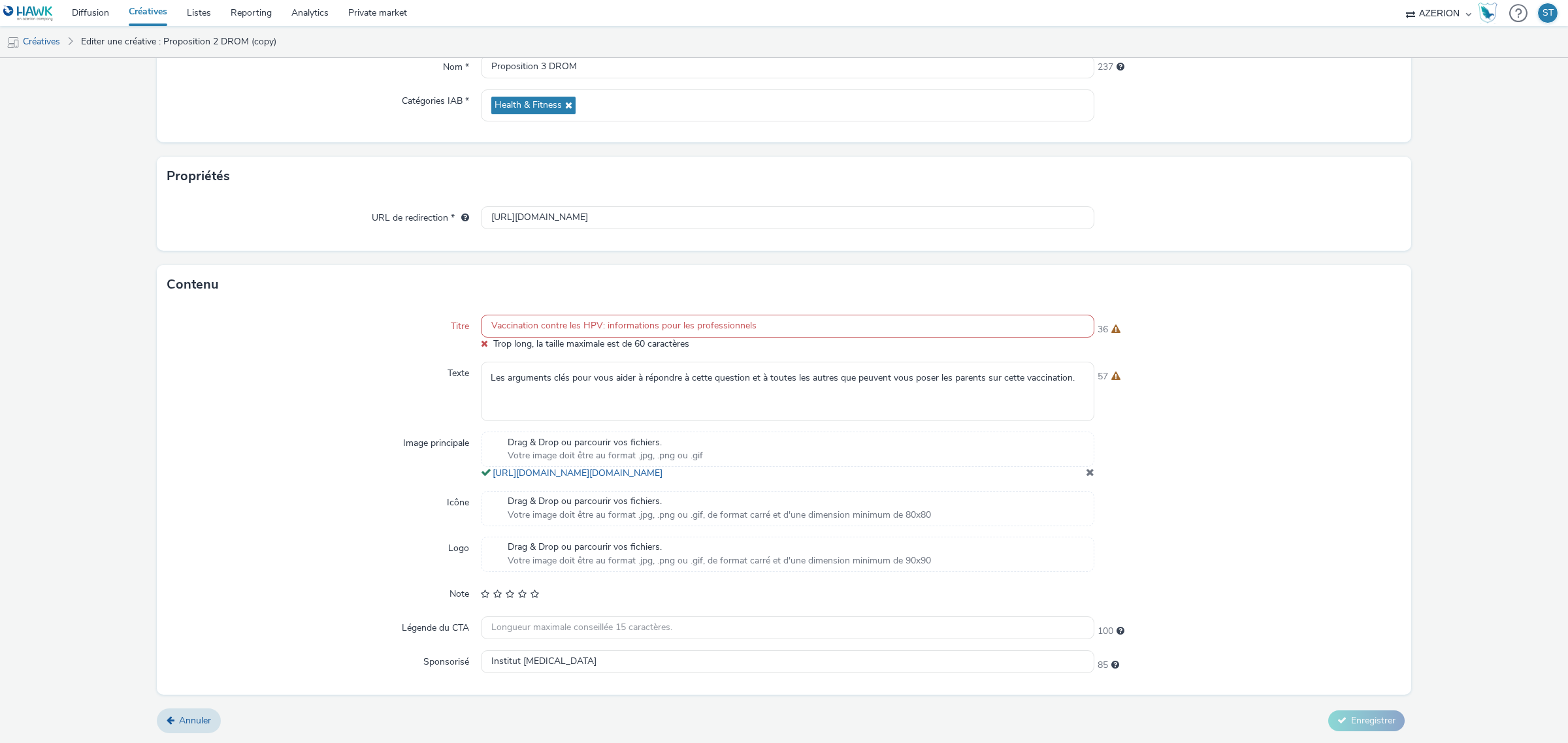
click at [990, 317] on input "Vaccination contre les HPV: informations pour les professionnels" at bounding box center [787, 326] width 614 height 23
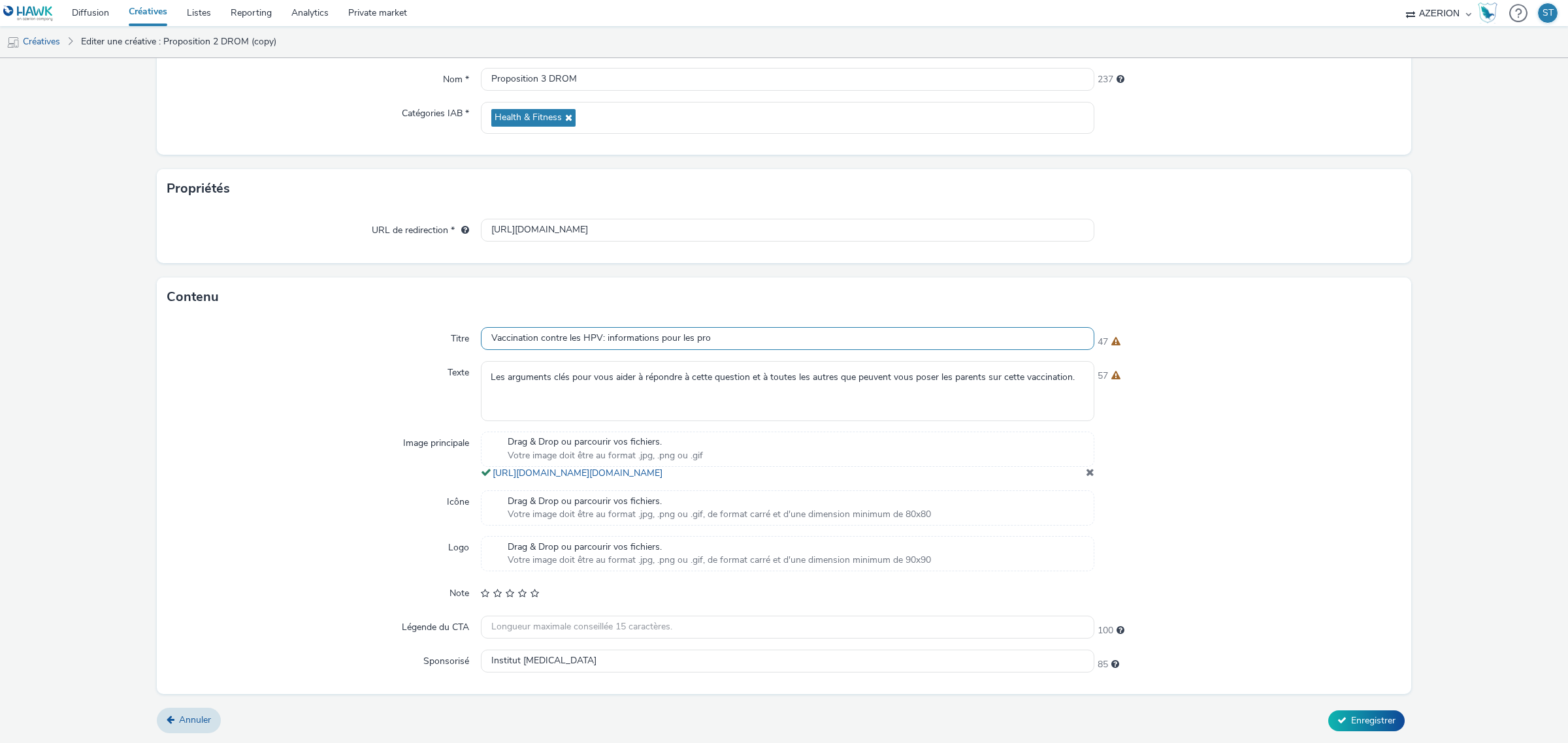
paste input ": informations pour les professionnels"
click at [1205, 287] on div "Contenu" at bounding box center [784, 297] width 1254 height 39
click at [1351, 716] on span "Enregistrer" at bounding box center [1373, 720] width 45 height 12
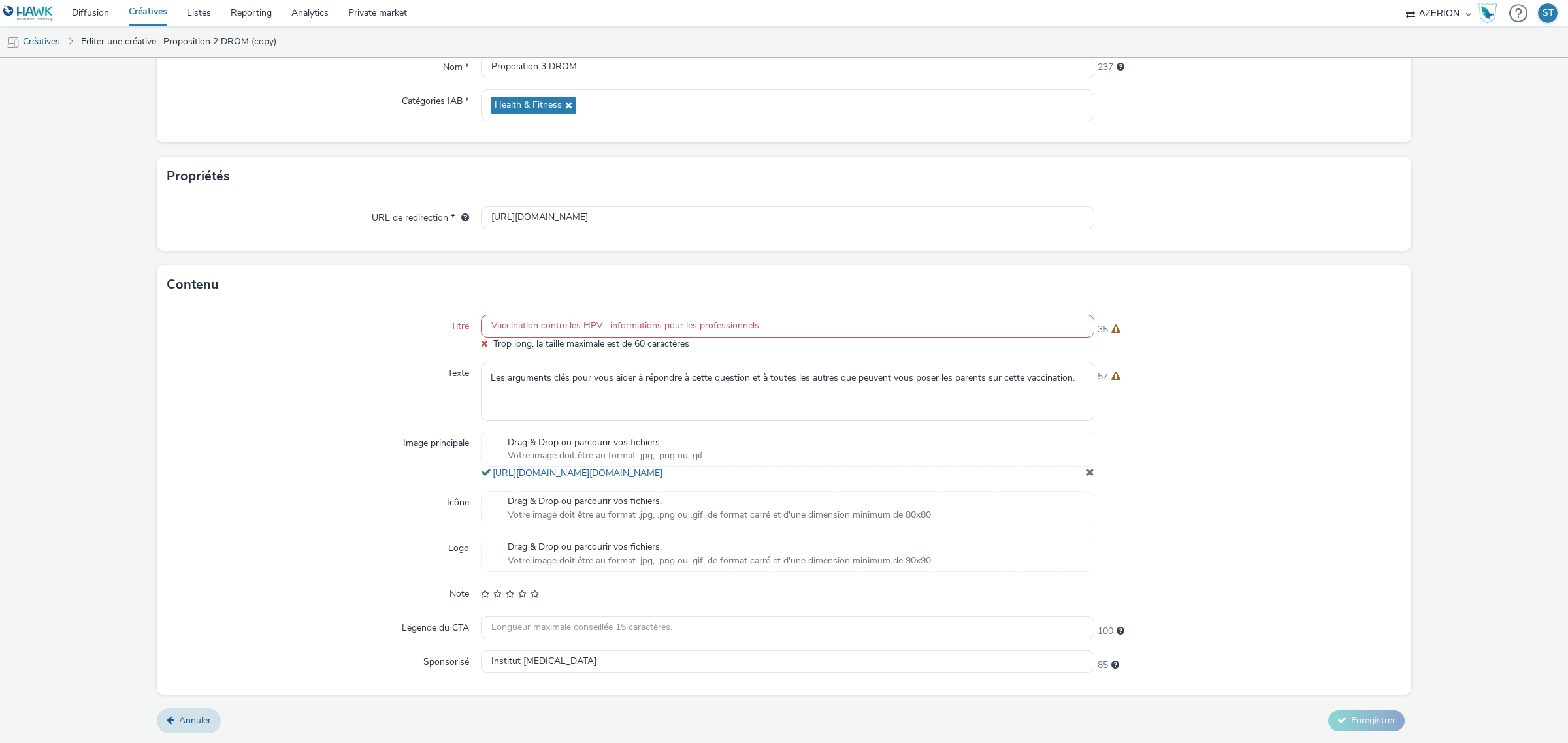
click at [601, 321] on input "Vaccination contre les HPV : informations pour les professionnels" at bounding box center [787, 326] width 614 height 23
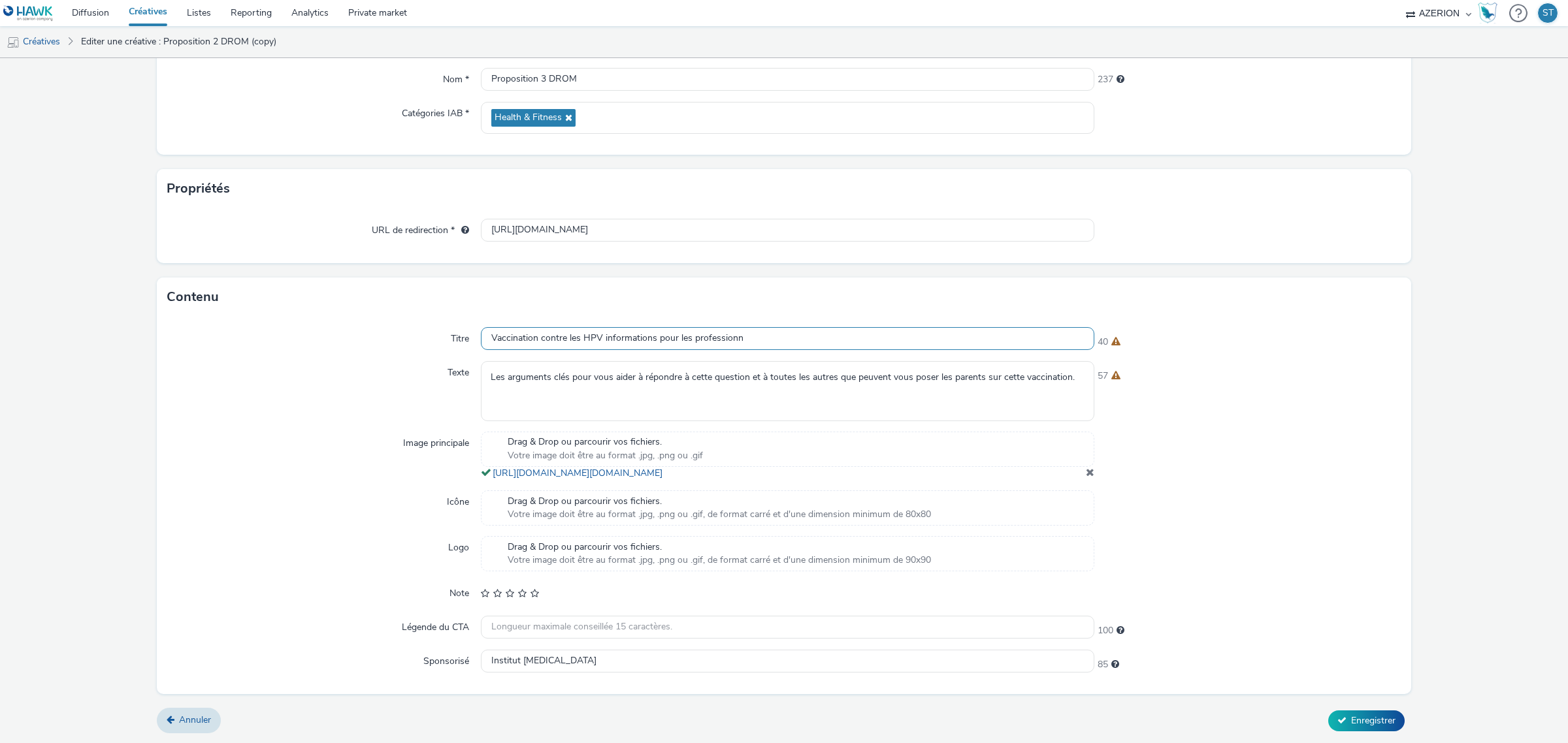
type input "Vaccination contre les HPV informations pour les professionn"
click at [1249, 500] on div at bounding box center [1247, 508] width 307 height 35
click at [1351, 721] on span "Enregistrer" at bounding box center [1373, 720] width 45 height 12
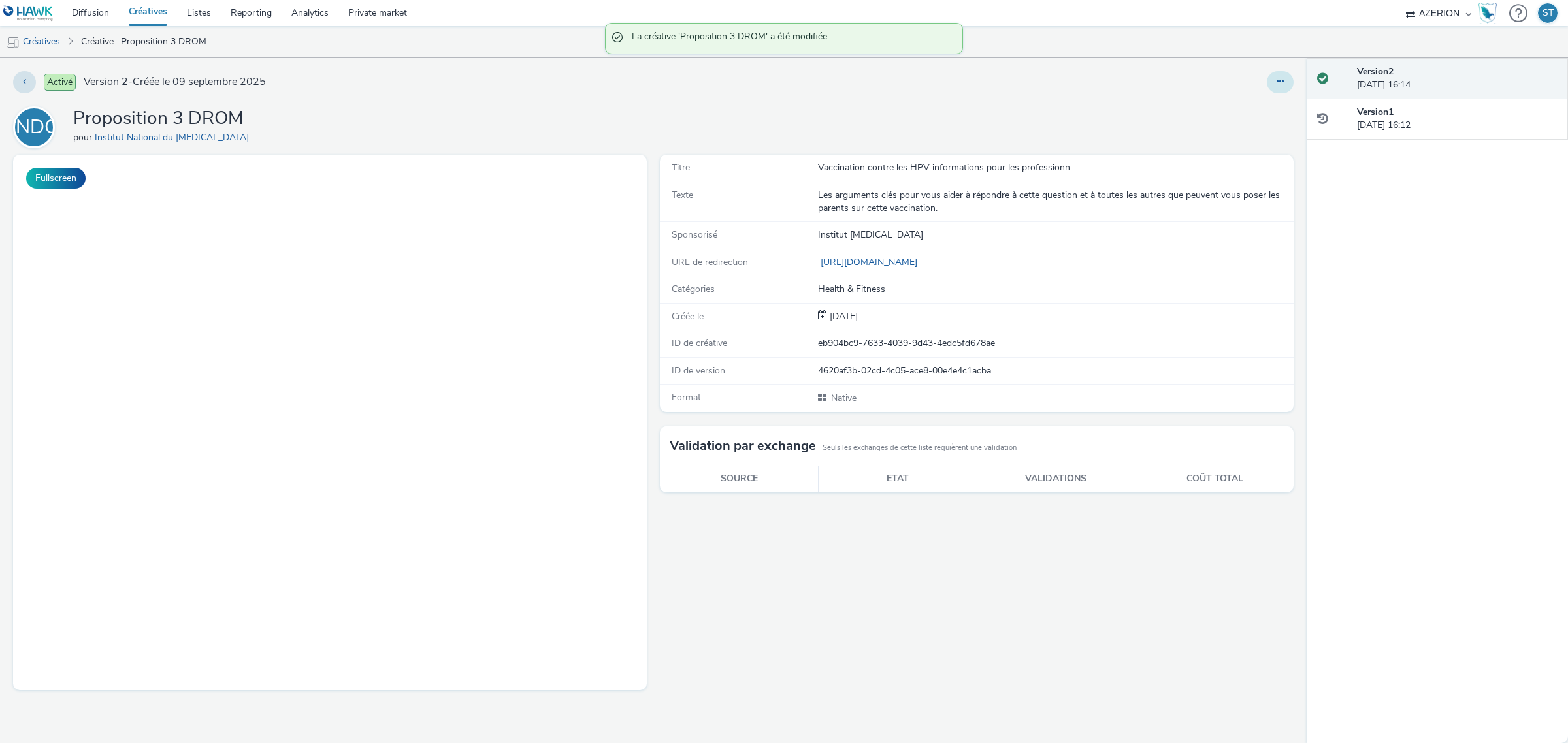
click at [1271, 82] on button at bounding box center [1280, 82] width 27 height 22
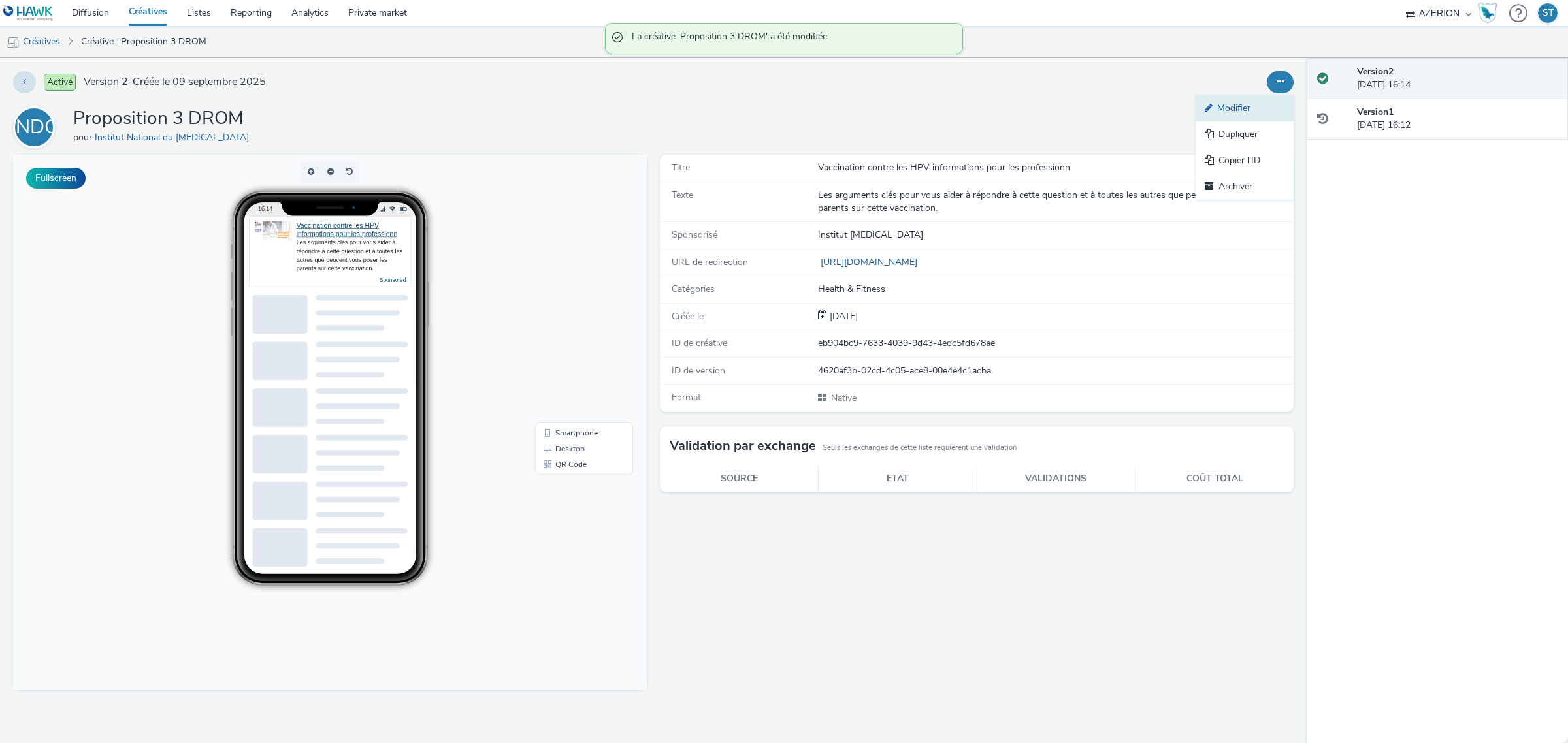
click at [1246, 99] on link "Modifier" at bounding box center [1244, 108] width 98 height 26
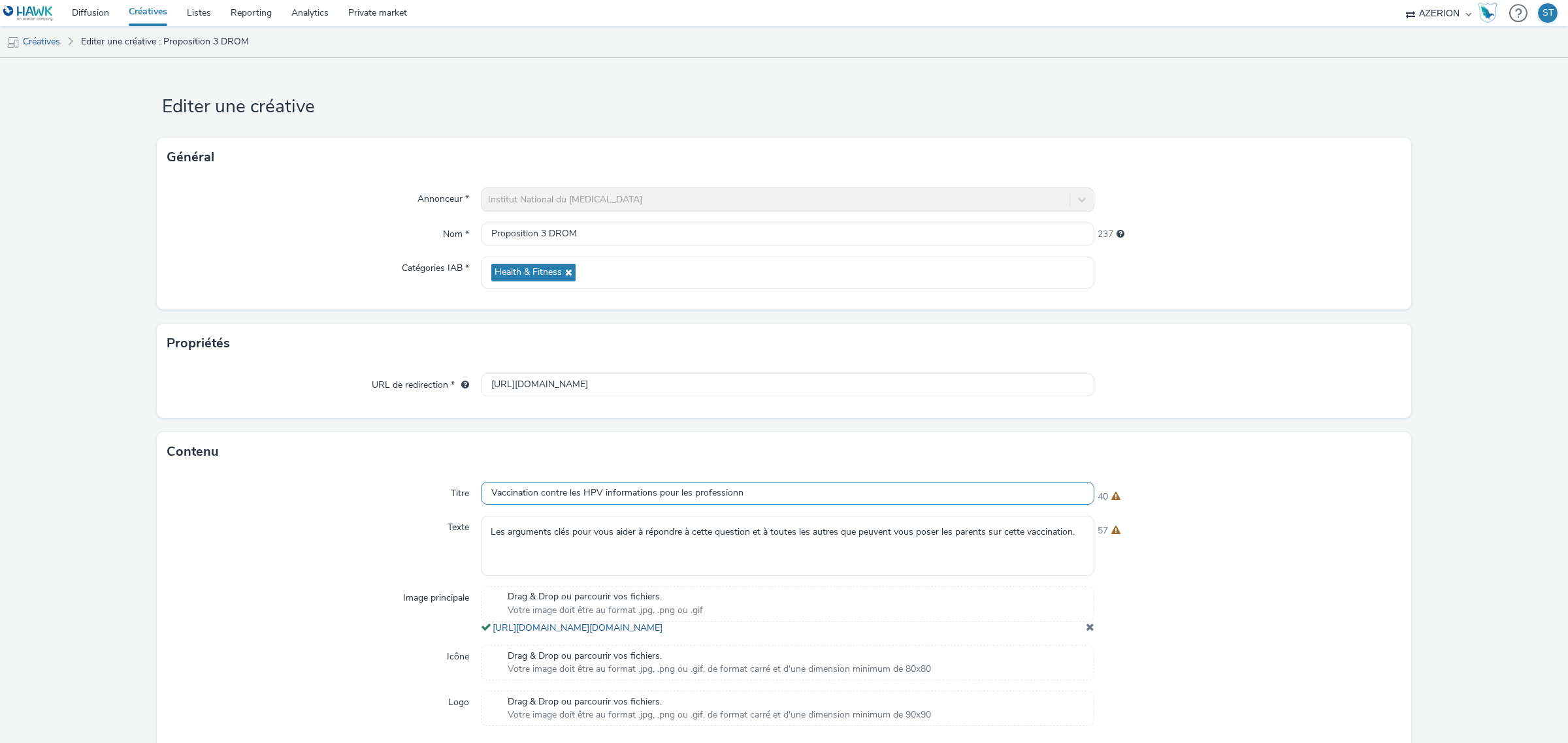
click at [743, 494] on input "Vaccination contre les HPV informations pour les professionn" at bounding box center [787, 494] width 614 height 23
click at [1373, 506] on div "Titre Vaccination contre les HPV informations pour les professionnelles 35 Text…" at bounding box center [784, 660] width 1254 height 377
click at [831, 485] on input "Vaccination contre les HPV informations pour les professionnelles" at bounding box center [787, 494] width 614 height 23
click at [1316, 458] on div "Contenu" at bounding box center [784, 452] width 1254 height 39
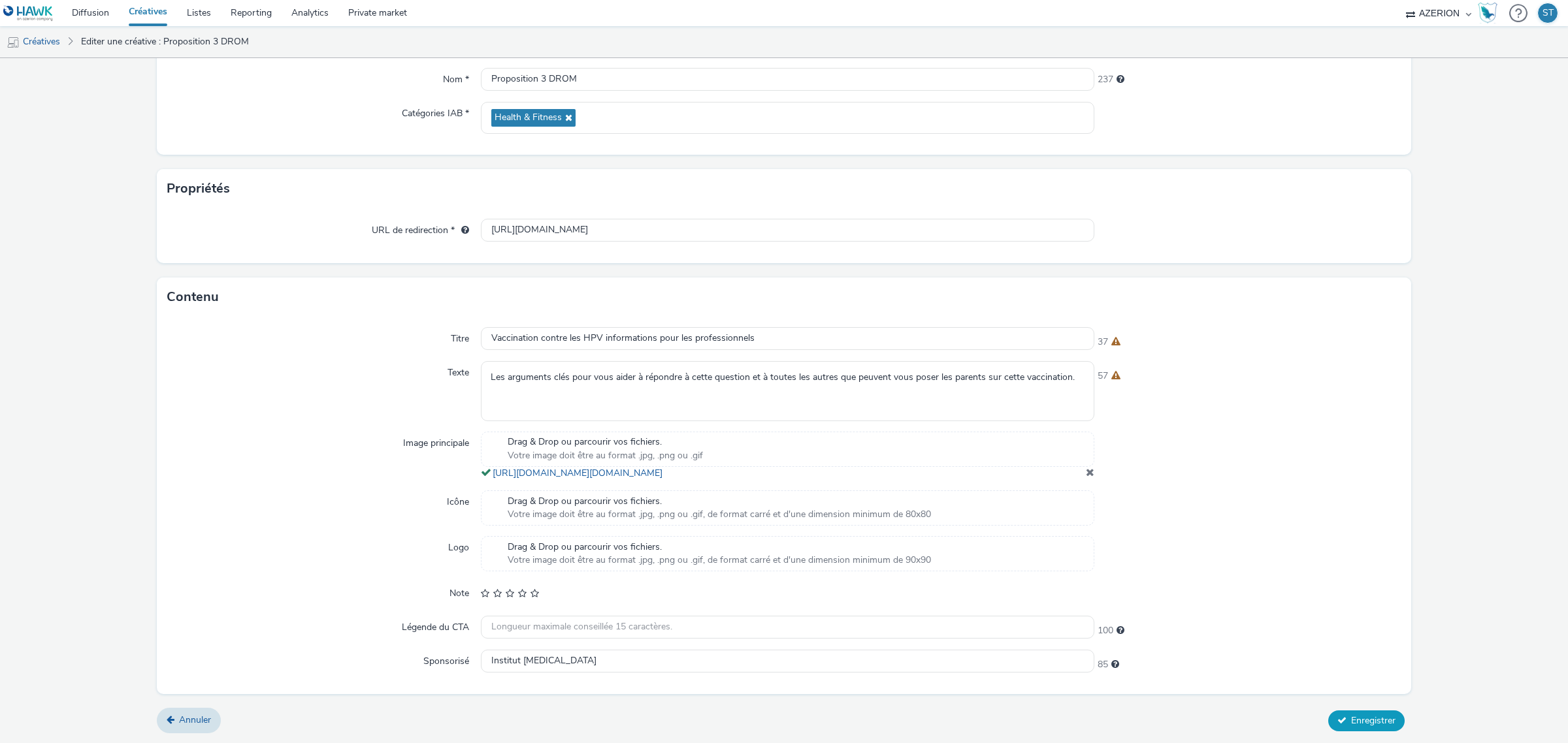
click at [1351, 721] on span "Enregistrer" at bounding box center [1373, 720] width 45 height 12
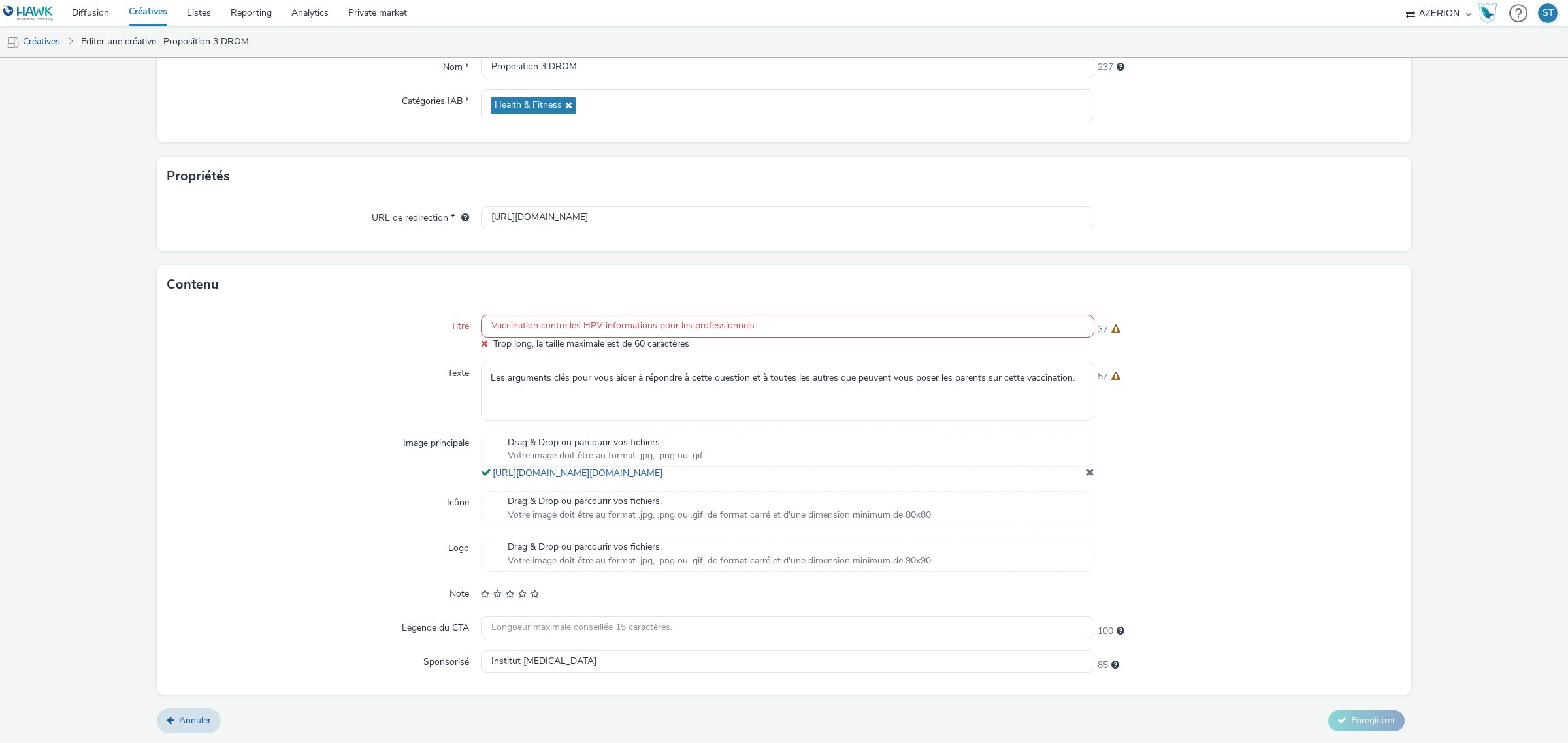
click at [599, 323] on input "Vaccination contre les HPV informations pour les professionnels" at bounding box center [787, 326] width 614 height 23
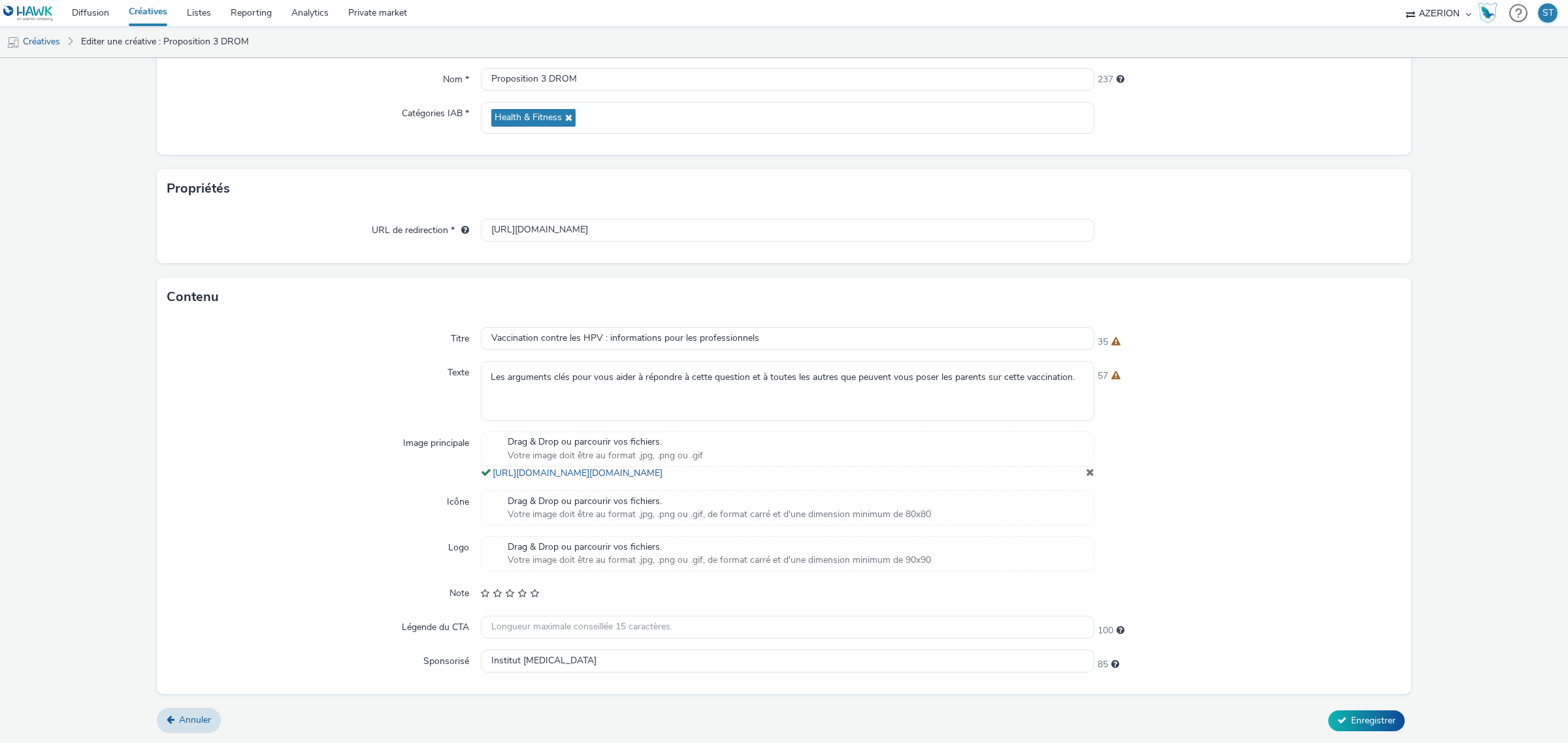
click at [1193, 392] on div "57" at bounding box center [1247, 391] width 307 height 59
click at [1351, 722] on span "Enregistrer" at bounding box center [1373, 720] width 45 height 12
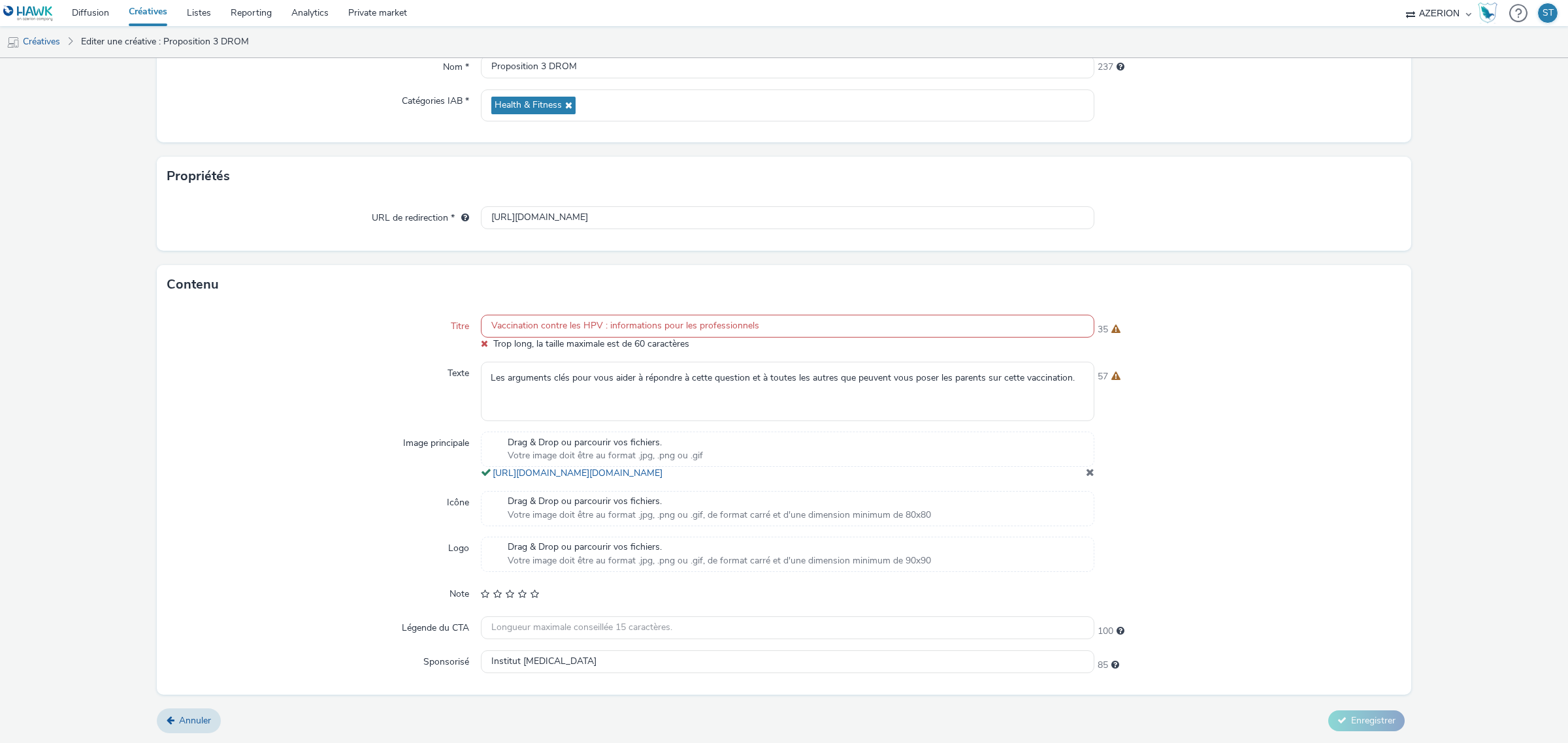
click at [1260, 421] on div "Titre Vaccination contre les HPV : informations pour les professionnels Trop lo…" at bounding box center [784, 499] width 1254 height 389
click at [609, 316] on input "Vaccination contre les HPV : informations pour les professionnels" at bounding box center [787, 326] width 614 height 23
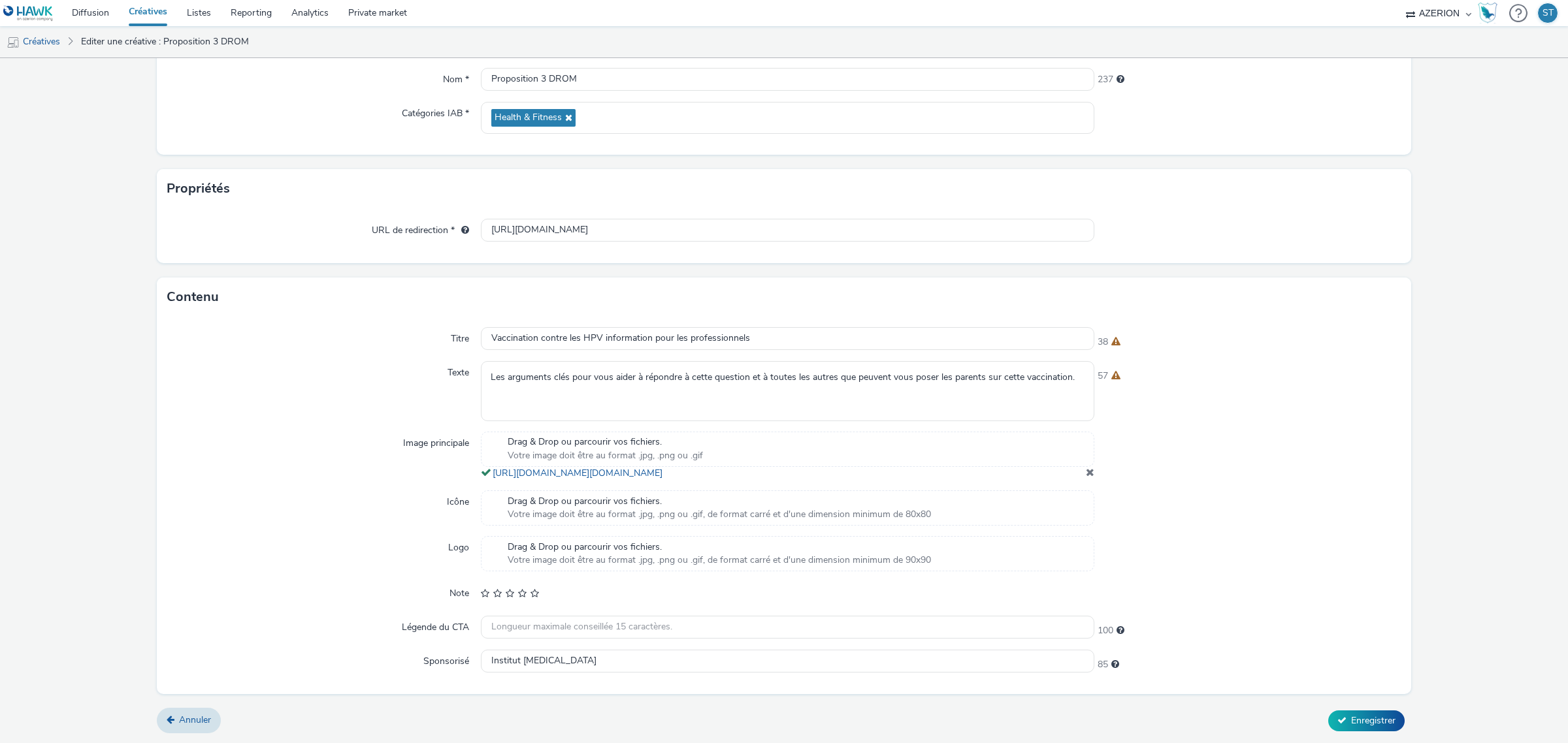
click at [785, 316] on div "Titre Vaccination contre les HPV information pour les professionnels 38 Texte L…" at bounding box center [784, 505] width 1254 height 377
click at [775, 327] on input "Vaccination contre les HPV information pour les professionnels" at bounding box center [787, 339] width 614 height 23
click at [596, 327] on input "Vaccination contre les HPV informations professionnels" at bounding box center [787, 339] width 614 height 23
type input "Vaccination contre les HPV : informations professionnels"
click at [1310, 591] on div at bounding box center [1247, 593] width 307 height 24
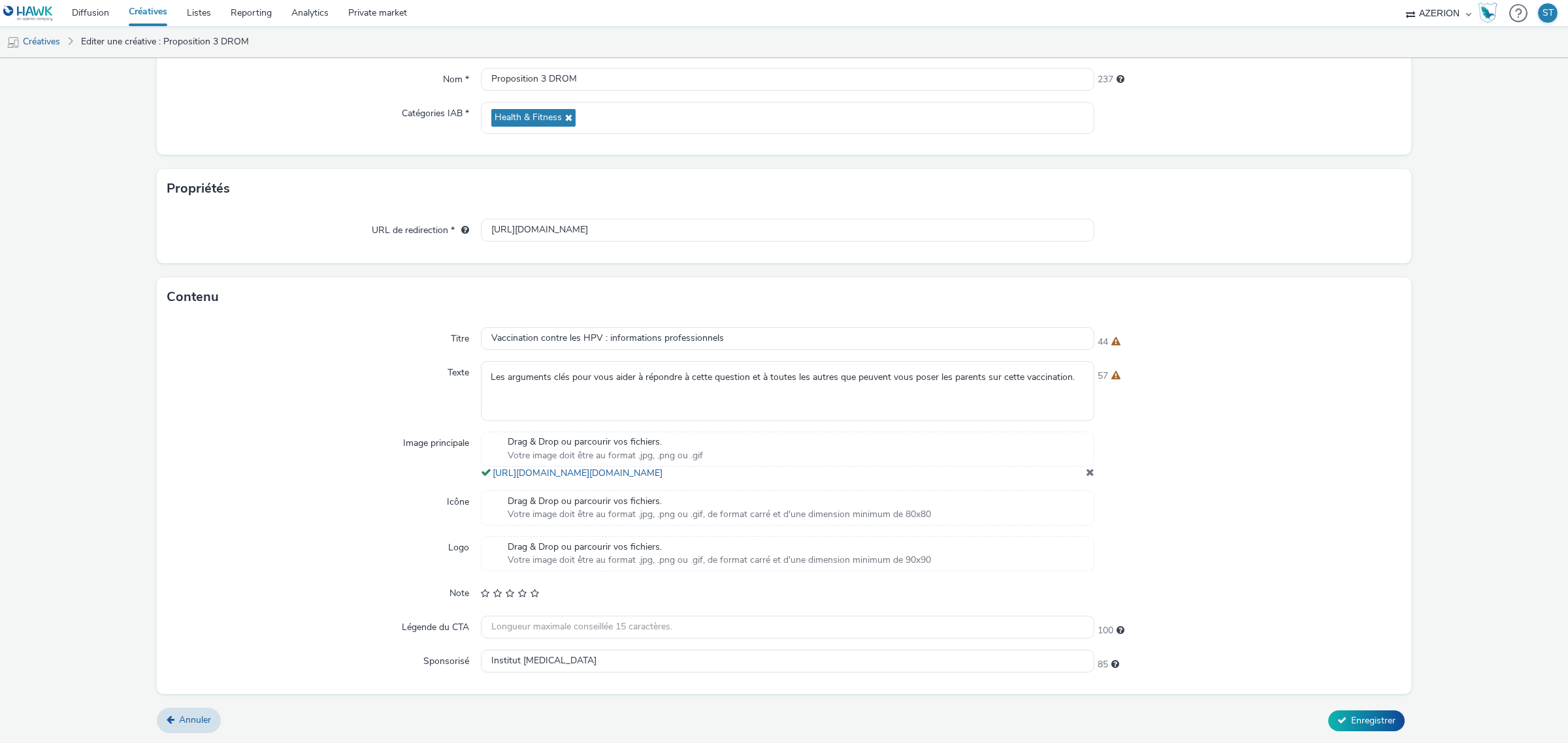
click at [1363, 733] on form "Editer une créative Général Annonceur * Institut National du [MEDICAL_DATA] Nom…" at bounding box center [784, 323] width 1568 height 840
click at [1366, 718] on span "Enregistrer" at bounding box center [1373, 720] width 45 height 12
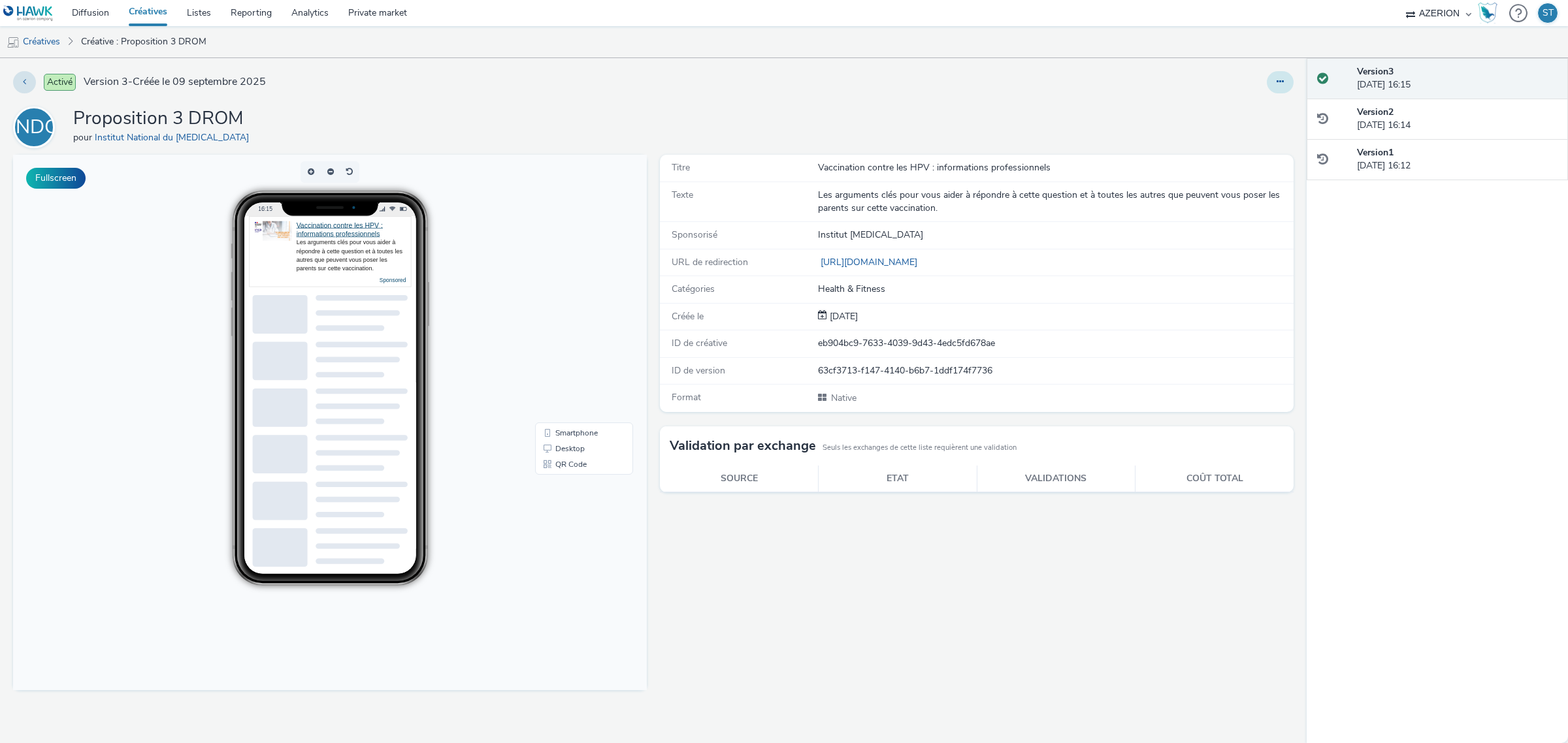
click at [1281, 80] on icon at bounding box center [1280, 82] width 7 height 9
click at [1245, 128] on link "Dupliquer" at bounding box center [1244, 135] width 98 height 26
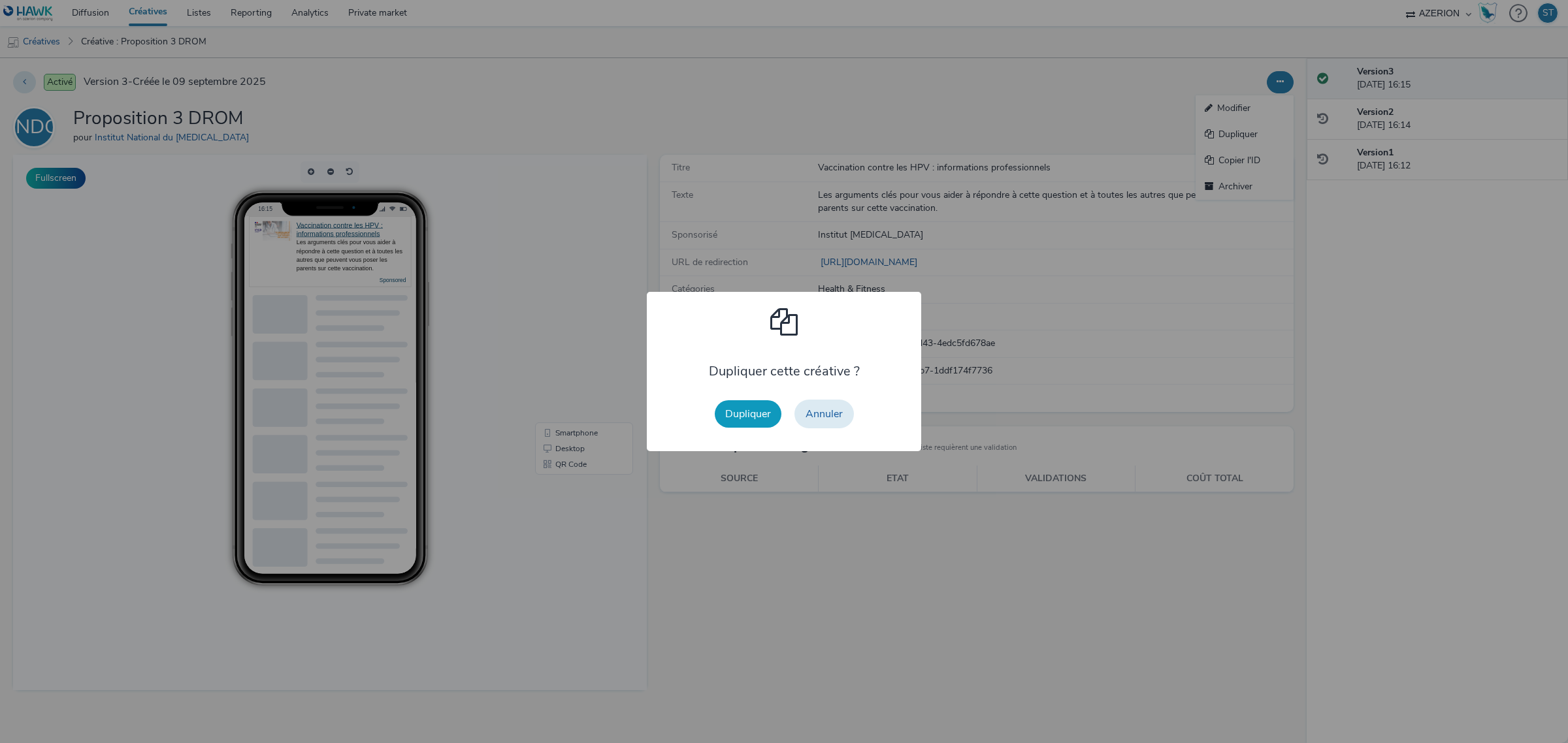
click at [753, 411] on button "Dupliquer" at bounding box center [747, 414] width 66 height 28
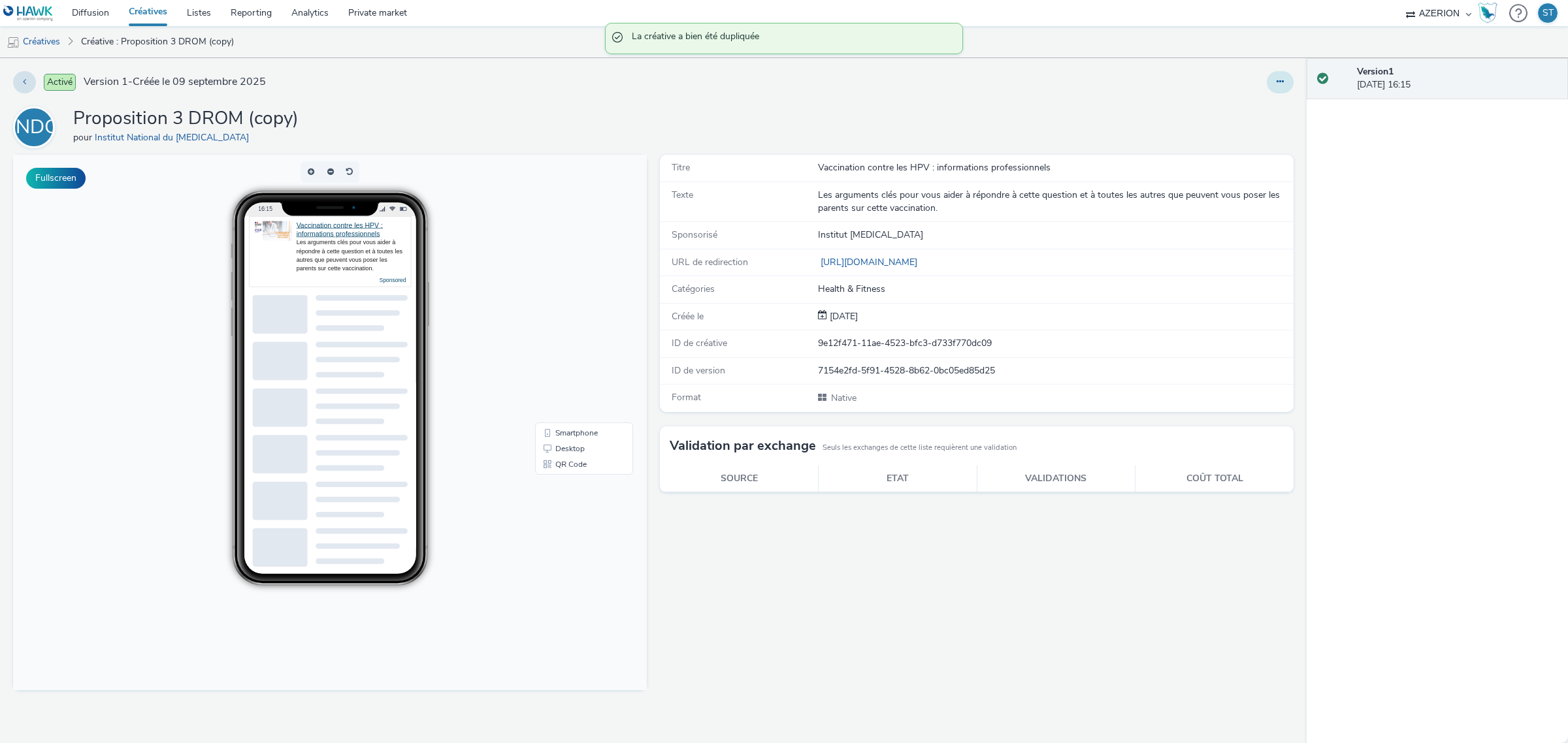
click at [1270, 80] on button at bounding box center [1280, 82] width 27 height 22
click at [1251, 109] on link "Modifier" at bounding box center [1244, 108] width 98 height 26
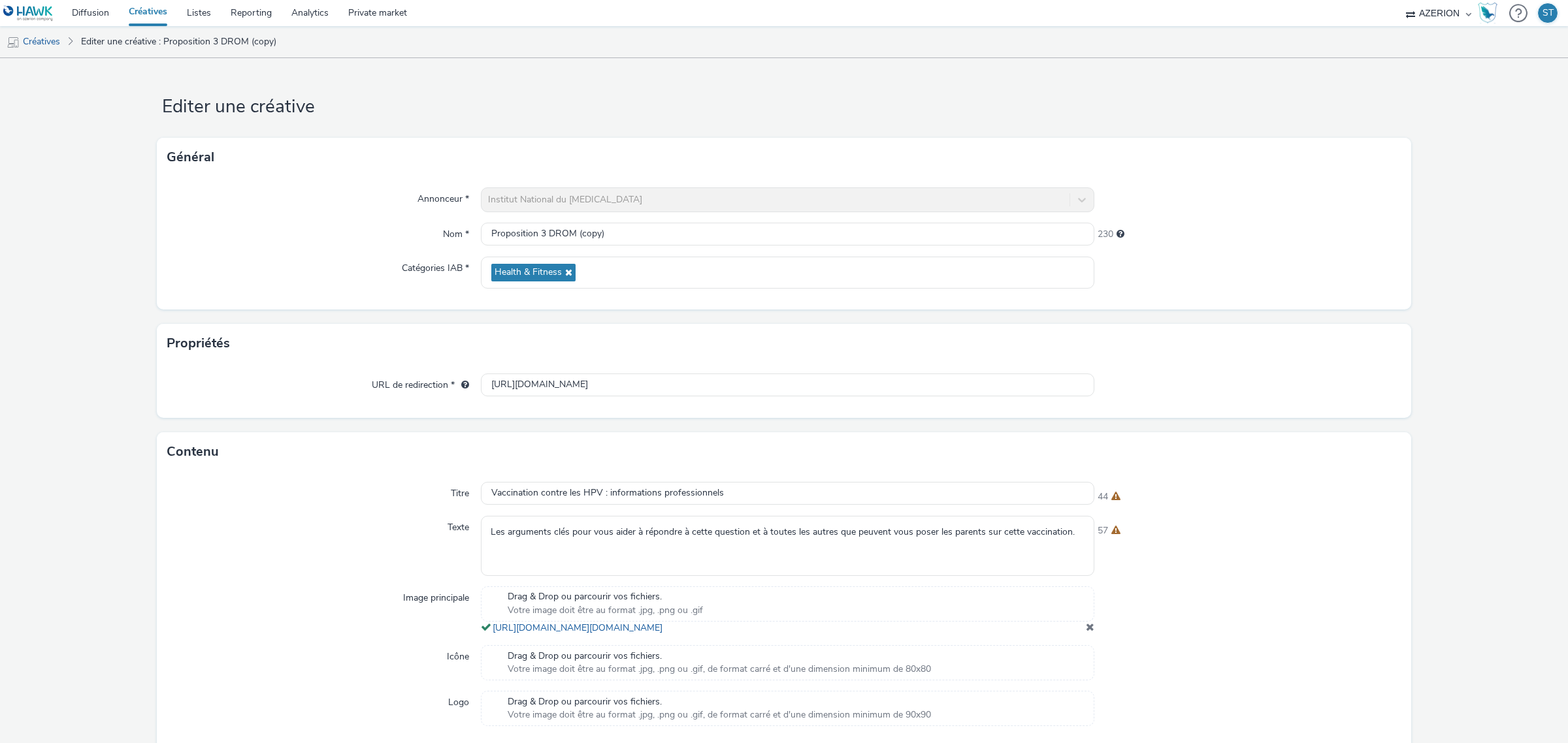
scroll to position [82, 0]
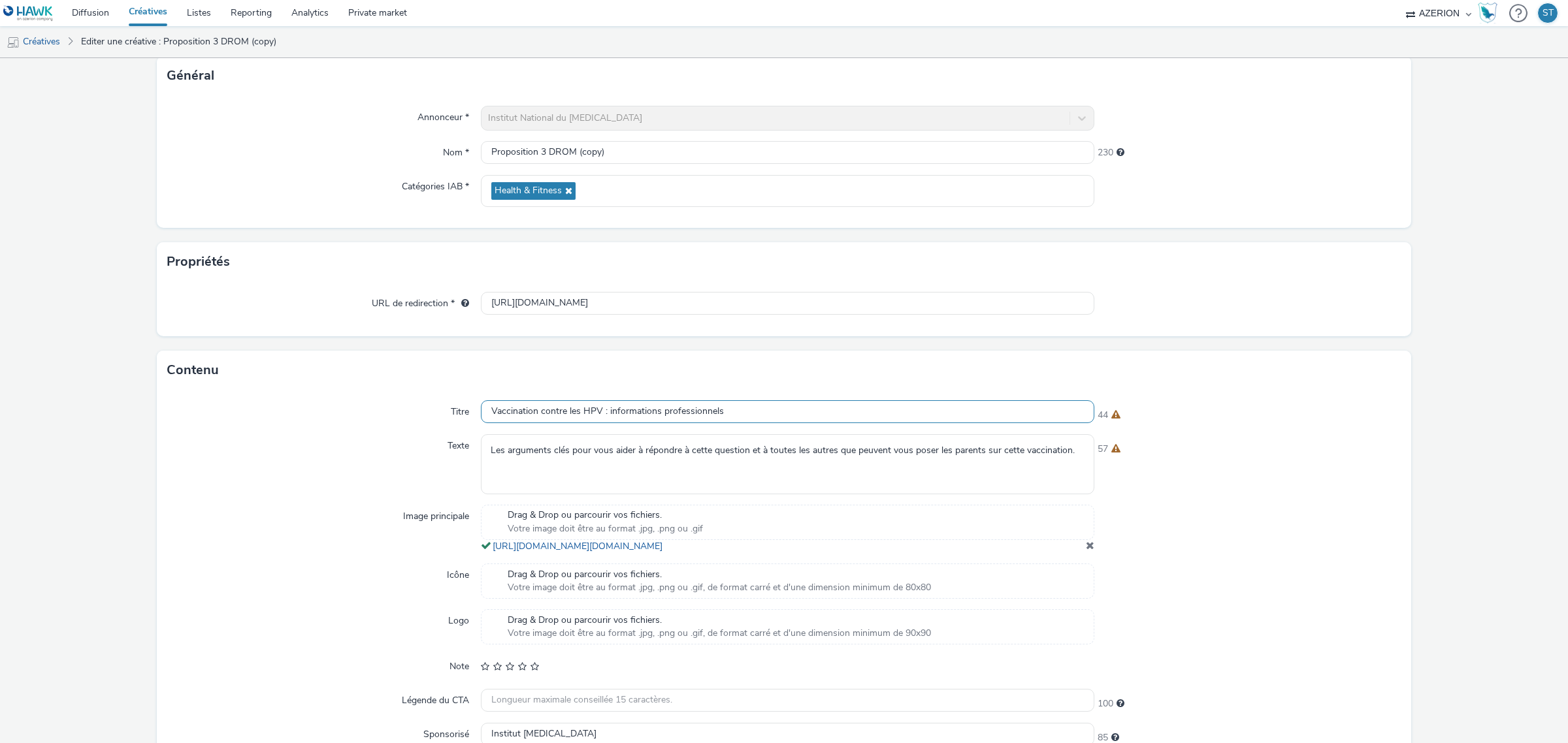
click at [577, 405] on input "Vaccination contre les HPV : informations professionnels" at bounding box center [787, 412] width 614 height 23
paste input "Répondre aux questions sur la vaccination contre les HPV"
type input "Répondre aux questions sur la vaccination contre les HPV"
click at [1243, 418] on div "44" at bounding box center [1247, 412] width 307 height 18
click at [762, 455] on textarea "Les arguments clés pour vous aider à répondre à cette question et à toutes les …" at bounding box center [787, 464] width 614 height 59
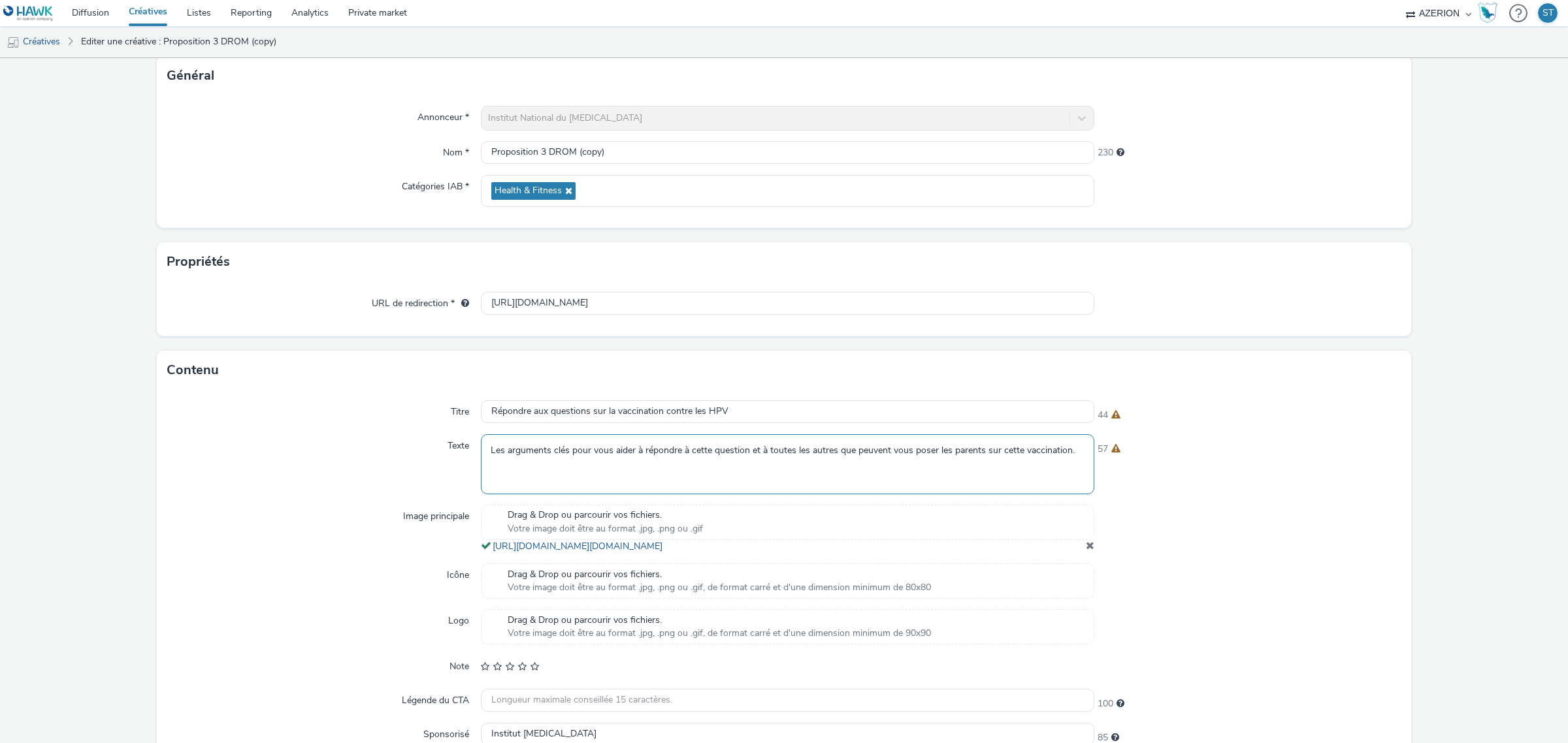
paste textarea "Retrouvez les arguments clés pour répondre aux questions que se posent les pare…"
click at [1240, 406] on div "44" at bounding box center [1247, 412] width 307 height 18
click at [827, 485] on textarea "Retrouvez les arguments clés pour répondre aux questions que se posent les pare…" at bounding box center [787, 464] width 614 height 59
type textarea "Retrouvez les arguments clés pour répondre aux questions que se posent les pare…"
click at [1249, 415] on div "44" at bounding box center [1247, 412] width 307 height 18
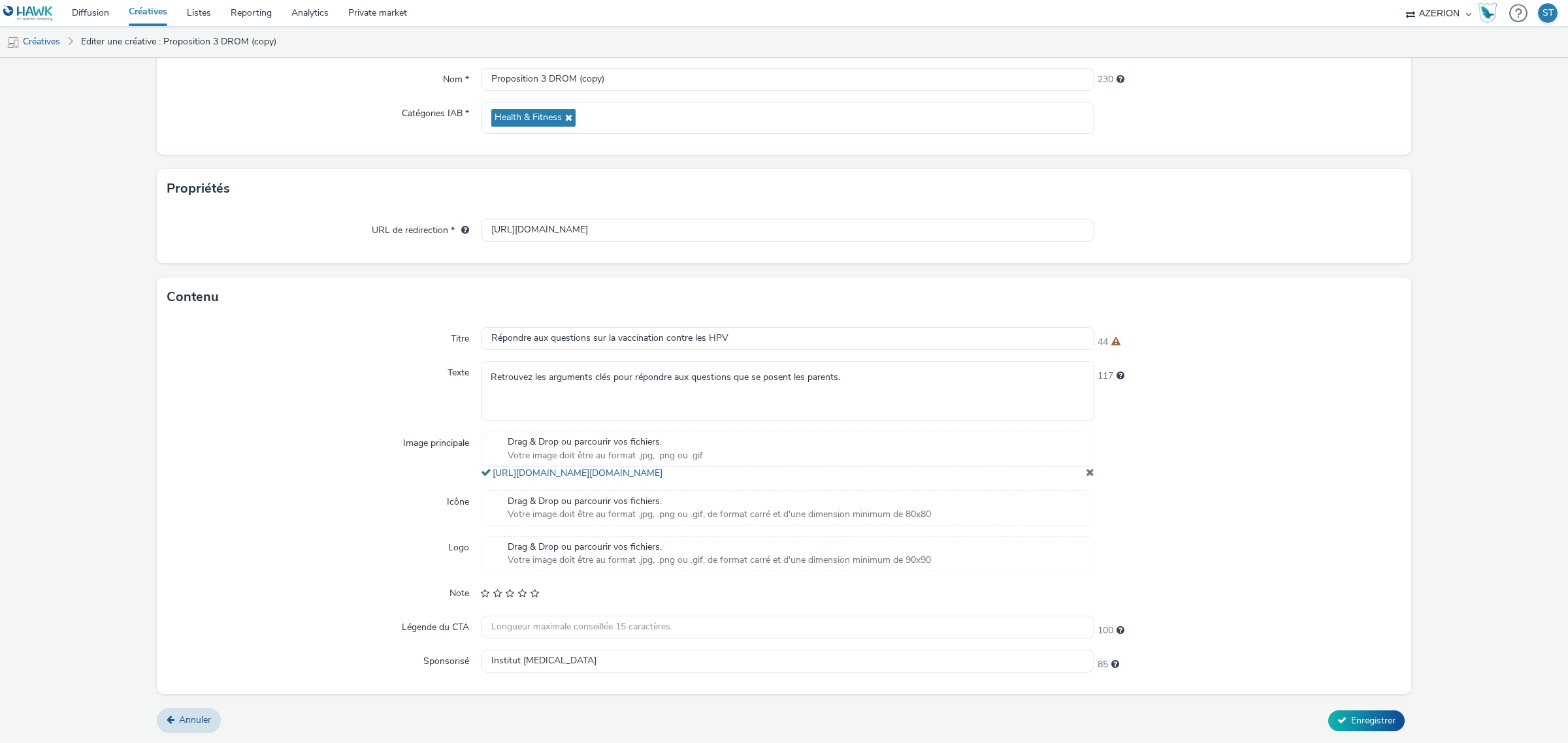
scroll to position [168, 0]
click at [591, 218] on input "[URL][DOMAIN_NAME]" at bounding box center [787, 230] width 614 height 23
paste input "6"
type input "[URL][DOMAIN_NAME]"
click at [1247, 230] on div "URL de redirection * [URL][DOMAIN_NAME]" at bounding box center [784, 235] width 1254 height 55
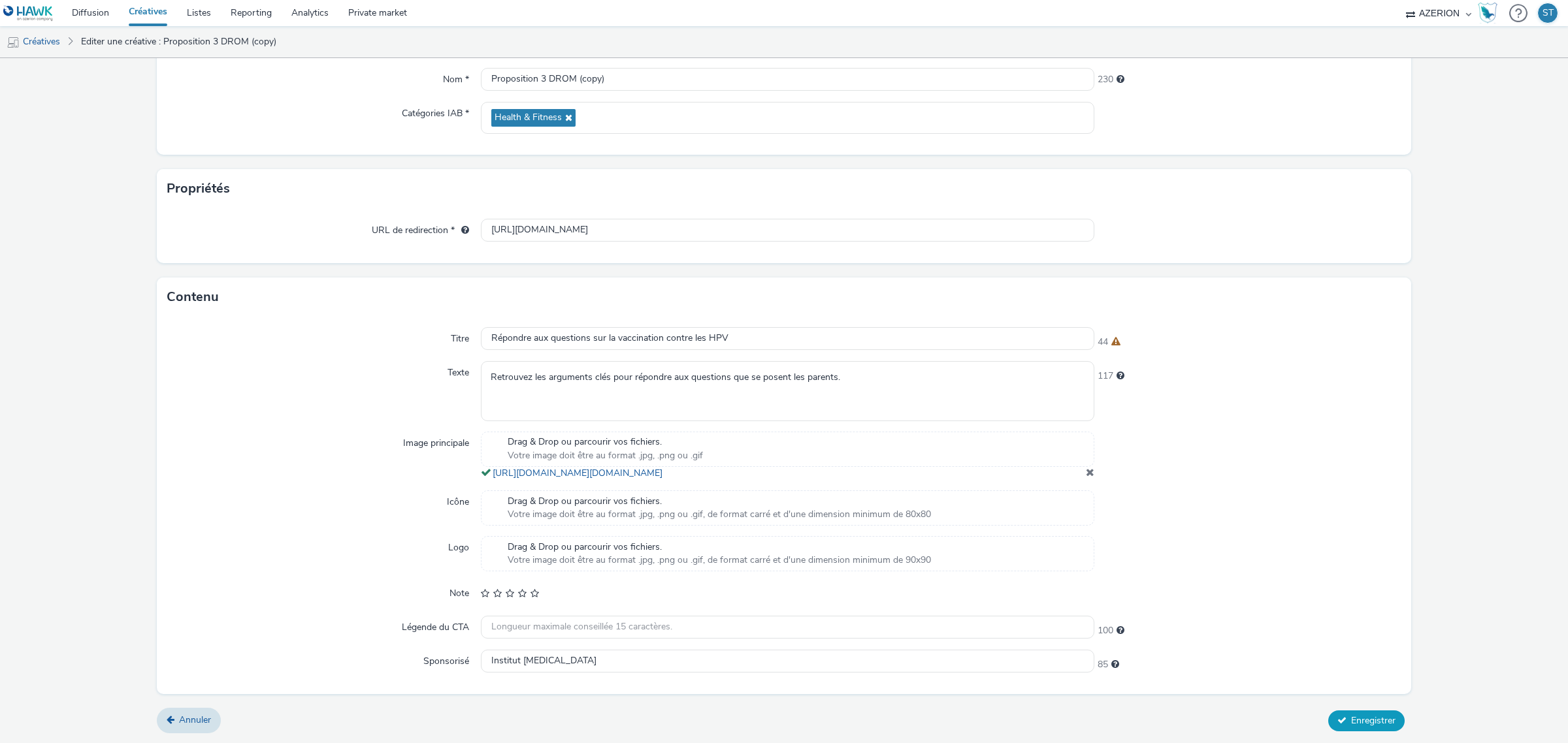
click at [1369, 715] on span "Enregistrer" at bounding box center [1373, 720] width 45 height 12
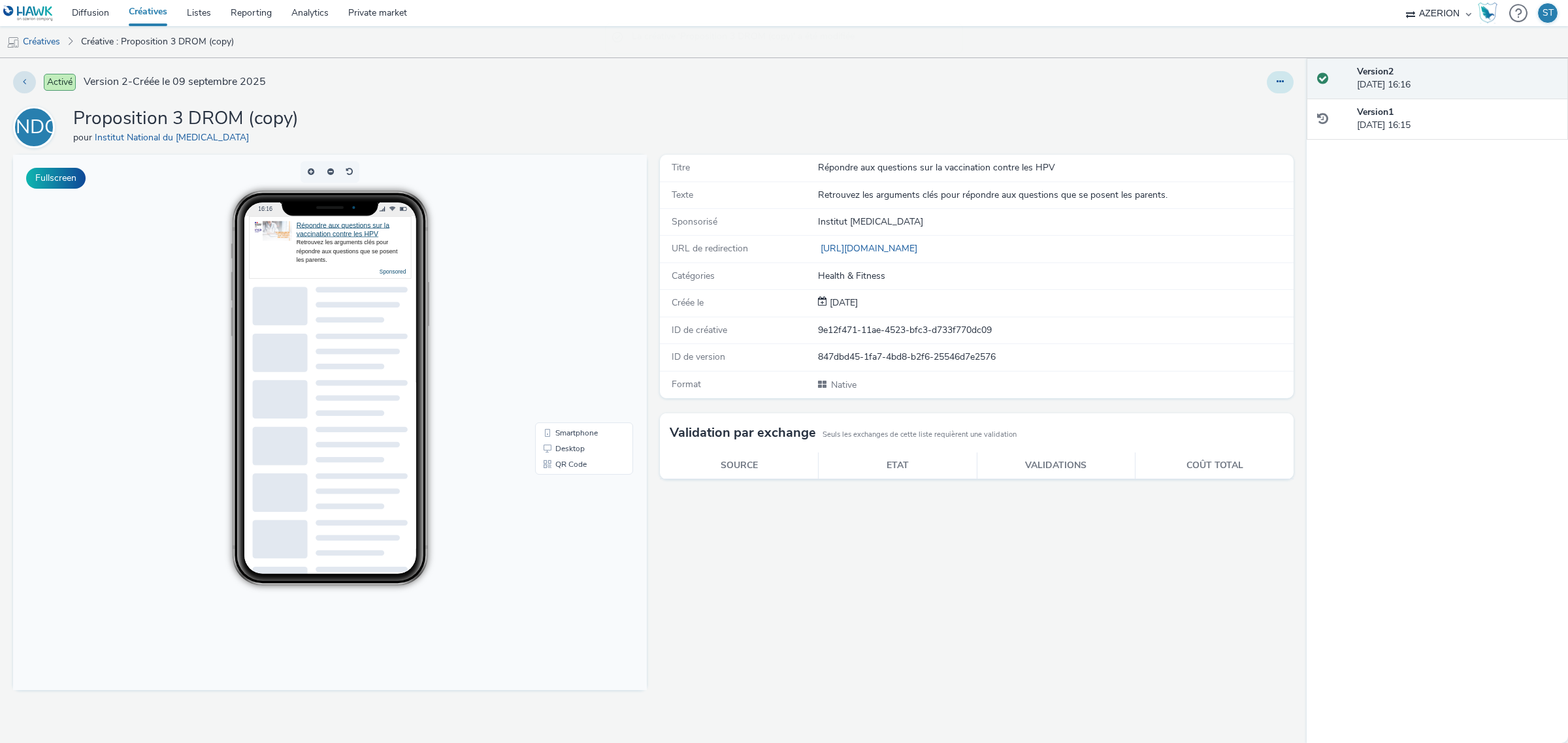
click at [1281, 79] on icon at bounding box center [1280, 82] width 7 height 9
click at [1241, 109] on link "Modifier" at bounding box center [1244, 108] width 98 height 26
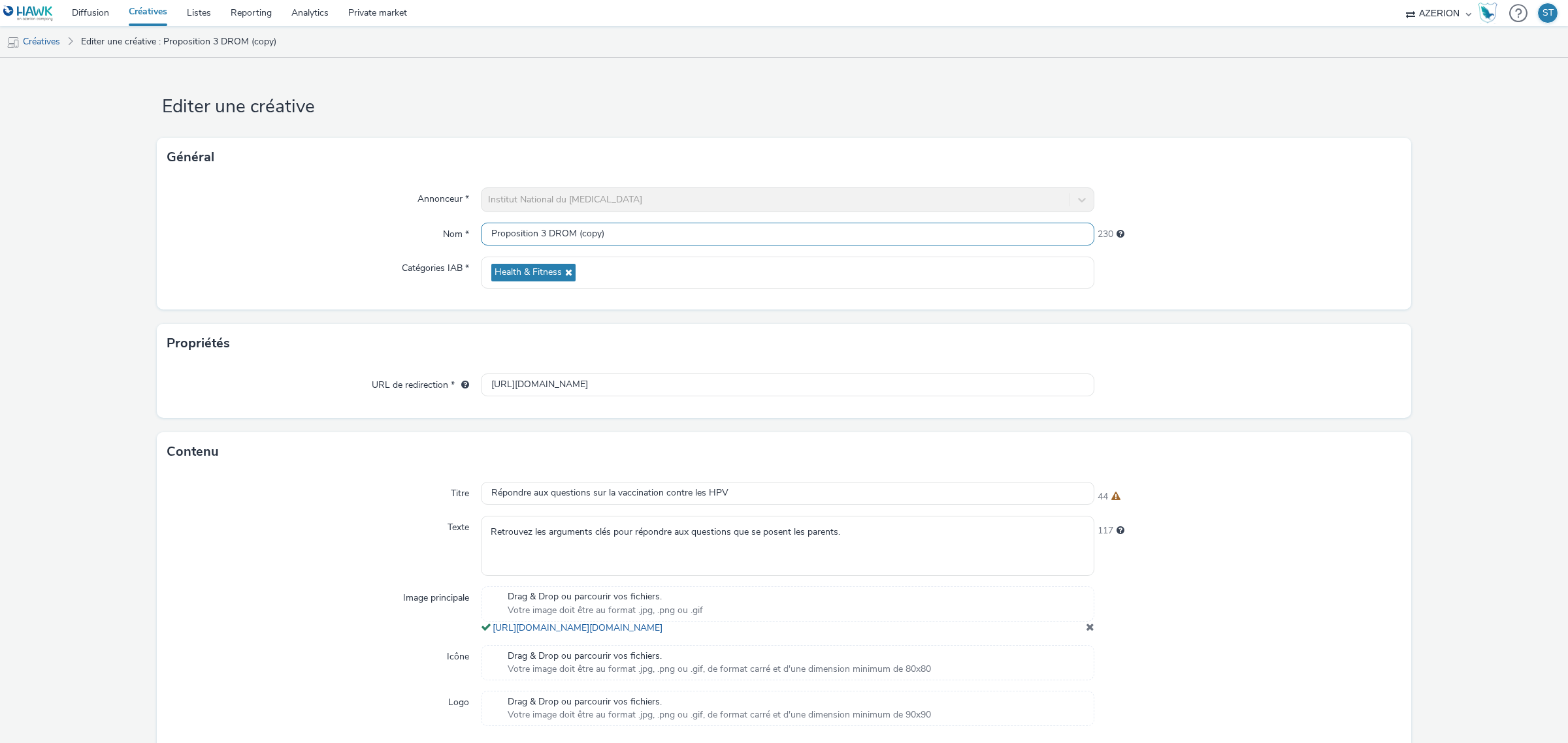
drag, startPoint x: 575, startPoint y: 233, endPoint x: 661, endPoint y: 226, distance: 86.3
click at [661, 226] on input "Proposition 3 DROM (copy)" at bounding box center [787, 234] width 614 height 23
type input "Proposition 4 DROM"
click at [1157, 339] on div "Propriétés" at bounding box center [784, 343] width 1254 height 39
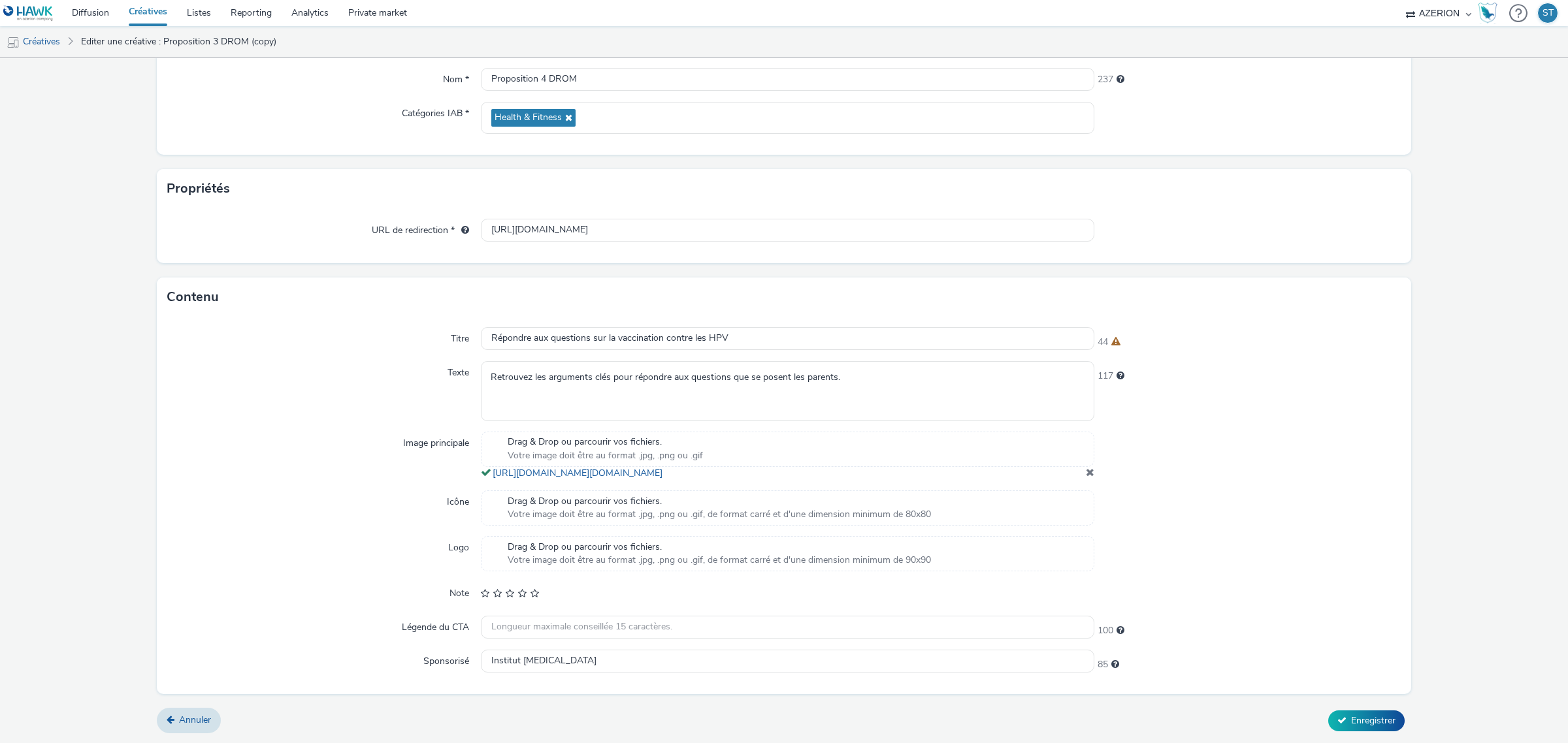
scroll to position [168, 0]
click at [1367, 723] on span "Enregistrer" at bounding box center [1373, 720] width 45 height 12
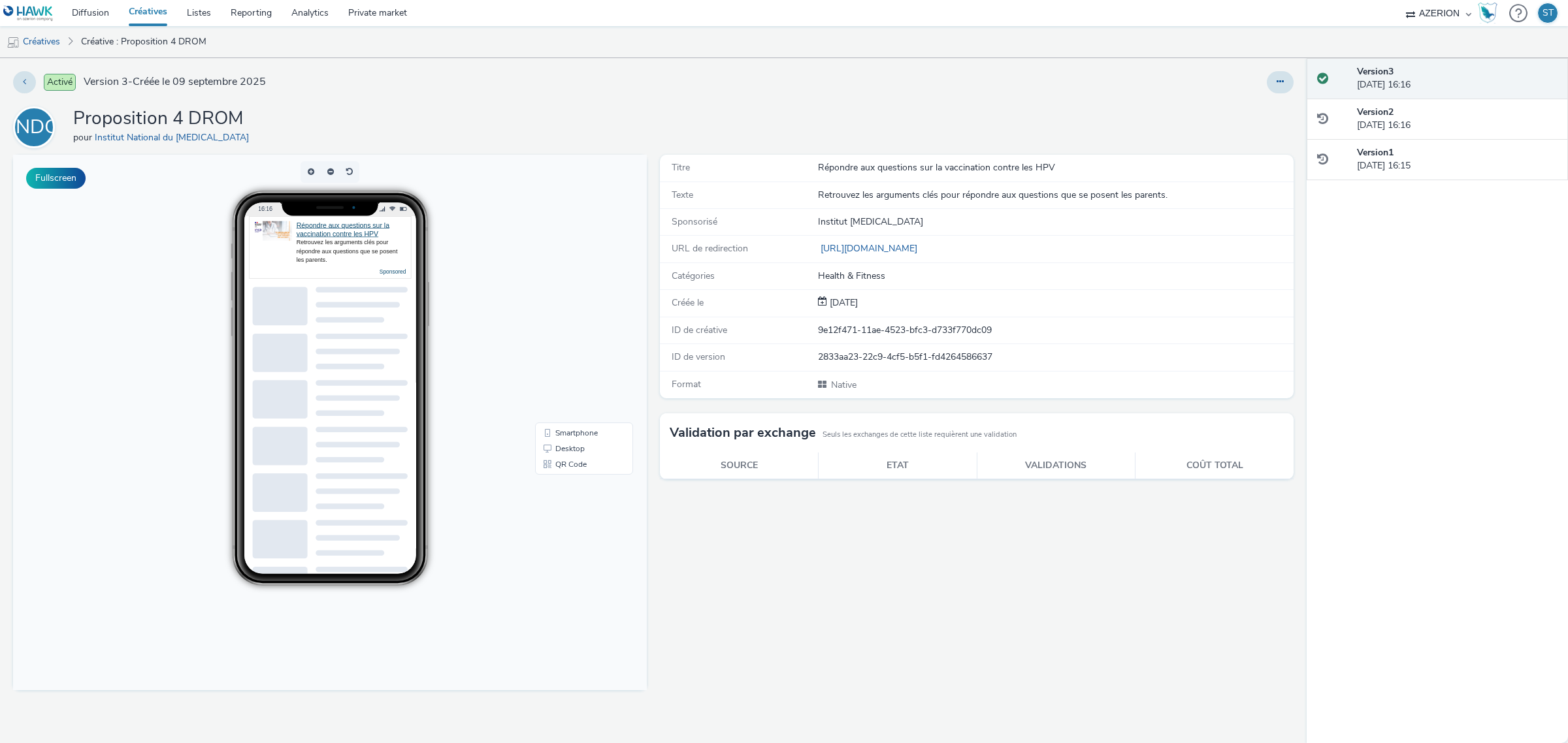
click at [428, 127] on div "INDC Proposition 4 DROM pour Institut National du [MEDICAL_DATA]" at bounding box center [653, 127] width 1281 height 42
click at [154, 7] on link "Créatives" at bounding box center [148, 13] width 58 height 26
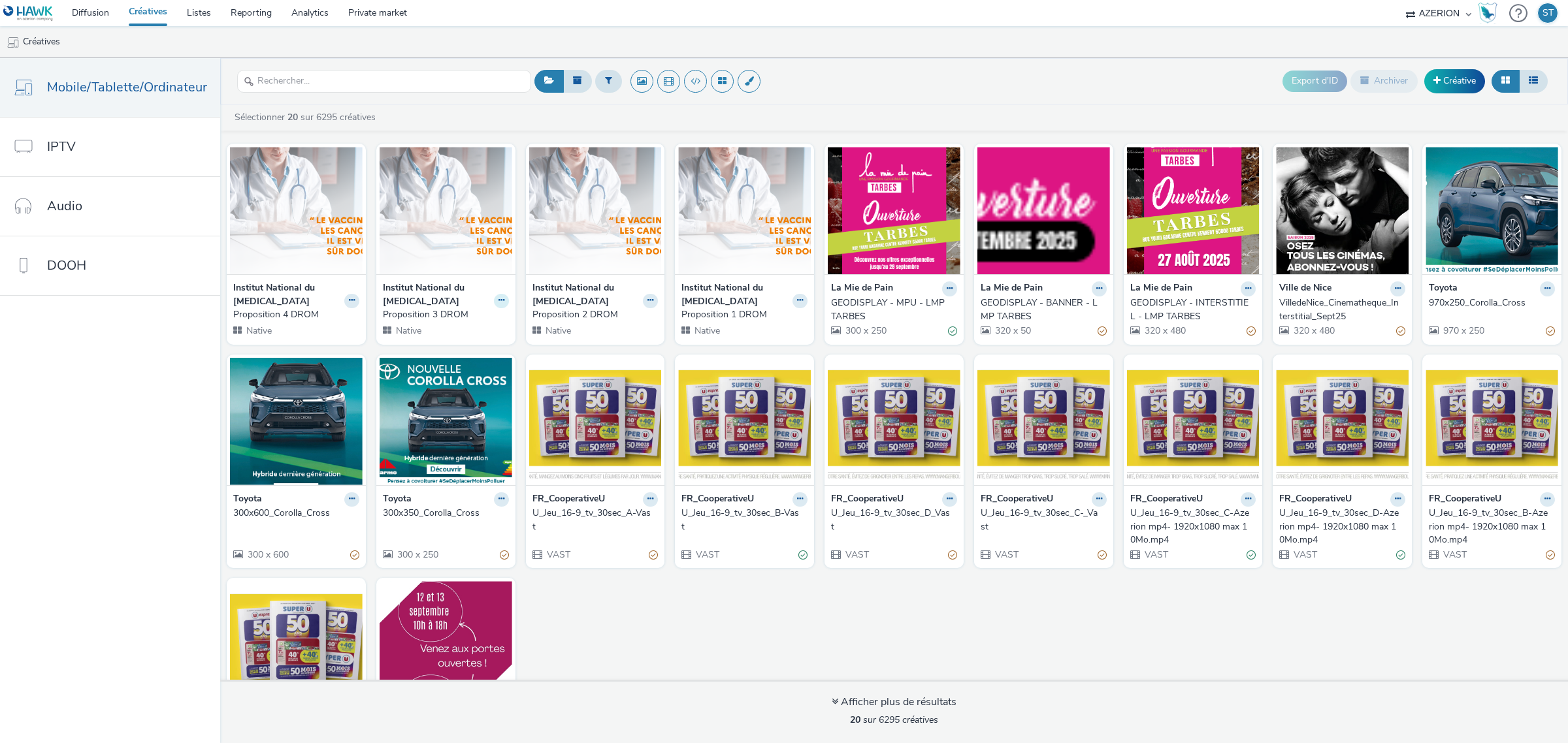
click at [499, 300] on icon at bounding box center [501, 300] width 6 height 8
click at [439, 271] on img at bounding box center [446, 210] width 133 height 127
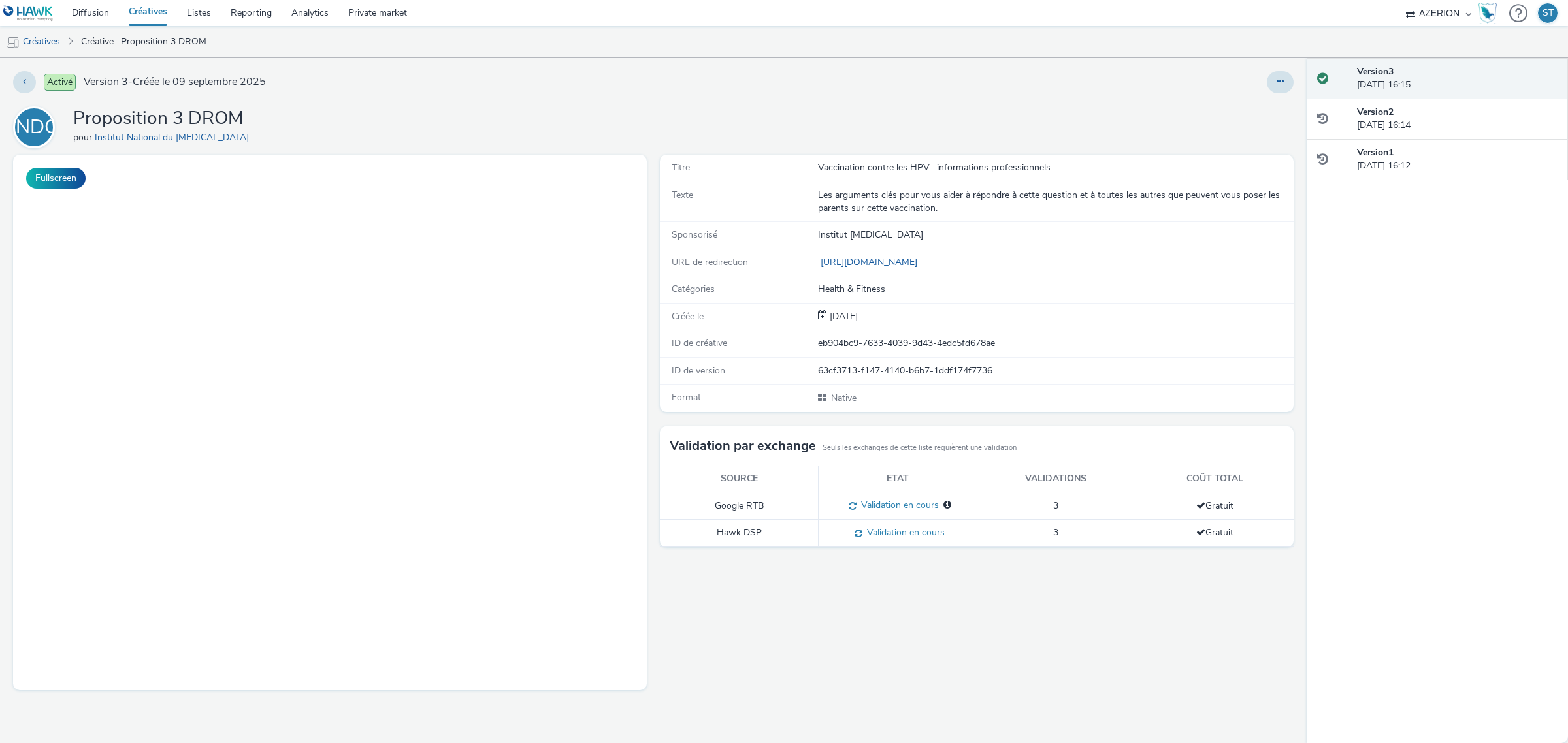
click at [922, 256] on div "[URL][DOMAIN_NAME]" at bounding box center [870, 262] width 105 height 13
click at [922, 261] on link "[URL][DOMAIN_NAME]" at bounding box center [870, 262] width 105 height 12
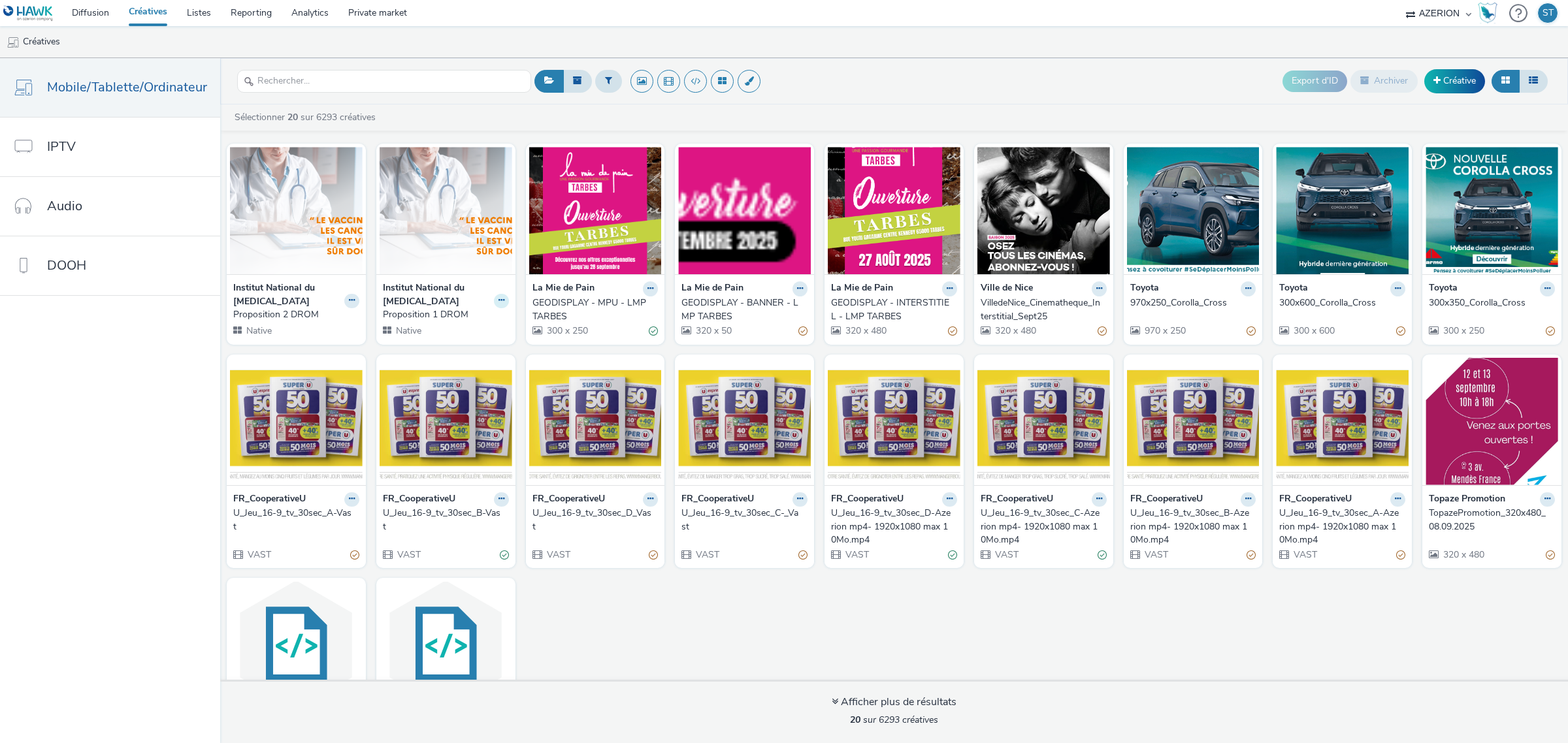
click at [499, 299] on icon at bounding box center [501, 300] width 6 height 8
click at [462, 328] on link "Modifier" at bounding box center [459, 323] width 98 height 26
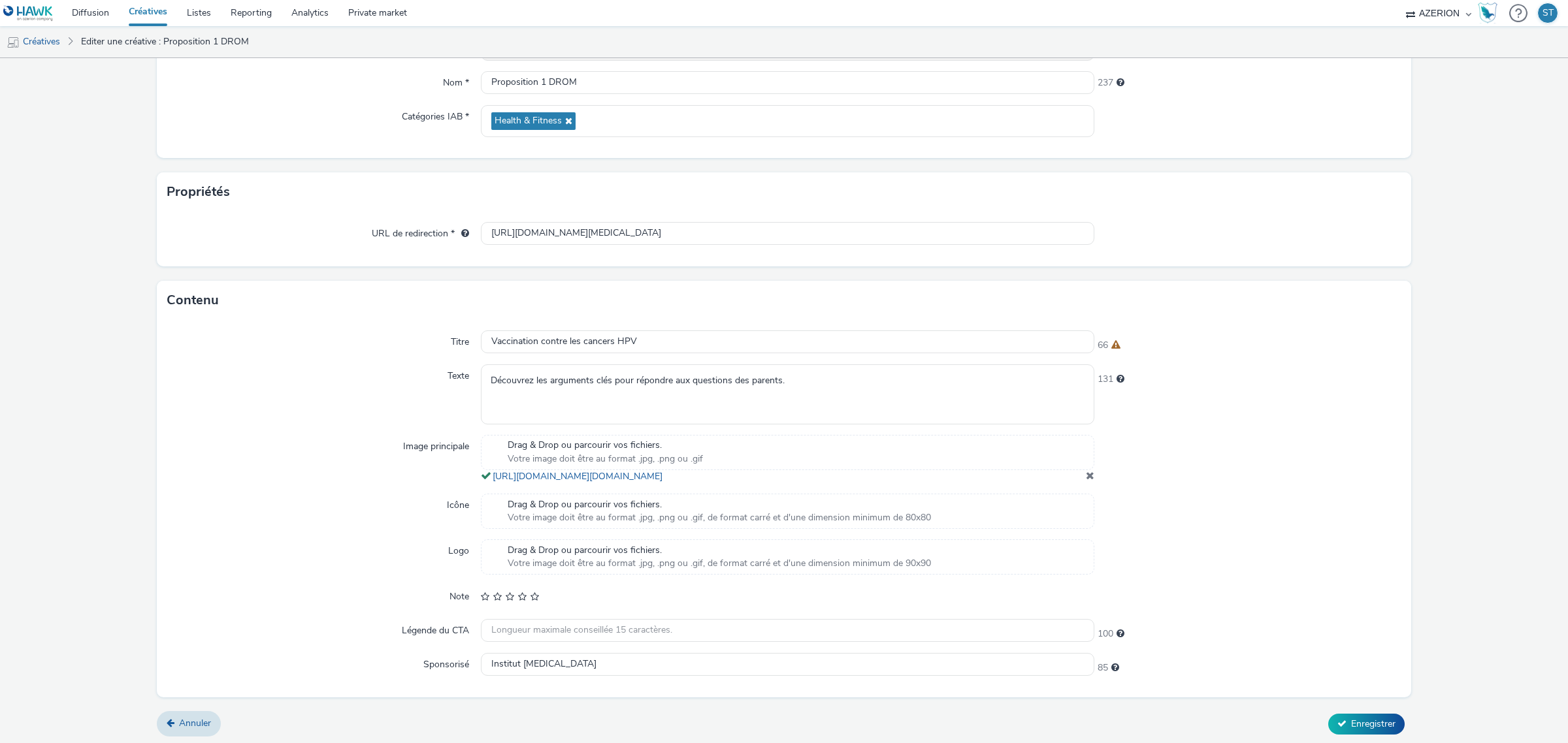
scroll to position [168, 0]
click at [608, 218] on input "[URL][DOMAIN_NAME][MEDICAL_DATA]" at bounding box center [787, 230] width 614 height 23
paste input "[DOMAIN_NAME][URL]"
type input "[URL][DOMAIN_NAME]"
click at [1251, 226] on div at bounding box center [1247, 230] width 307 height 24
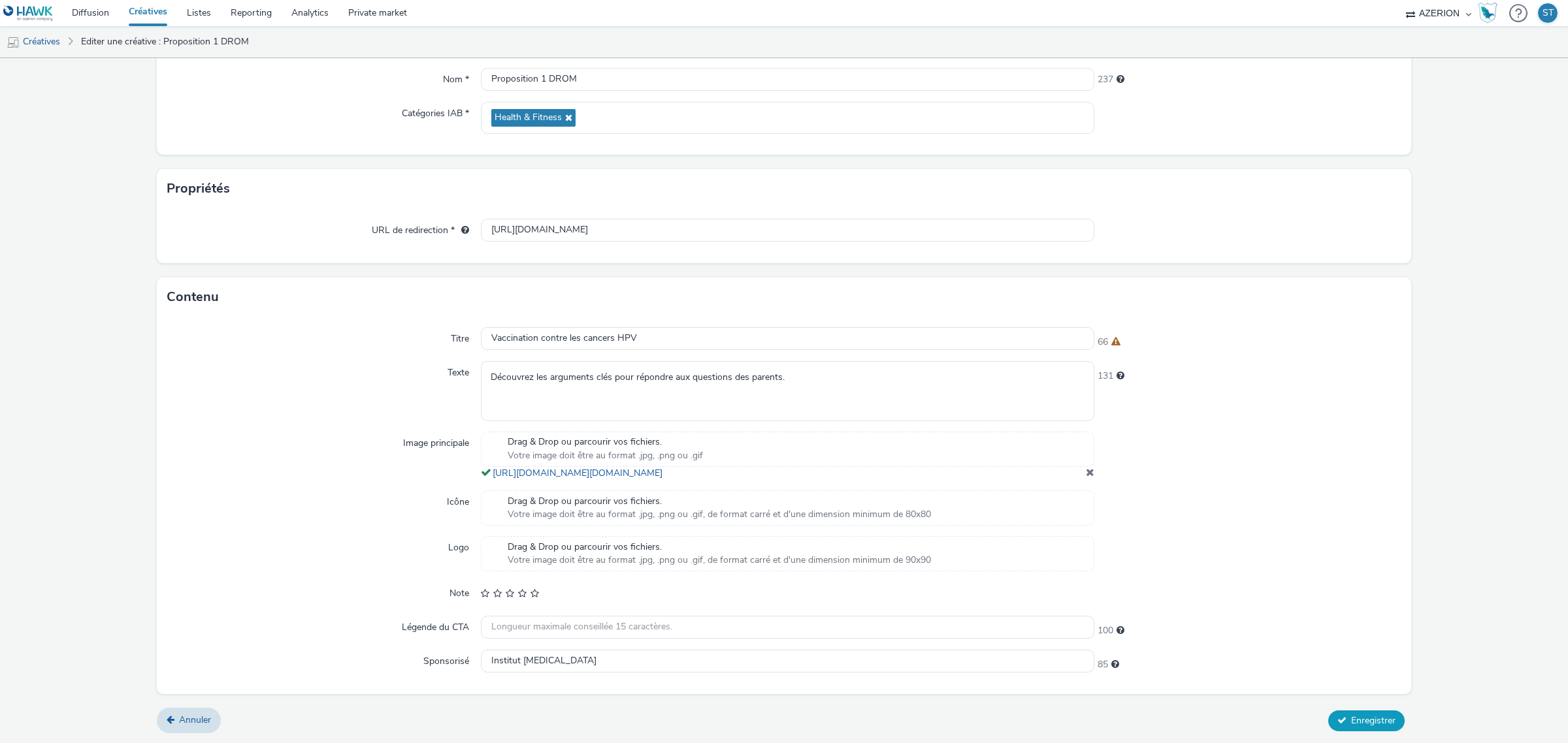
click at [1353, 715] on span "Enregistrer" at bounding box center [1373, 720] width 45 height 12
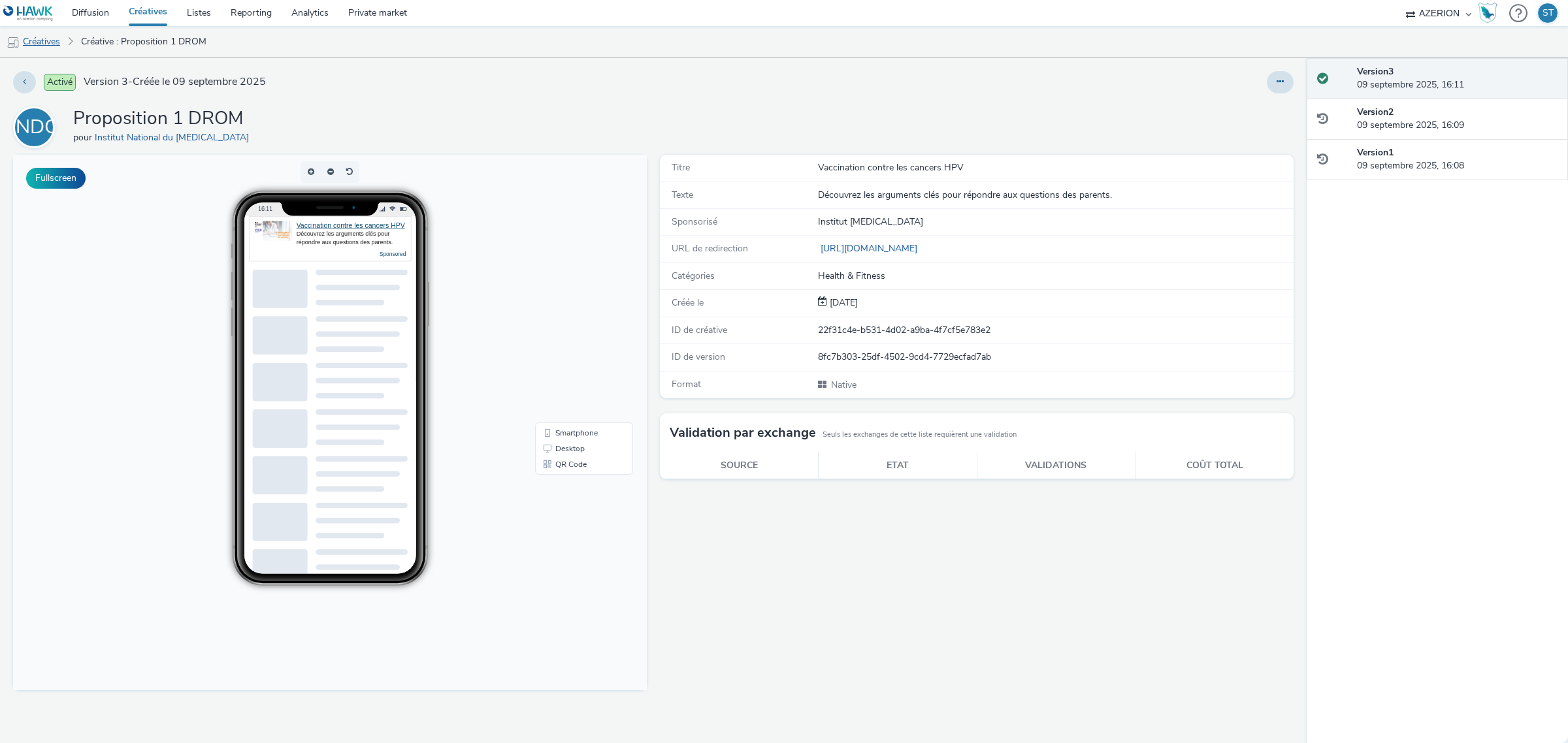
click at [50, 41] on link "Créatives" at bounding box center [33, 42] width 66 height 31
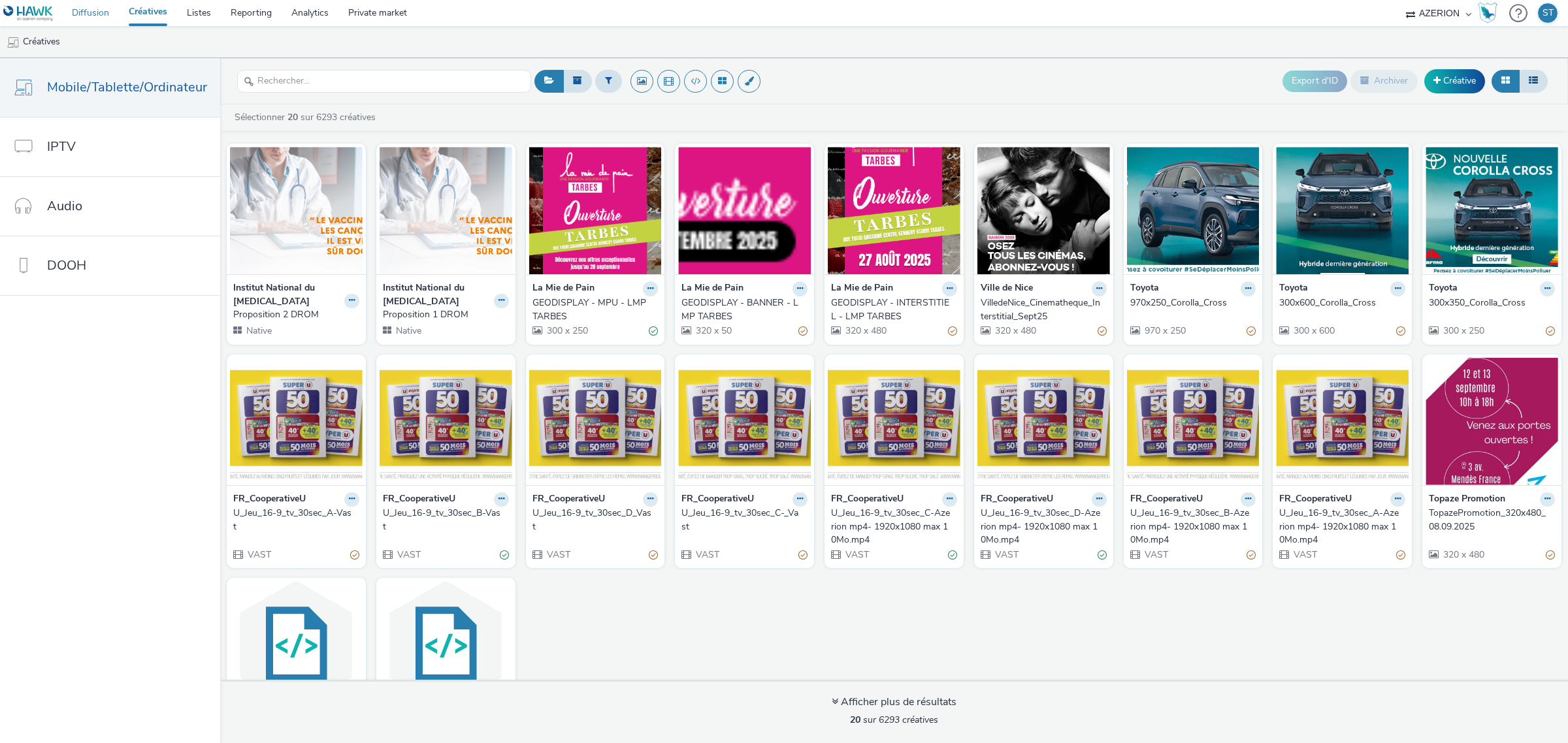
click at [103, 20] on link "Diffusion" at bounding box center [91, 13] width 57 height 26
